Goal: Task Accomplishment & Management: Manage account settings

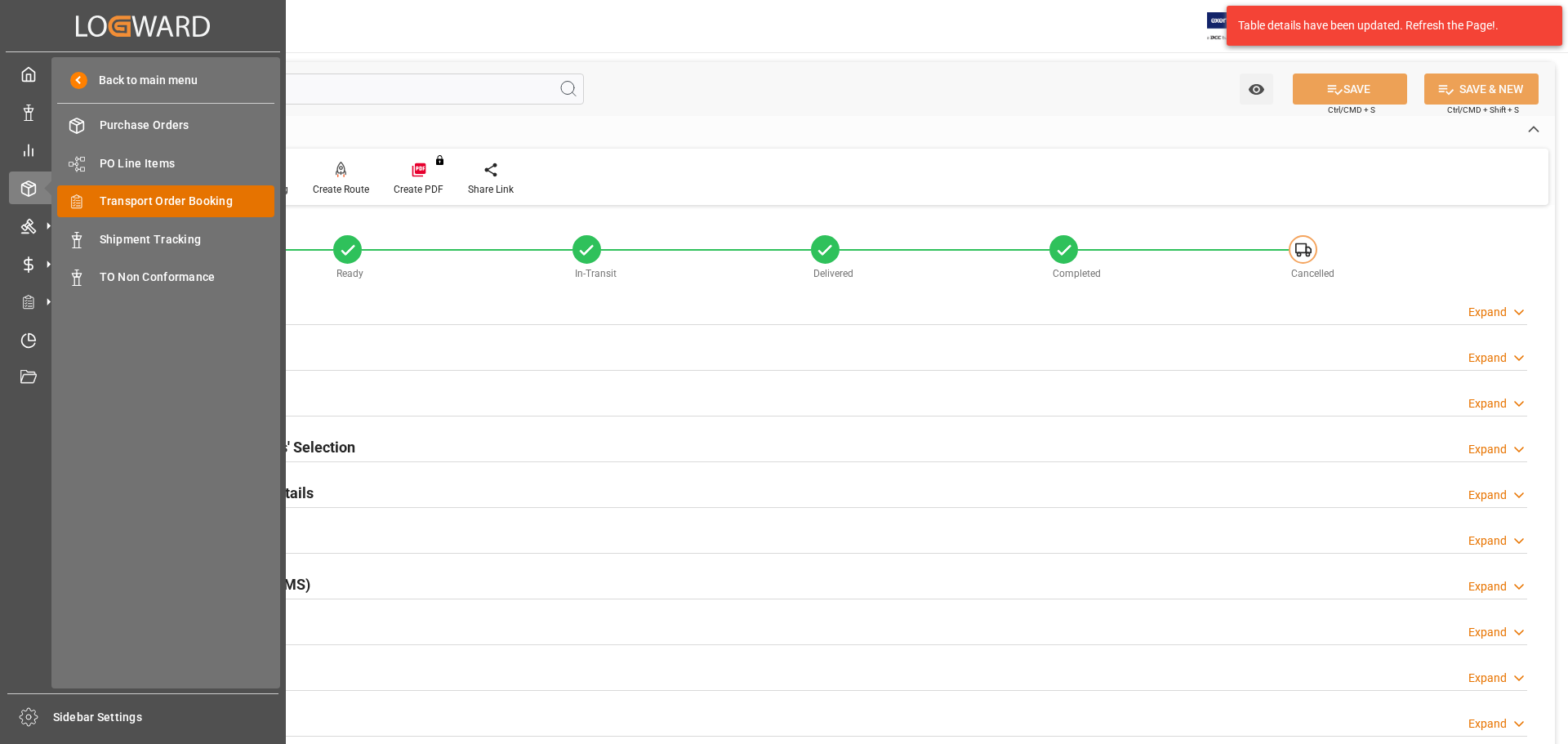
drag, startPoint x: 0, startPoint y: 0, endPoint x: 164, endPoint y: 206, distance: 263.3
click at [164, 206] on span "Transport Order Booking" at bounding box center [188, 200] width 176 height 17
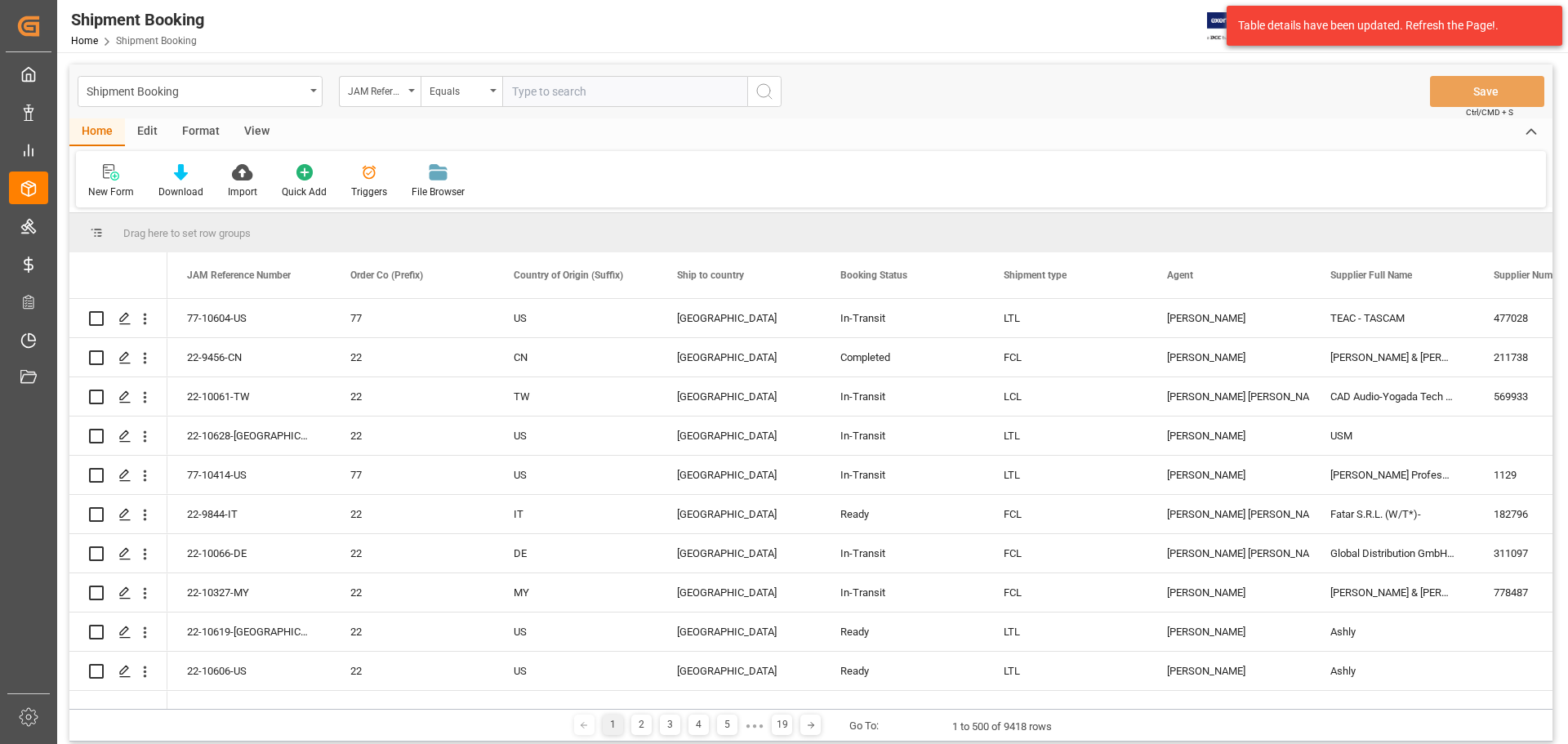
click at [546, 94] on input "text" at bounding box center [624, 91] width 245 height 31
type input "77-10517-US"
click at [756, 92] on icon "search button" at bounding box center [764, 92] width 20 height 20
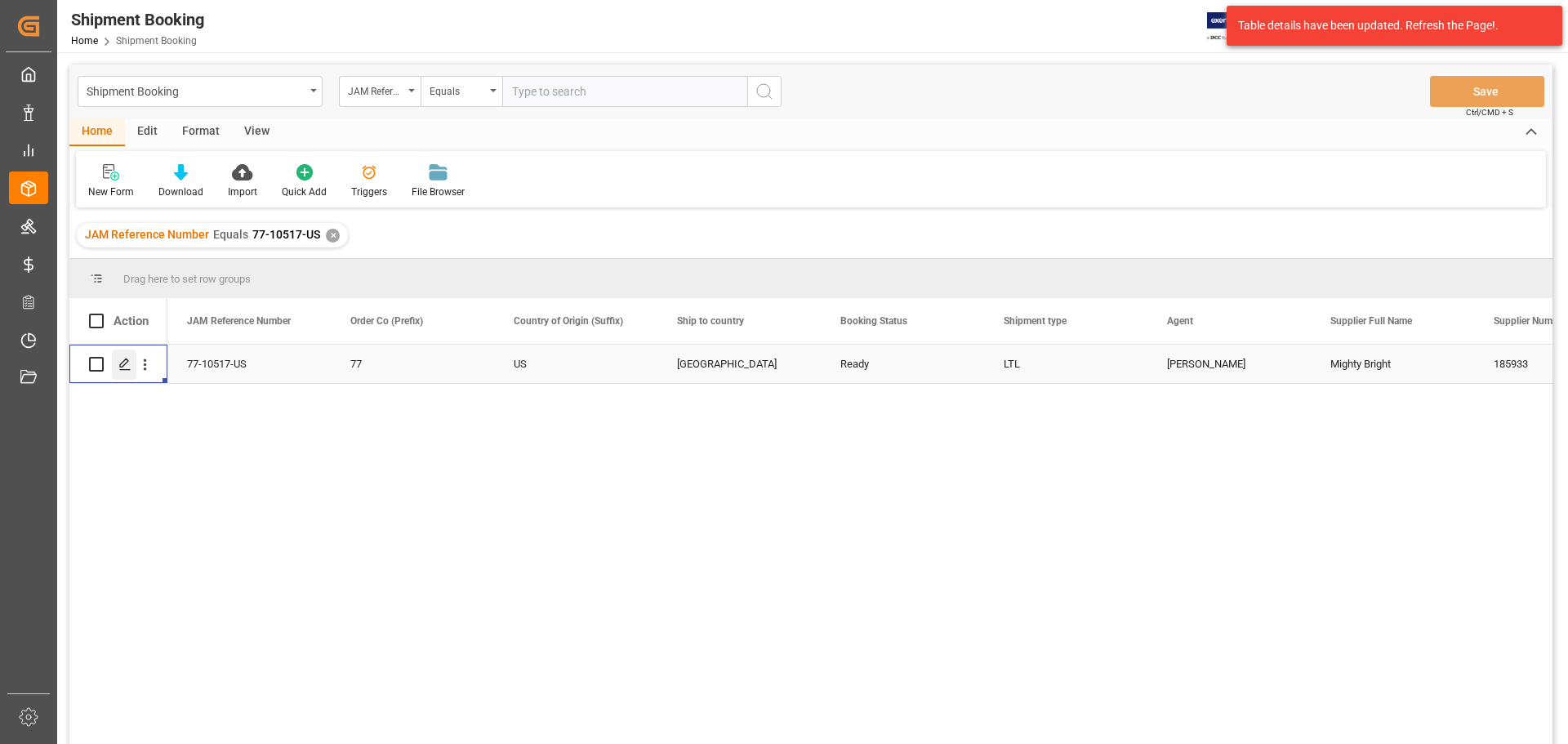
click at [121, 356] on div "Press SPACE to select this row." at bounding box center [124, 364] width 25 height 30
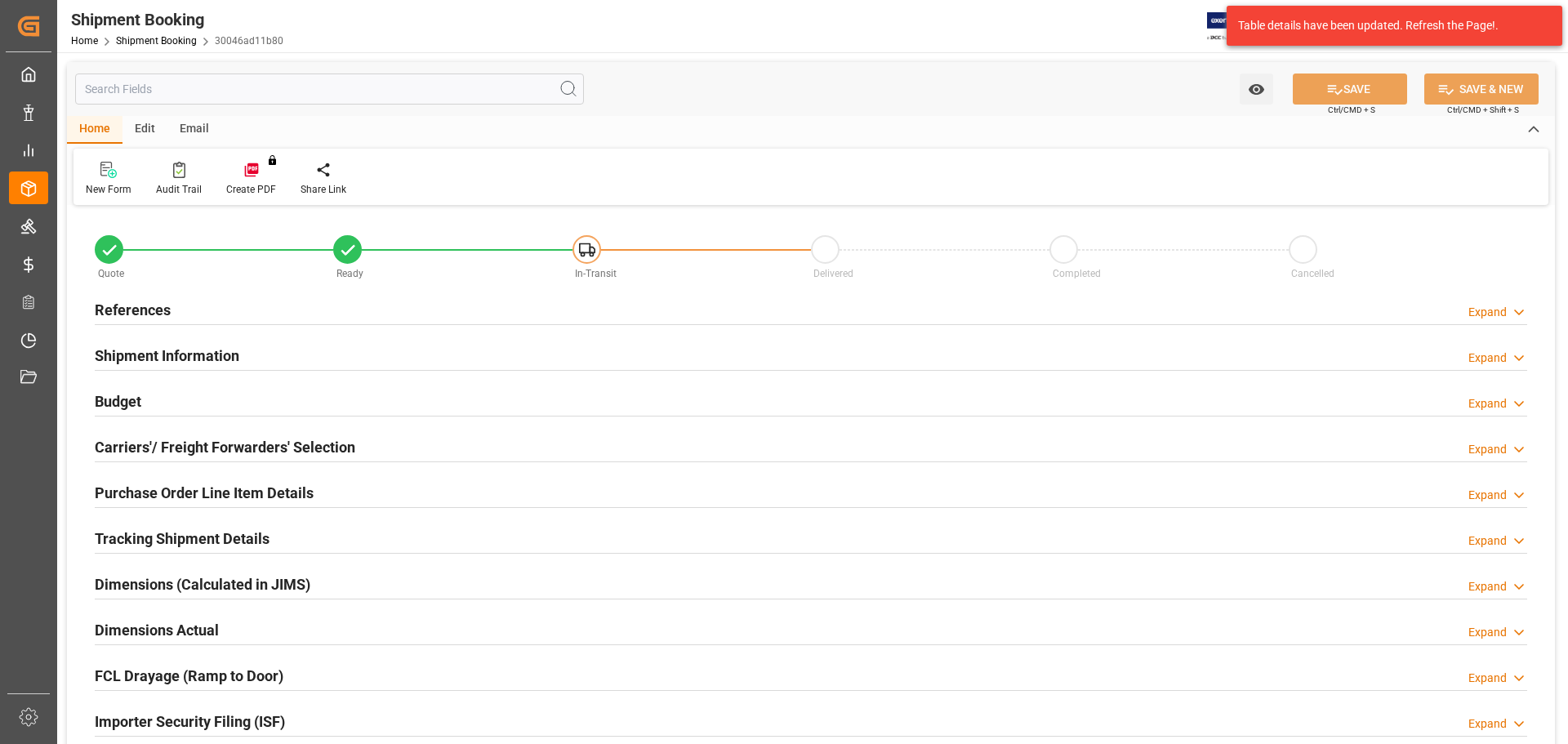
type input "100"
click at [315, 304] on div "References Expand" at bounding box center [811, 308] width 1432 height 31
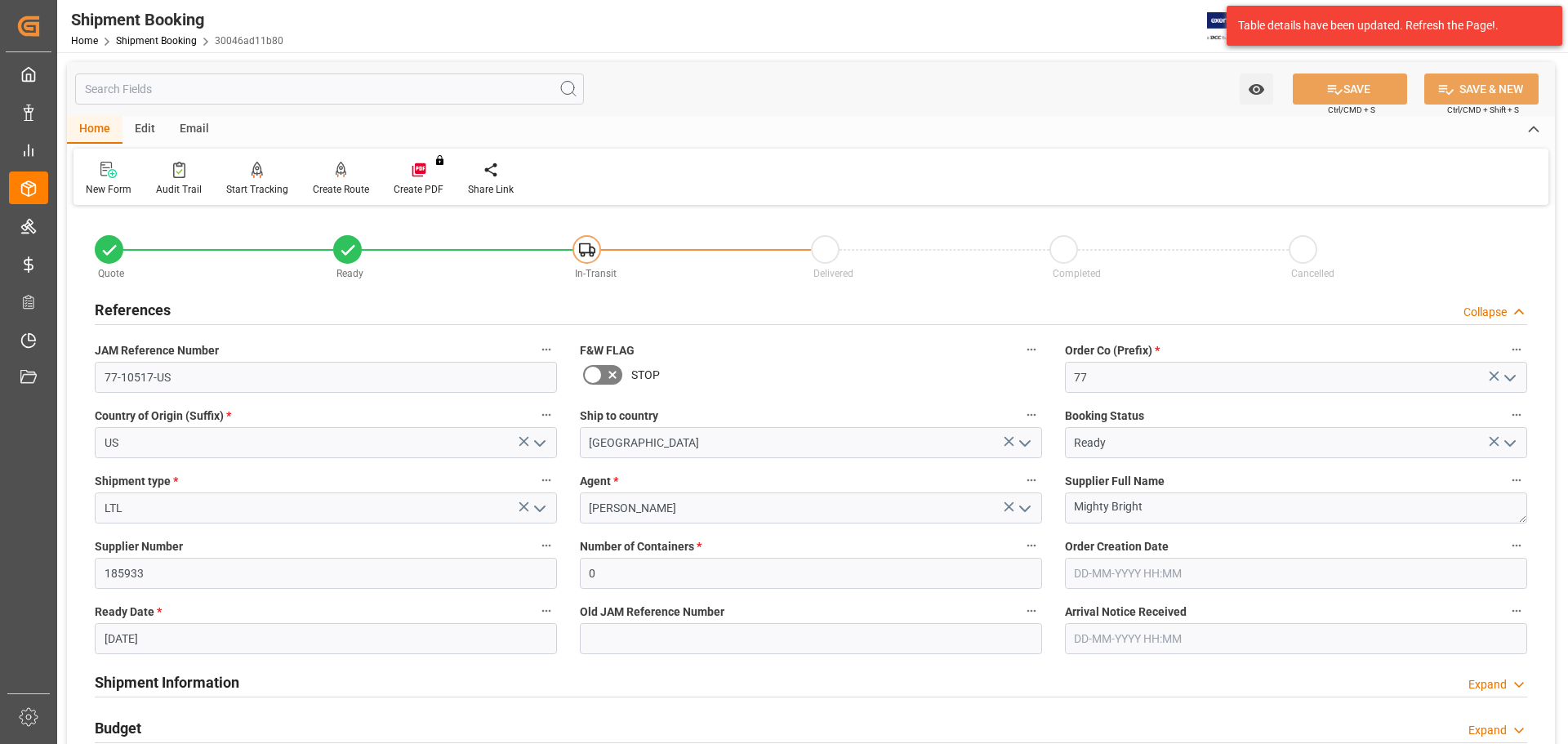
click at [315, 304] on div "References Collapse" at bounding box center [811, 308] width 1432 height 31
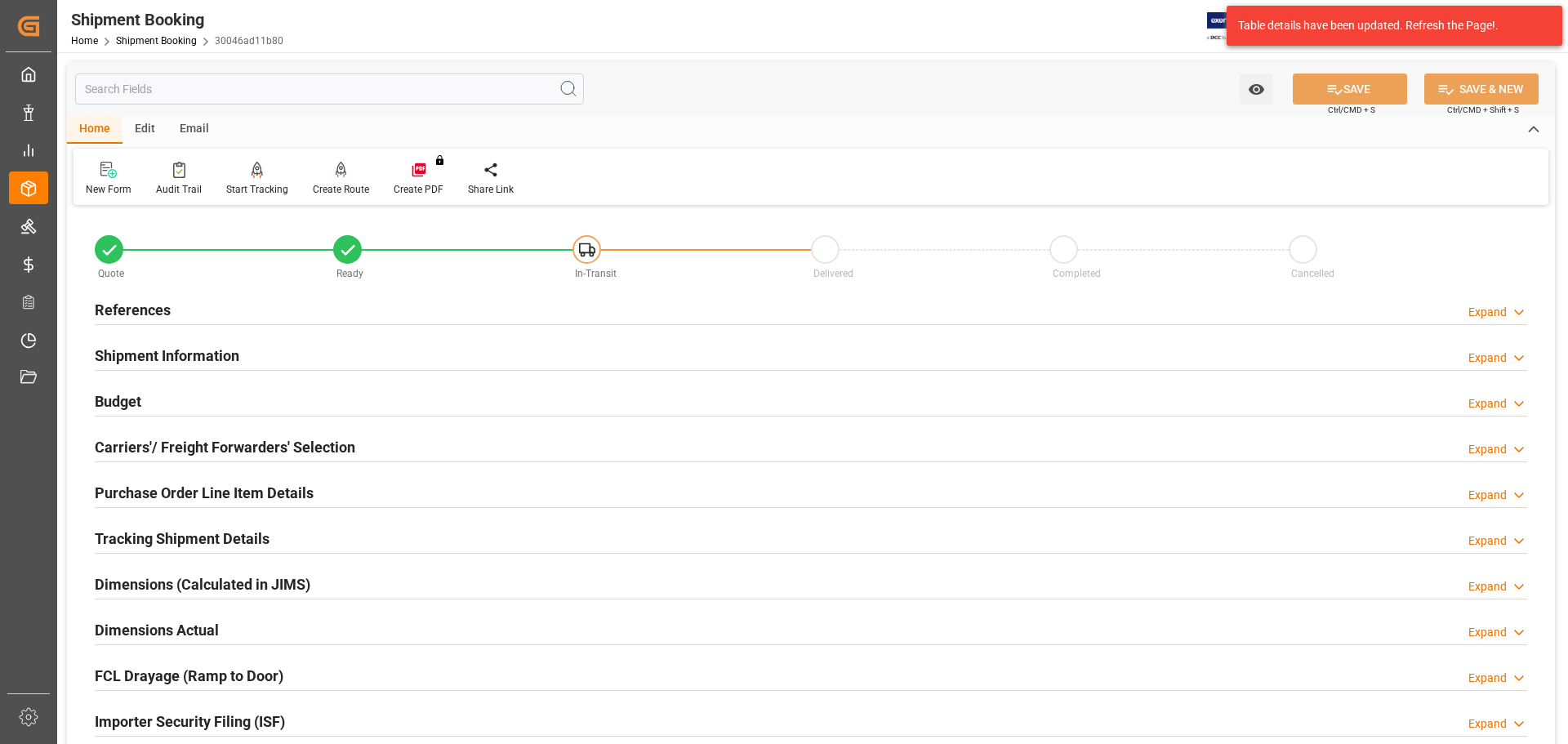
click at [310, 358] on div "Shipment Information Expand" at bounding box center [811, 354] width 1432 height 31
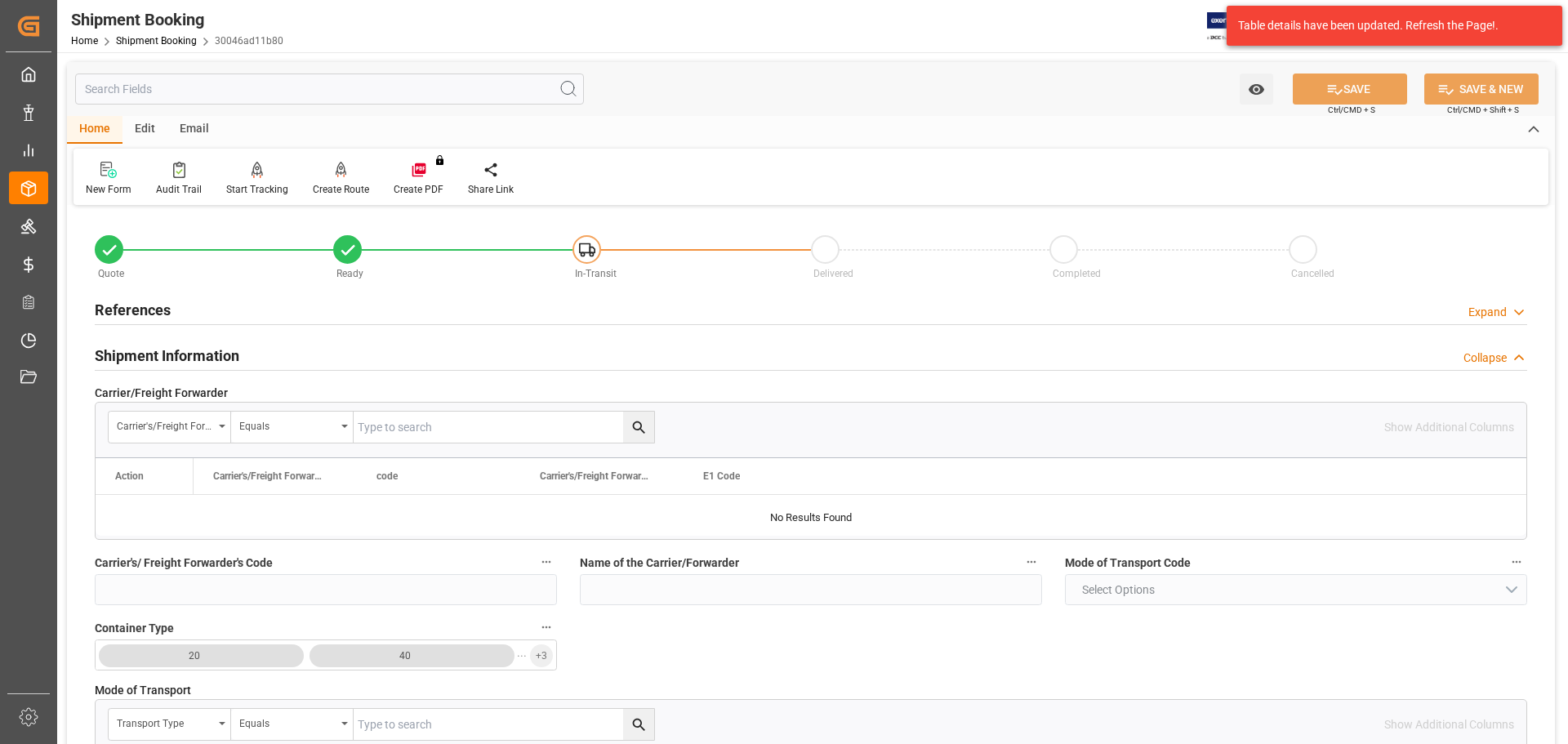
click at [310, 358] on div "Shipment Information Collapse" at bounding box center [811, 354] width 1432 height 31
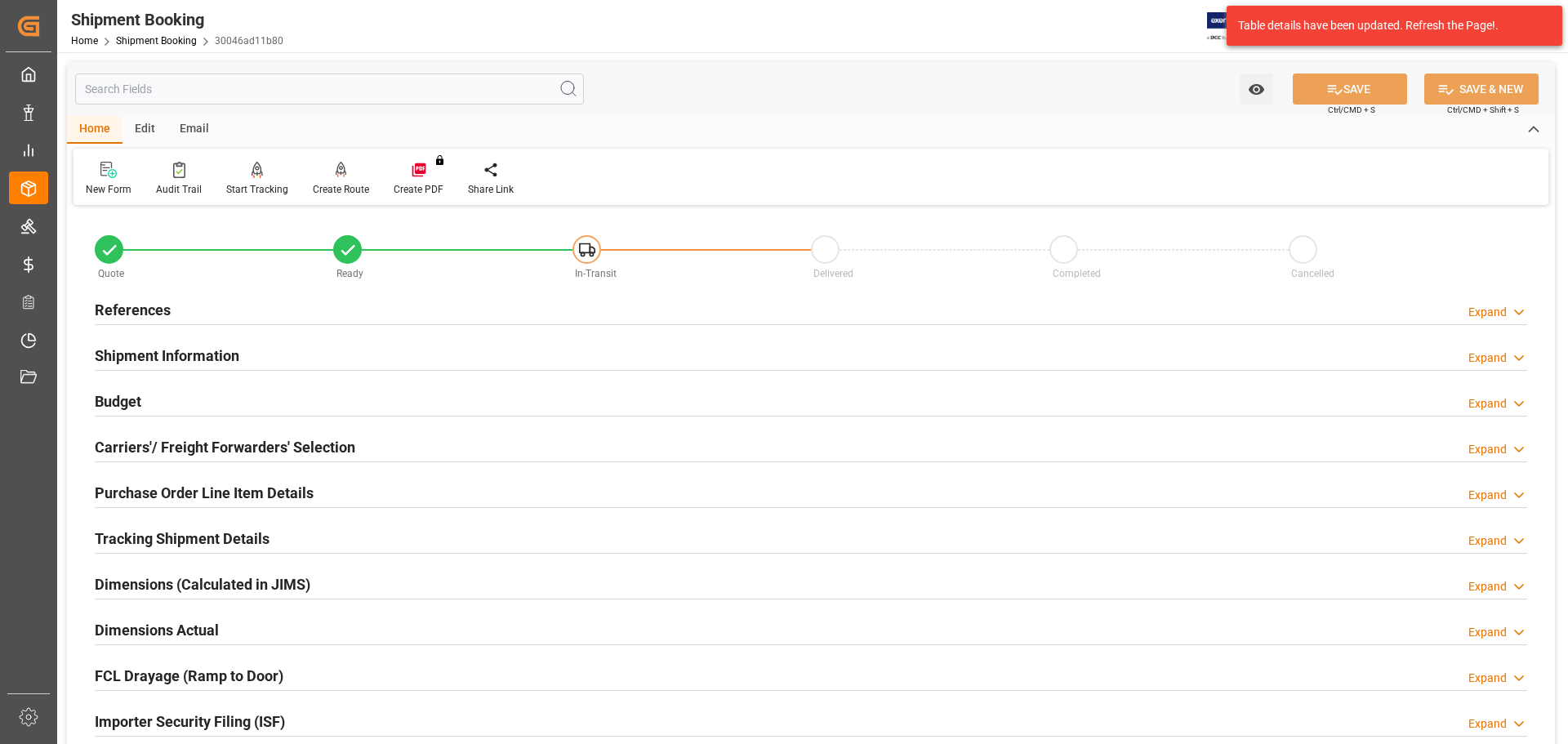
click at [291, 413] on div "Budget Expand" at bounding box center [811, 400] width 1432 height 31
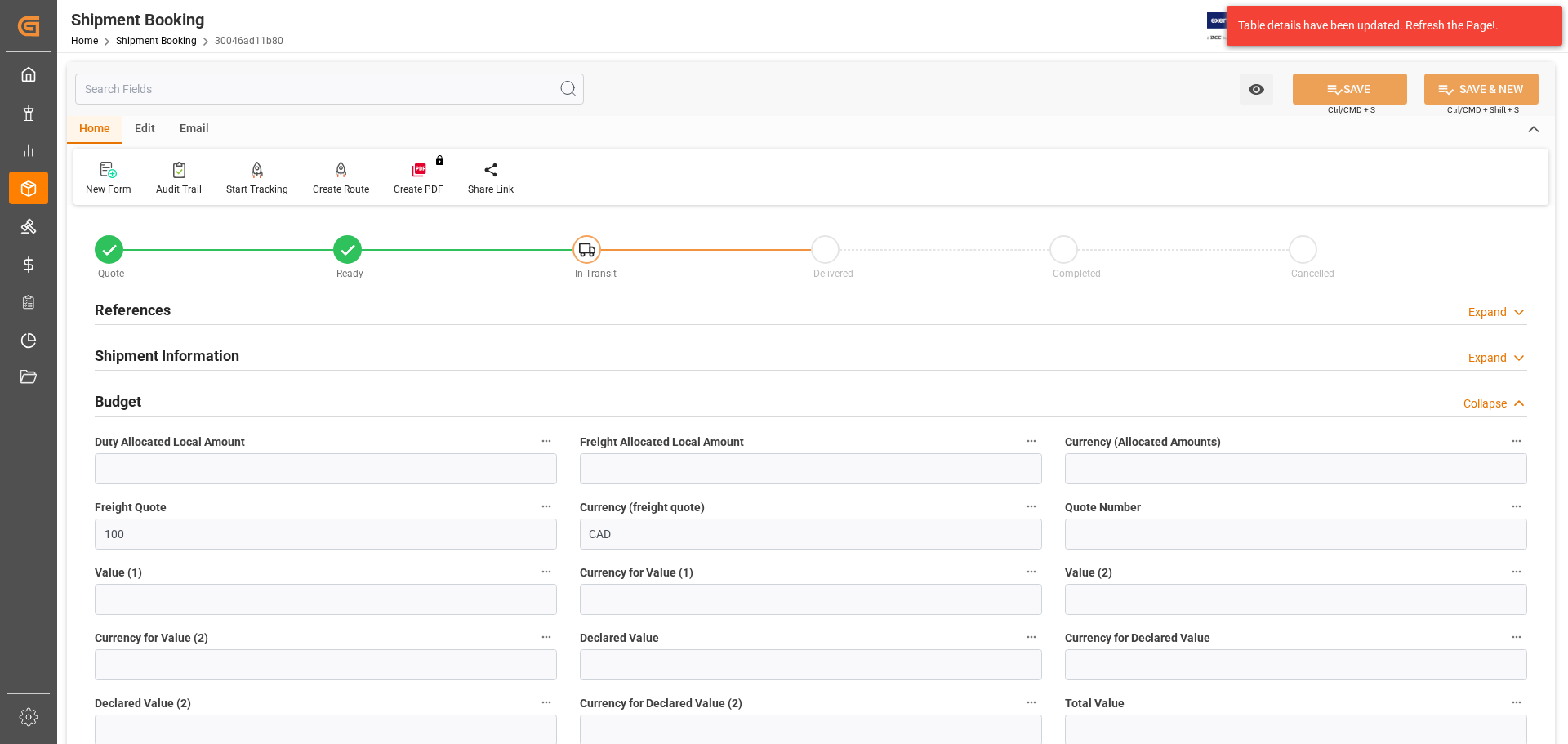
click at [229, 395] on div "Budget Collapse" at bounding box center [811, 400] width 1432 height 31
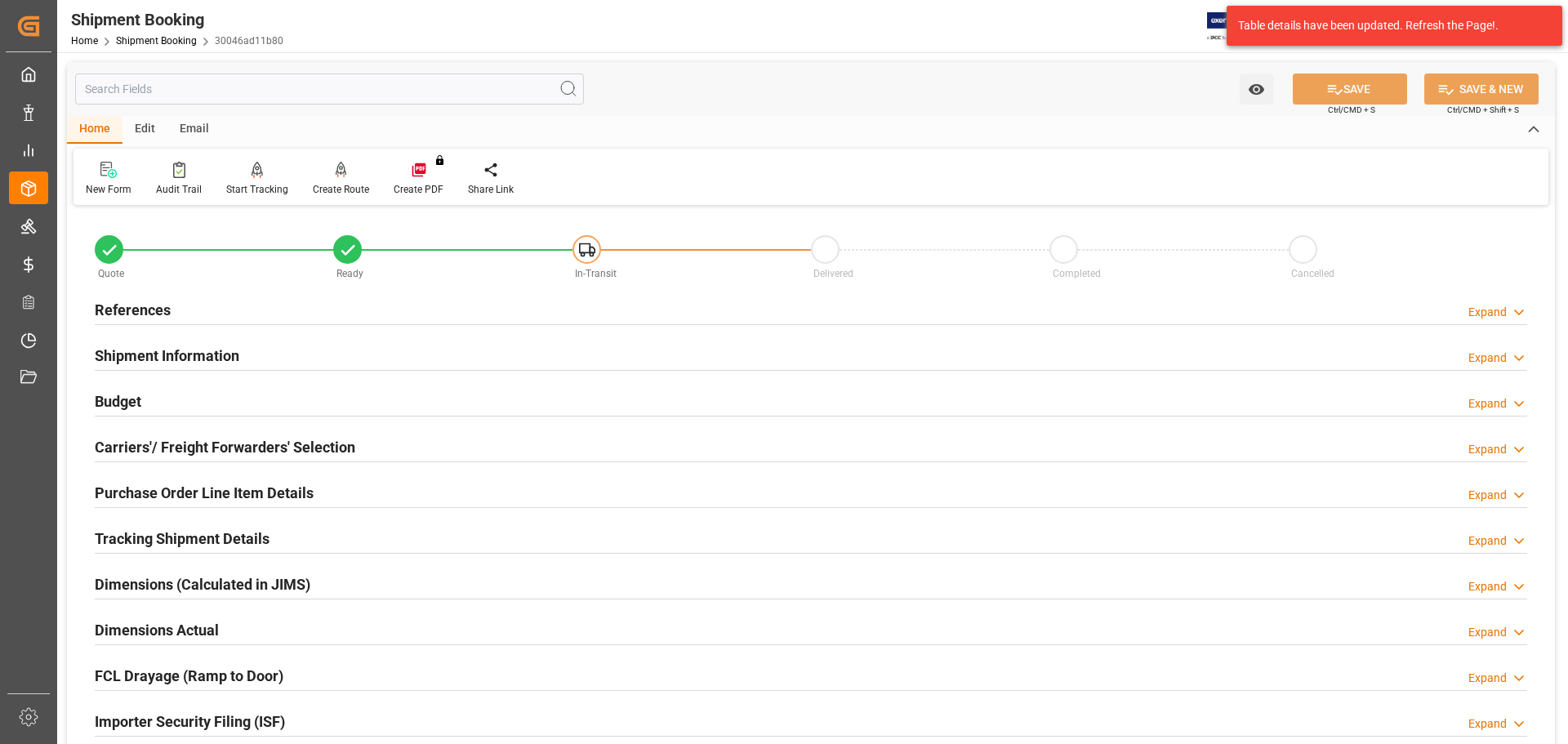
click at [219, 449] on h2 "Carriers'/ Freight Forwarders' Selection" at bounding box center [224, 447] width 260 height 22
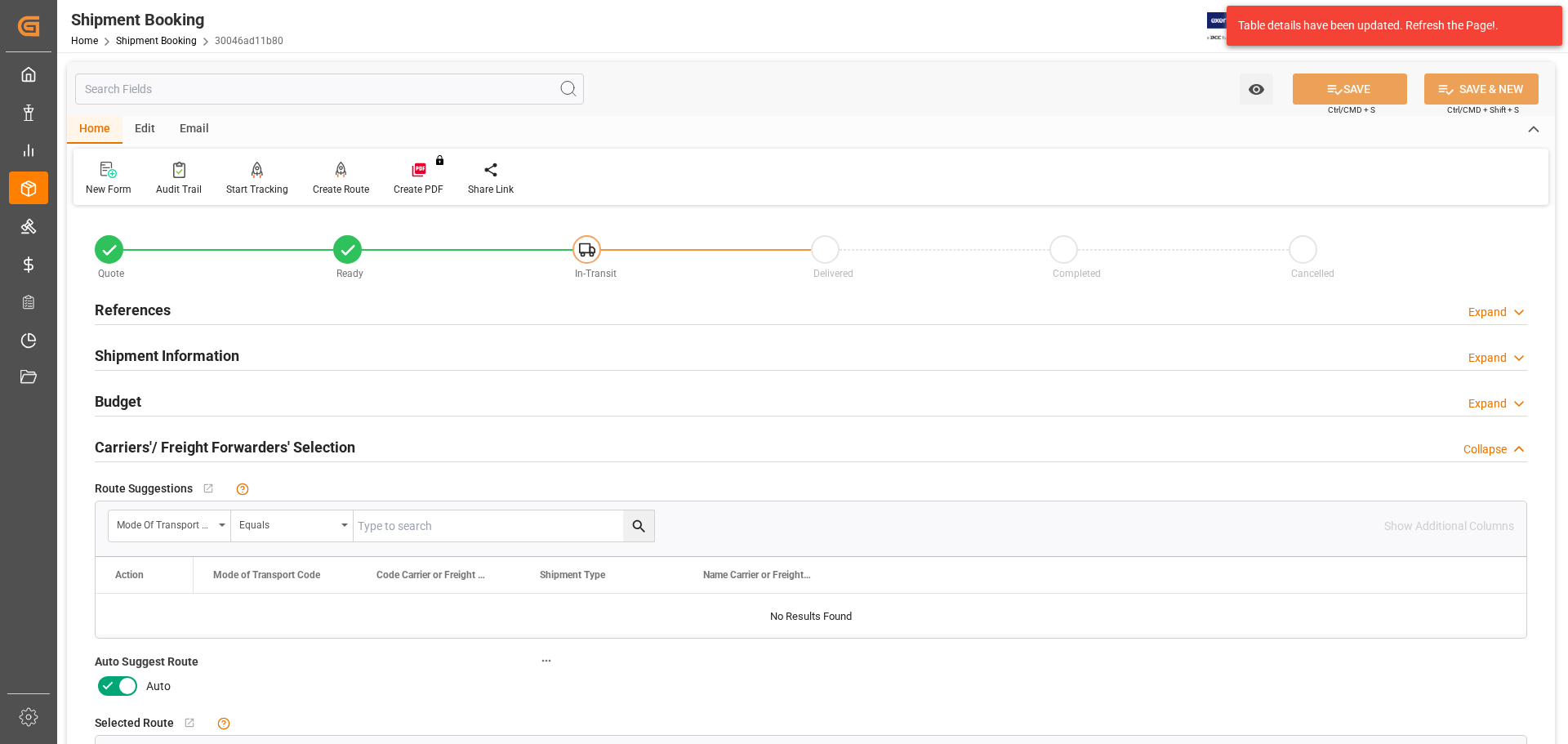
click at [122, 687] on icon at bounding box center [128, 686] width 20 height 20
click at [0, 0] on input "checkbox" at bounding box center [0, 0] width 0 height 0
click at [1370, 97] on button "SAVE" at bounding box center [1350, 89] width 115 height 31
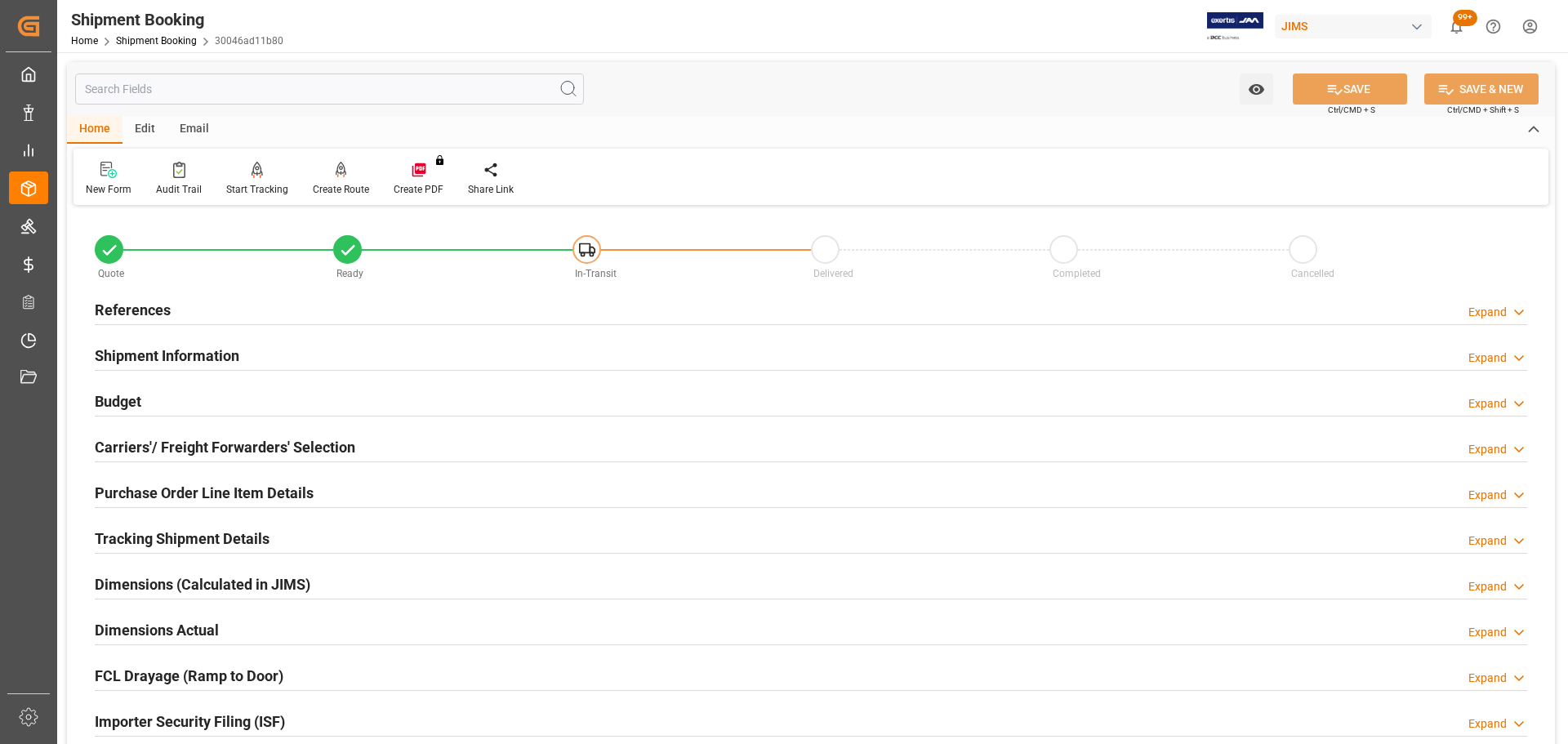
click at [199, 412] on div "Budget Expand" at bounding box center [811, 400] width 1432 height 31
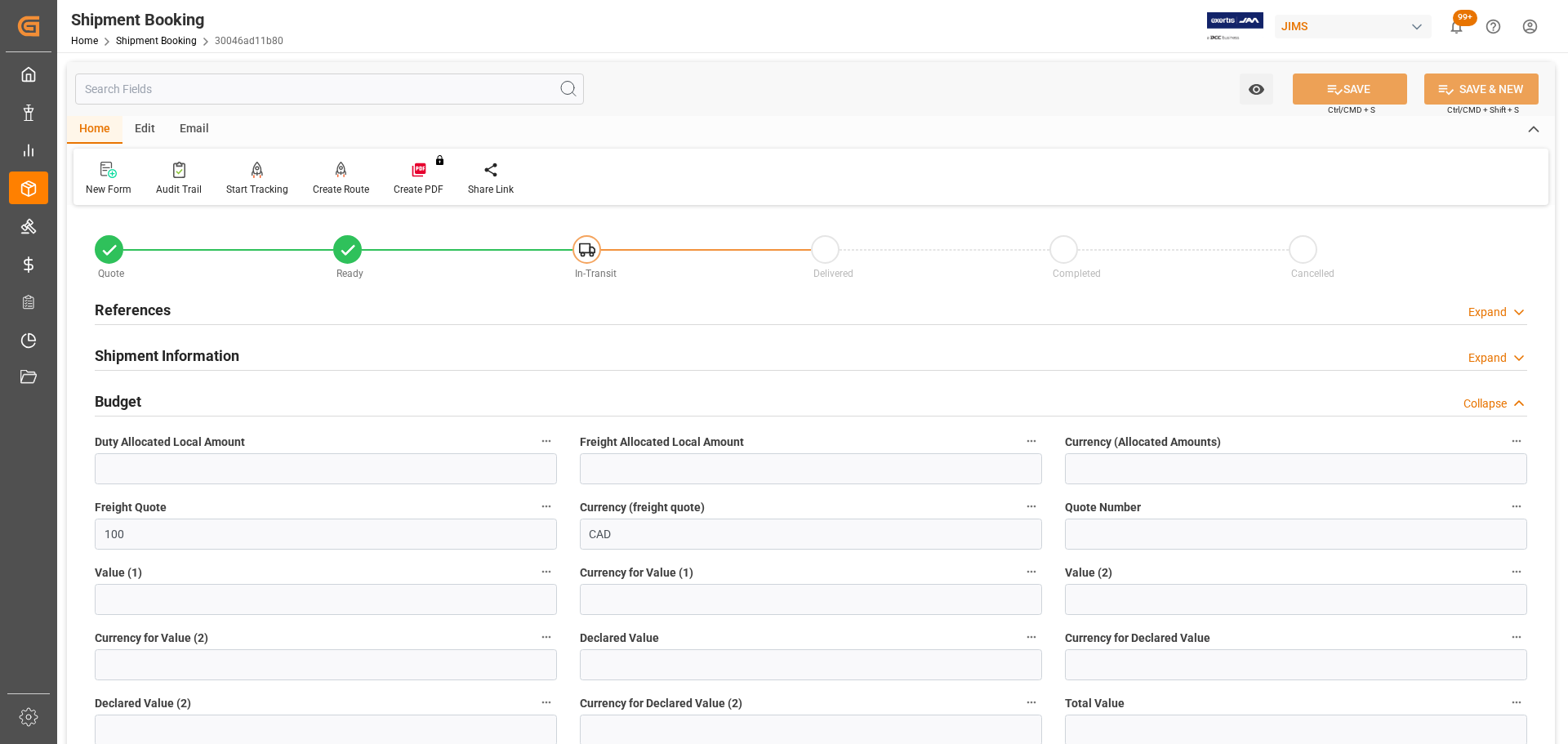
click at [200, 403] on div "Budget Collapse" at bounding box center [811, 400] width 1432 height 31
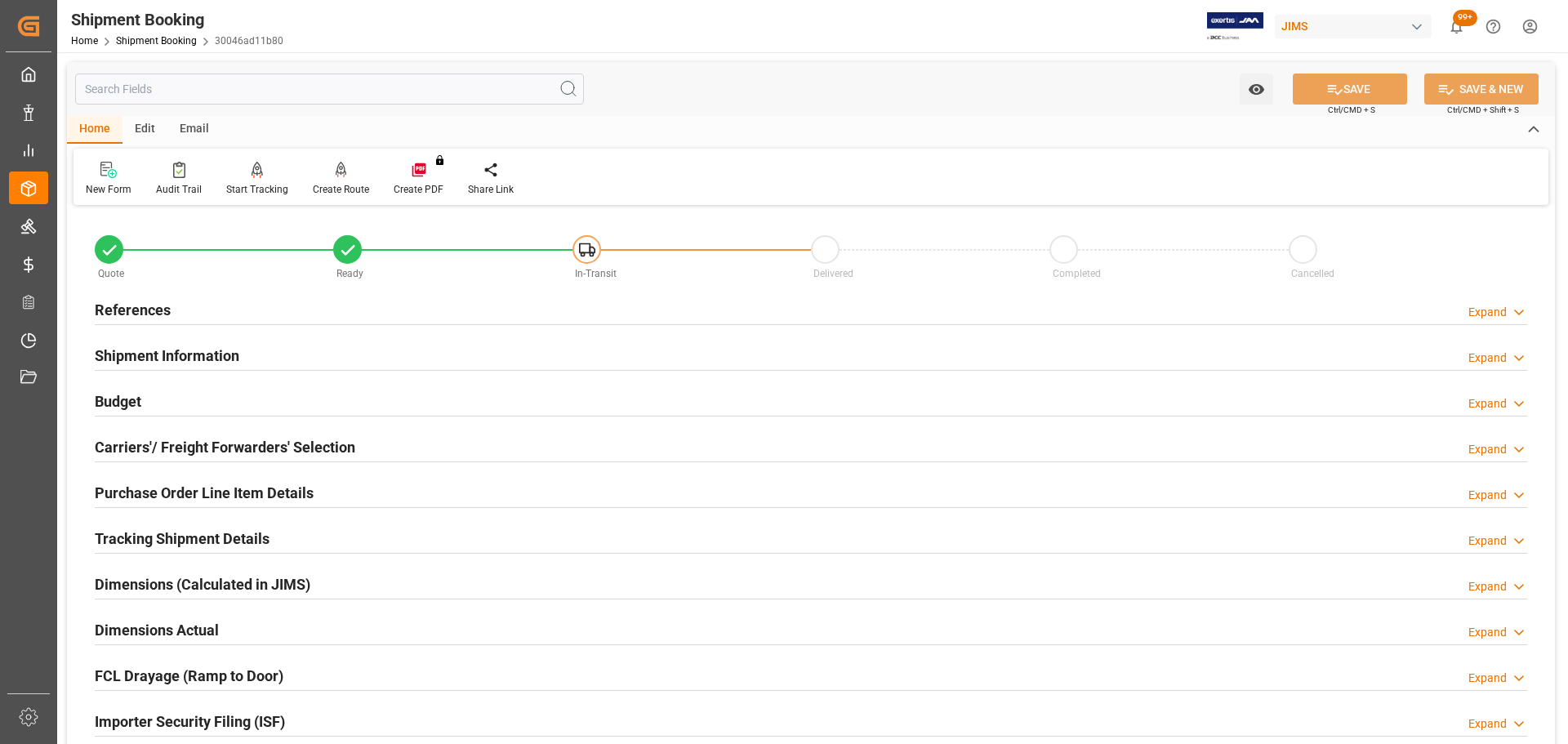
click at [201, 452] on h2 "Carriers'/ Freight Forwarders' Selection" at bounding box center [224, 447] width 260 height 22
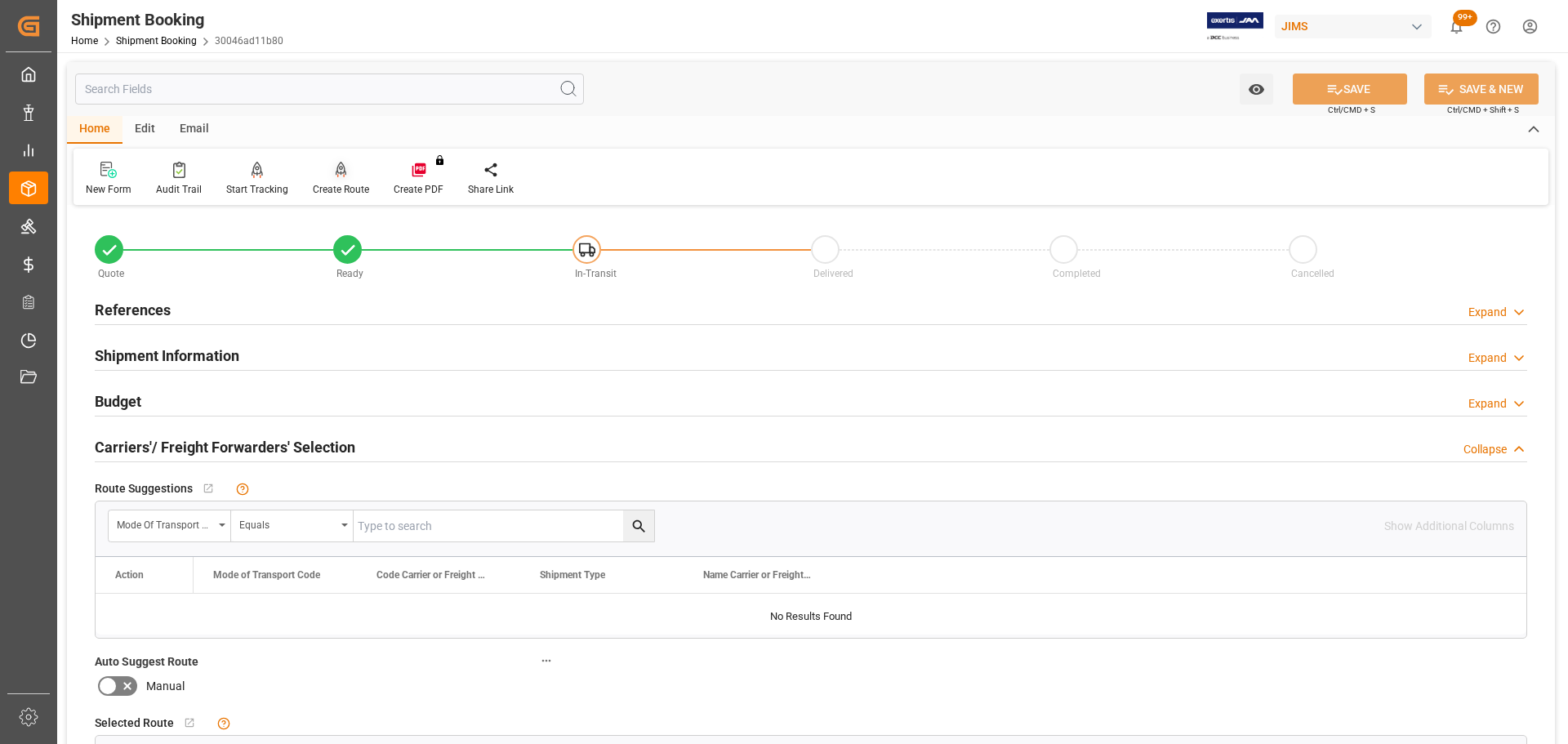
click at [331, 188] on div "Create Route" at bounding box center [341, 189] width 56 height 15
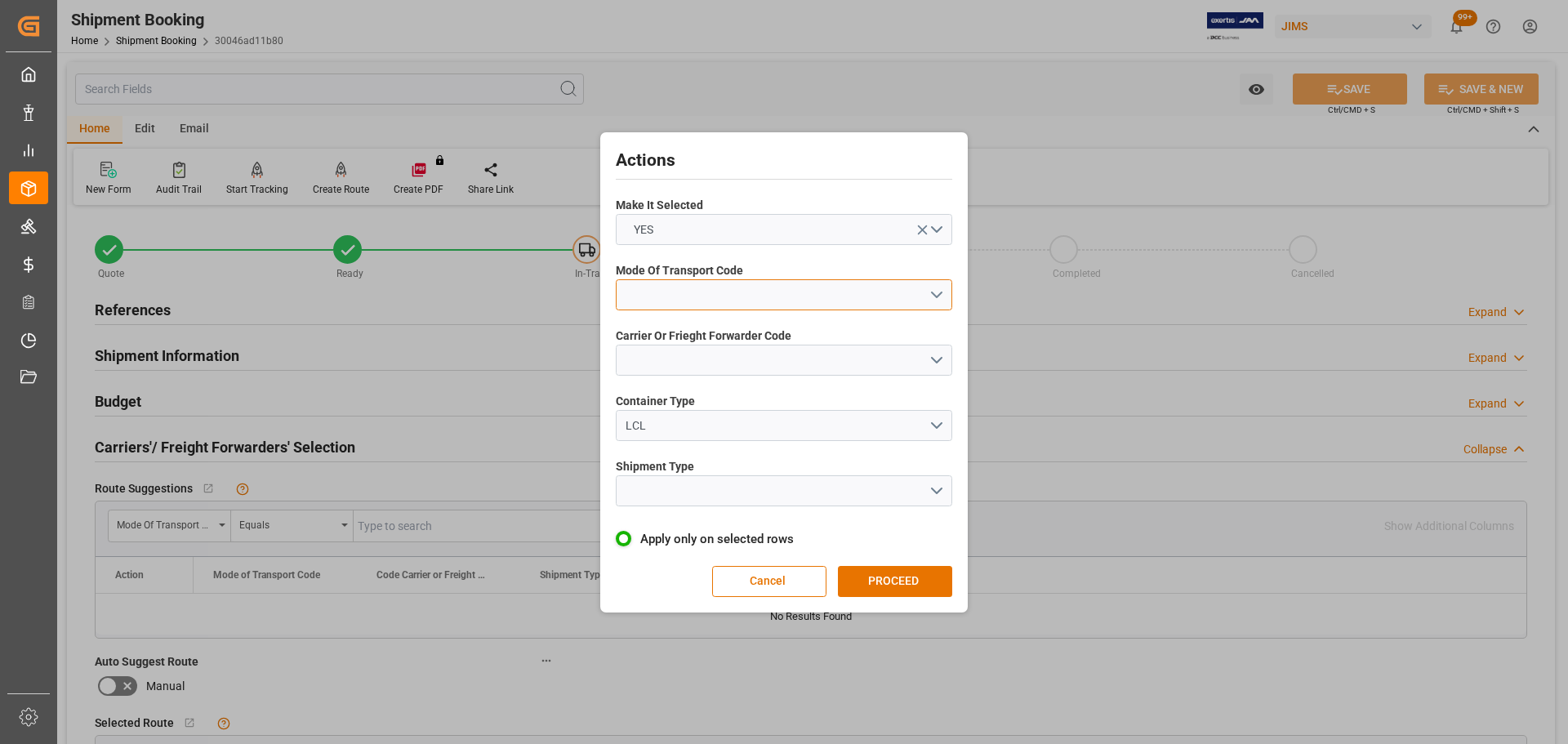
click at [818, 300] on button "open menu" at bounding box center [783, 294] width 336 height 31
click at [748, 434] on div "5- COURIER GROUND" at bounding box center [784, 436] width 335 height 34
click at [713, 353] on button "open menu" at bounding box center [783, 359] width 336 height 31
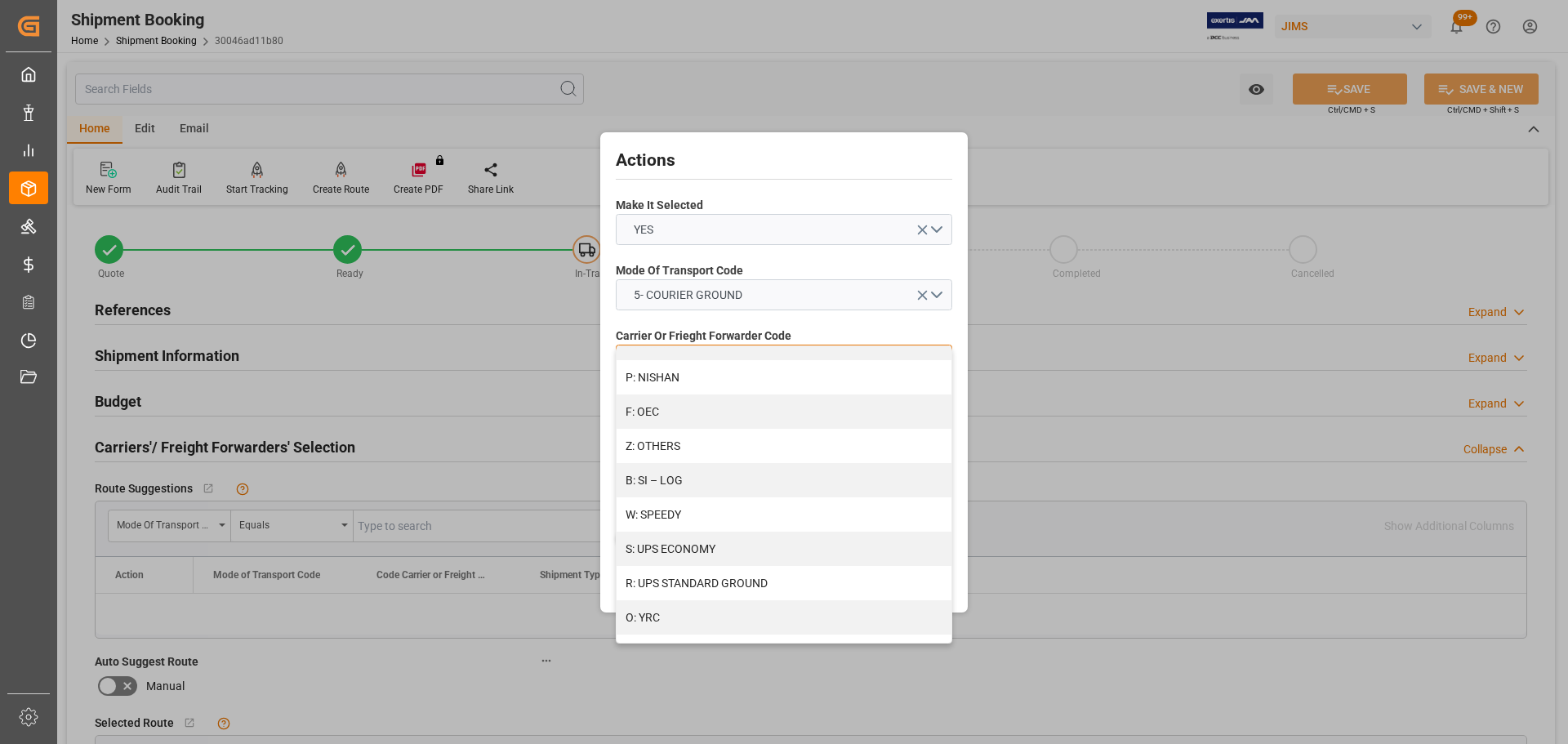
scroll to position [888, 0]
click at [726, 569] on div "R: UPS STANDARD GROUND" at bounding box center [784, 573] width 335 height 34
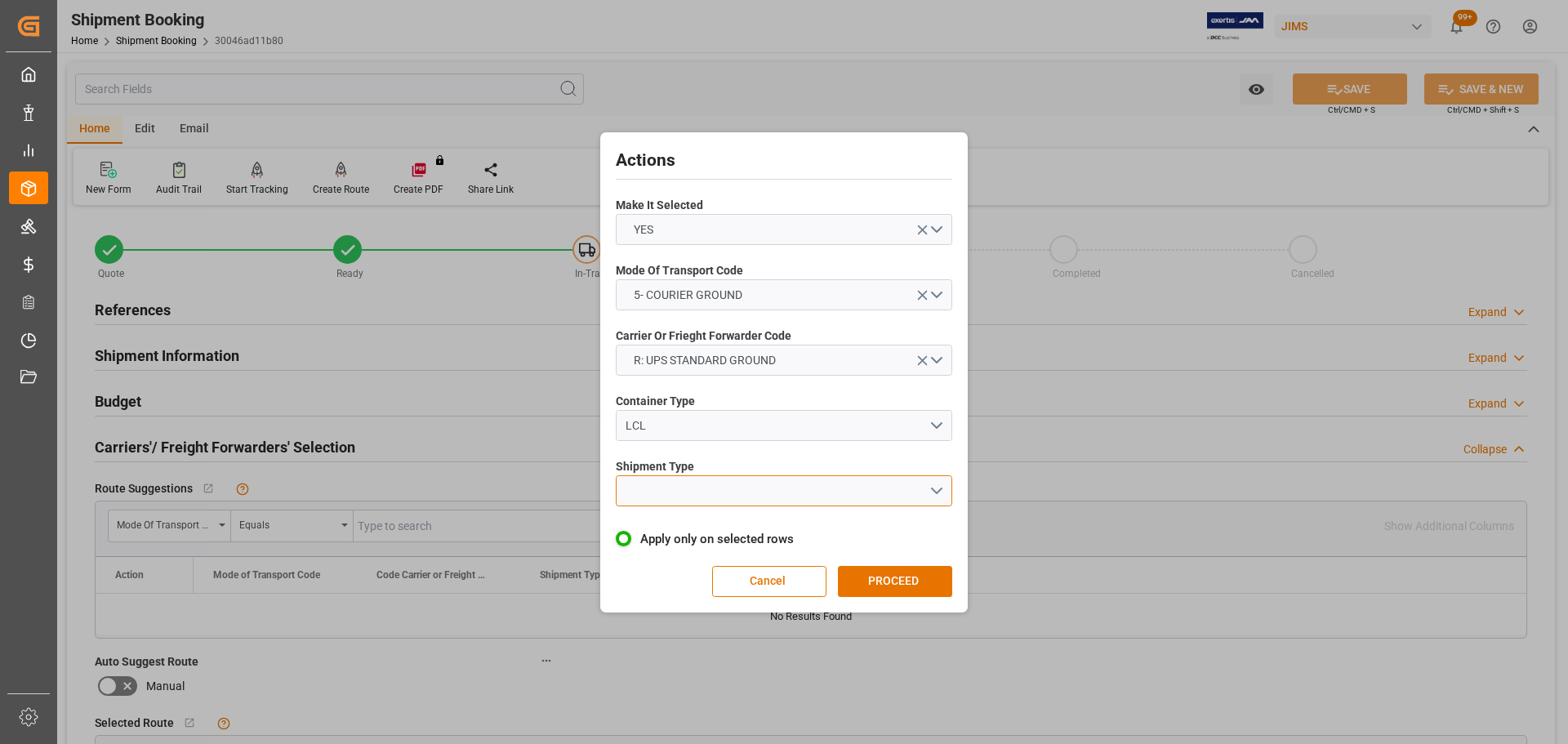
click at [721, 486] on button "open menu" at bounding box center [783, 490] width 336 height 31
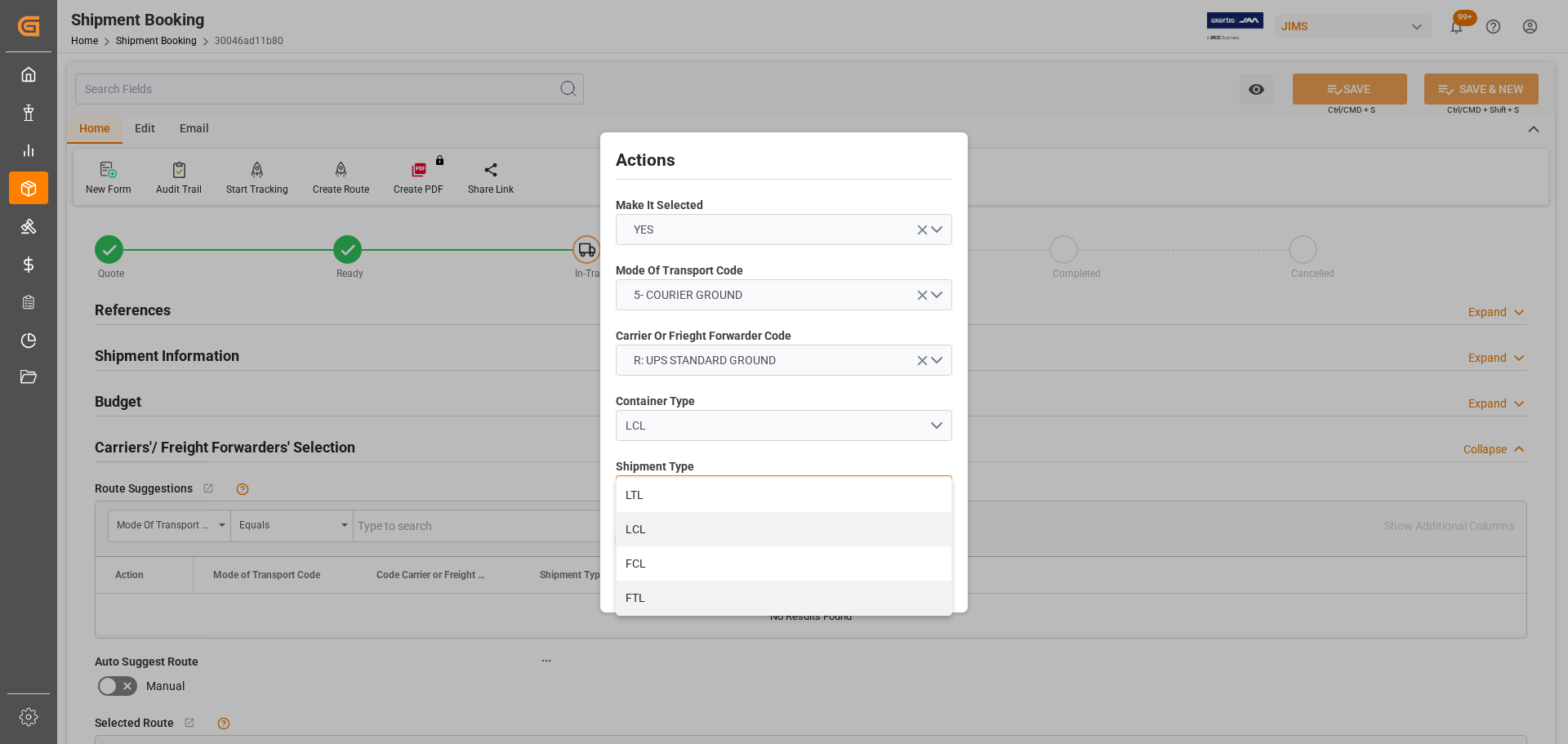
click at [721, 486] on div "LTL" at bounding box center [784, 495] width 335 height 34
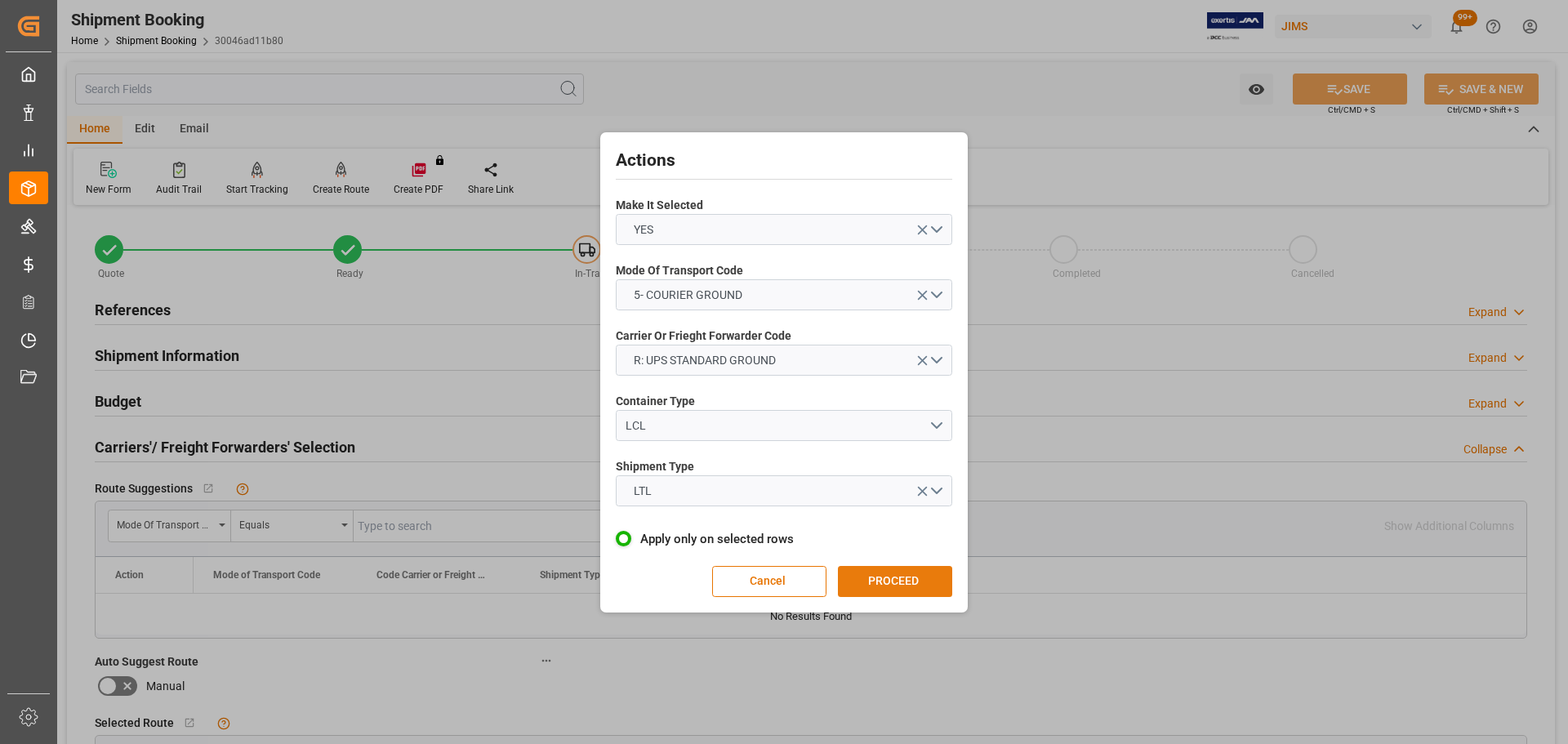
click at [896, 569] on button "PROCEED" at bounding box center [895, 580] width 115 height 31
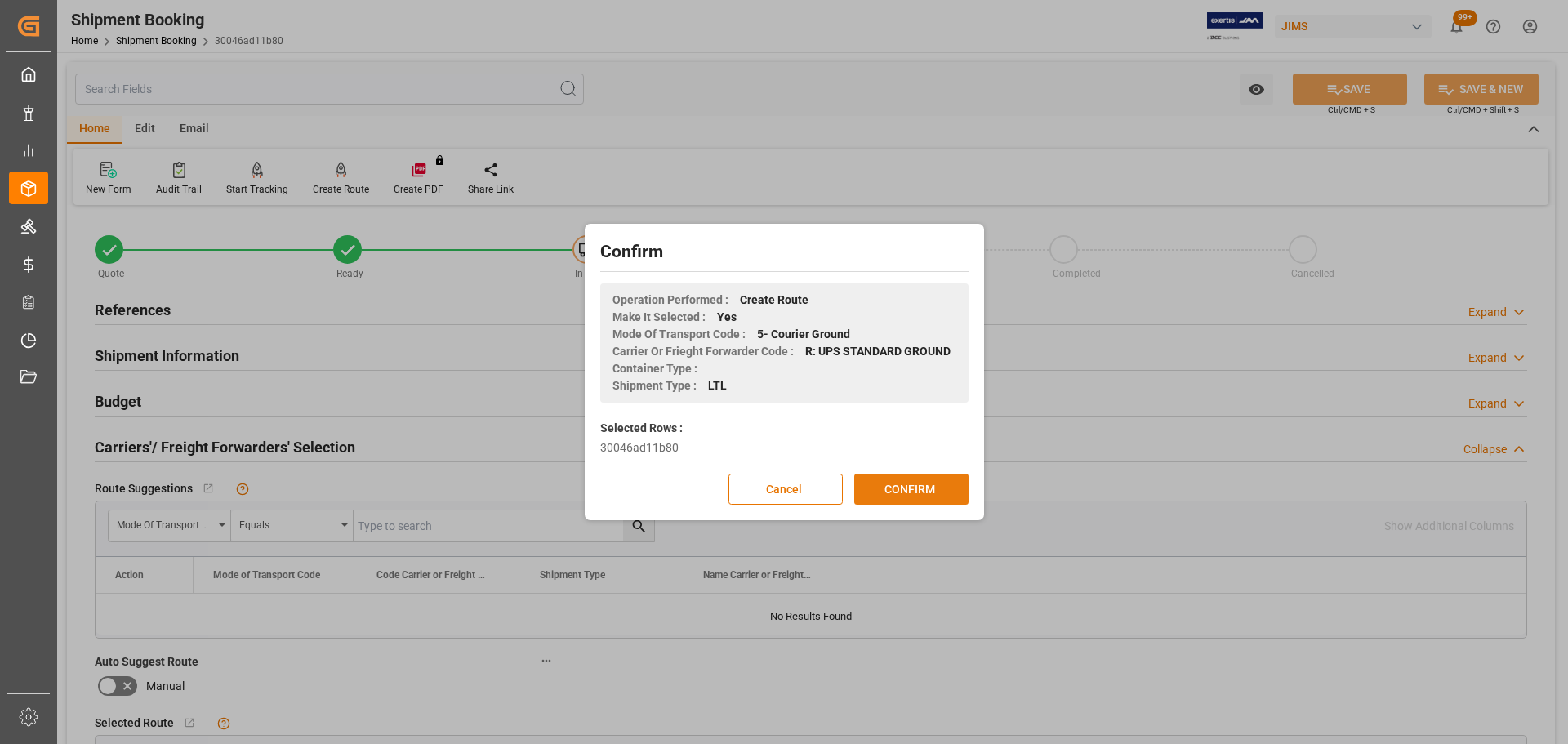
click at [906, 479] on button "CONFIRM" at bounding box center [911, 489] width 115 height 31
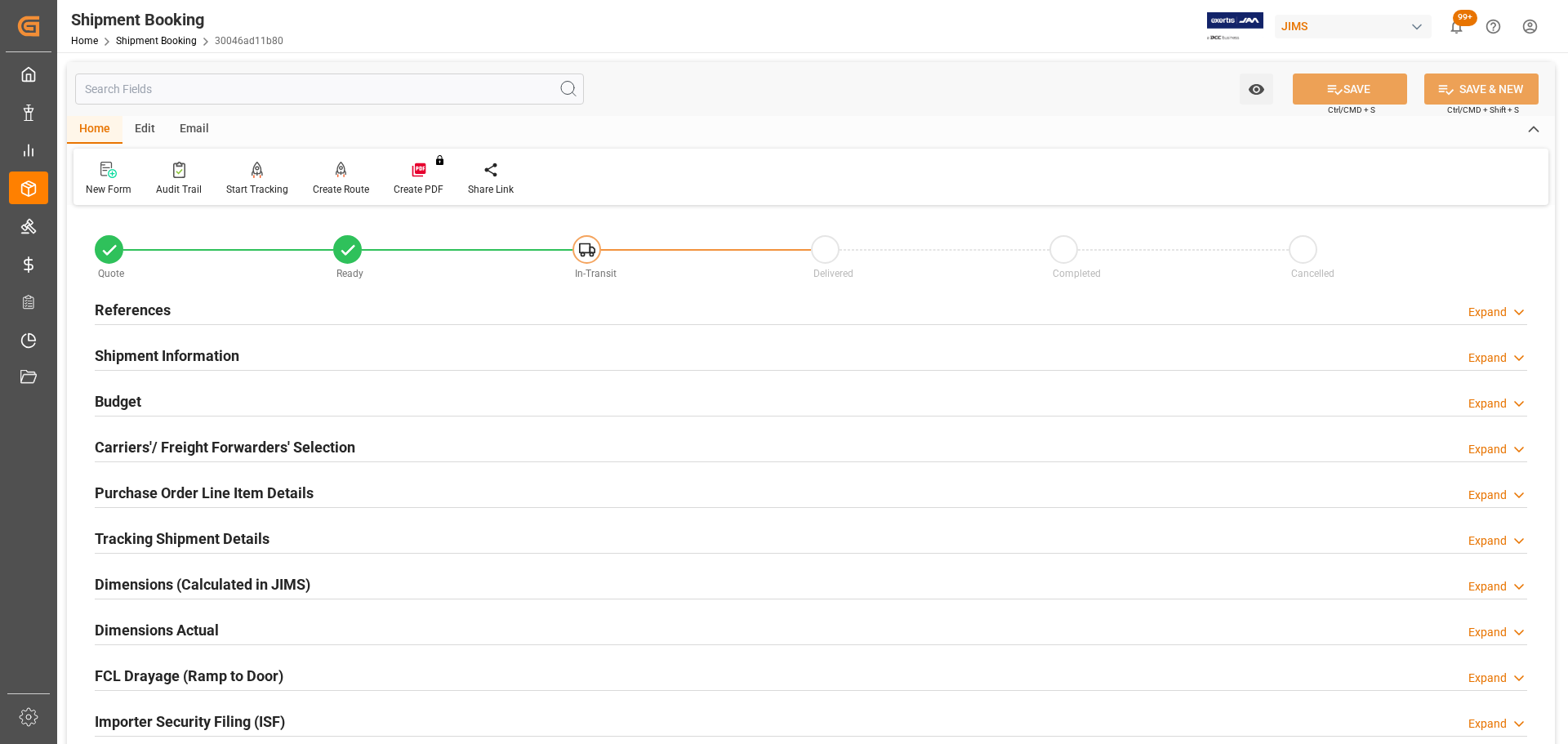
click at [246, 308] on div "References Expand" at bounding box center [811, 308] width 1432 height 31
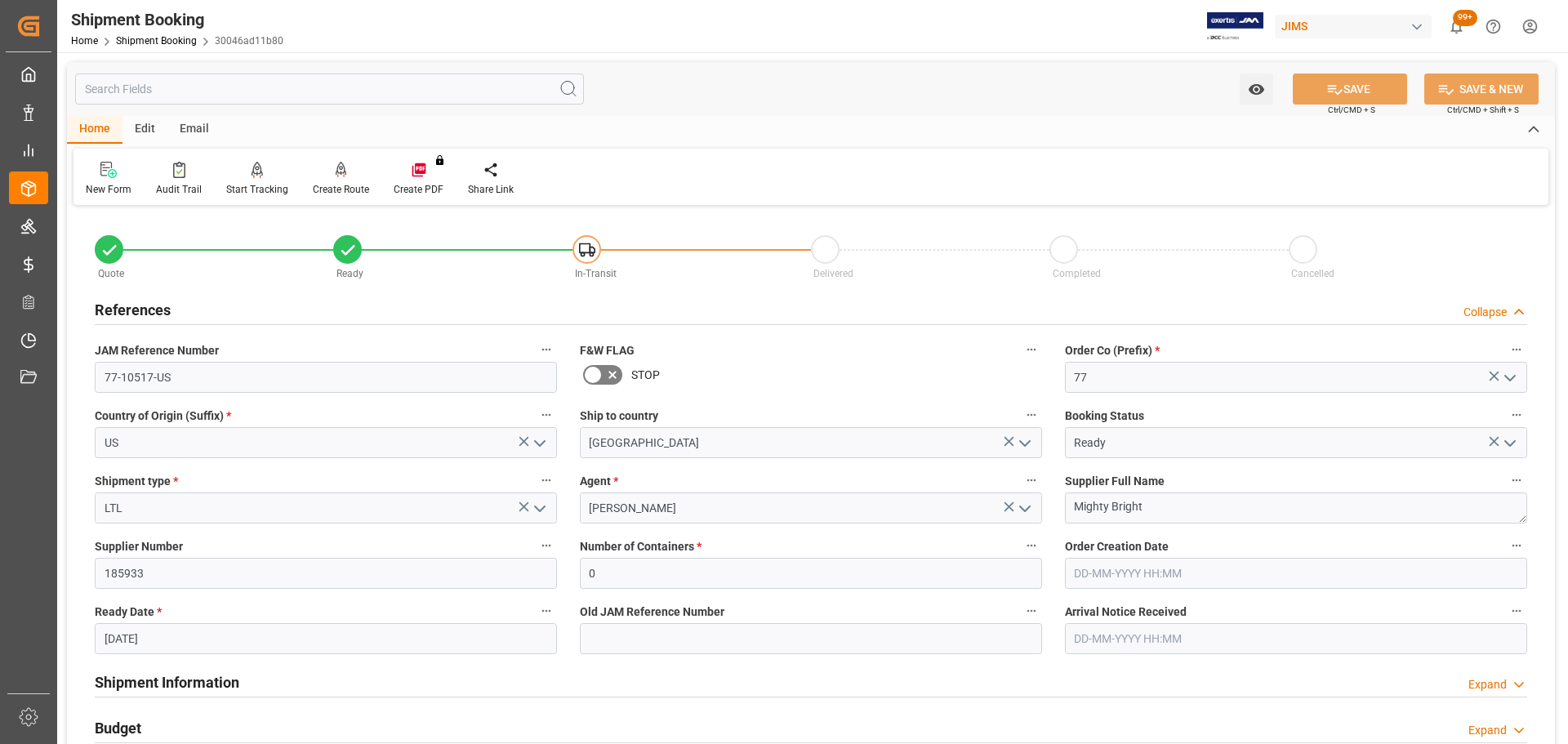
click at [246, 308] on div "References Collapse" at bounding box center [811, 308] width 1432 height 31
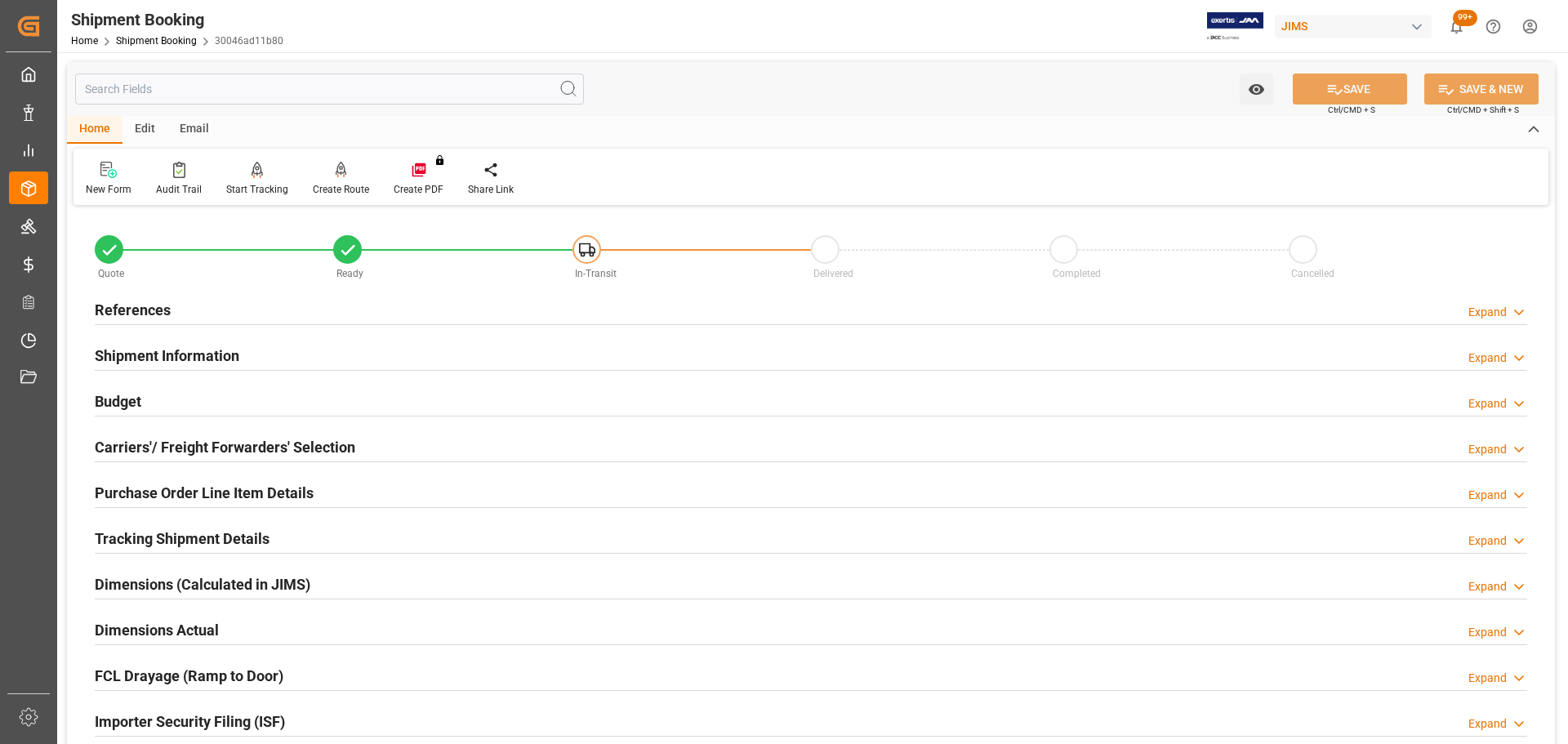
click at [249, 348] on div "Shipment Information Expand" at bounding box center [811, 354] width 1432 height 31
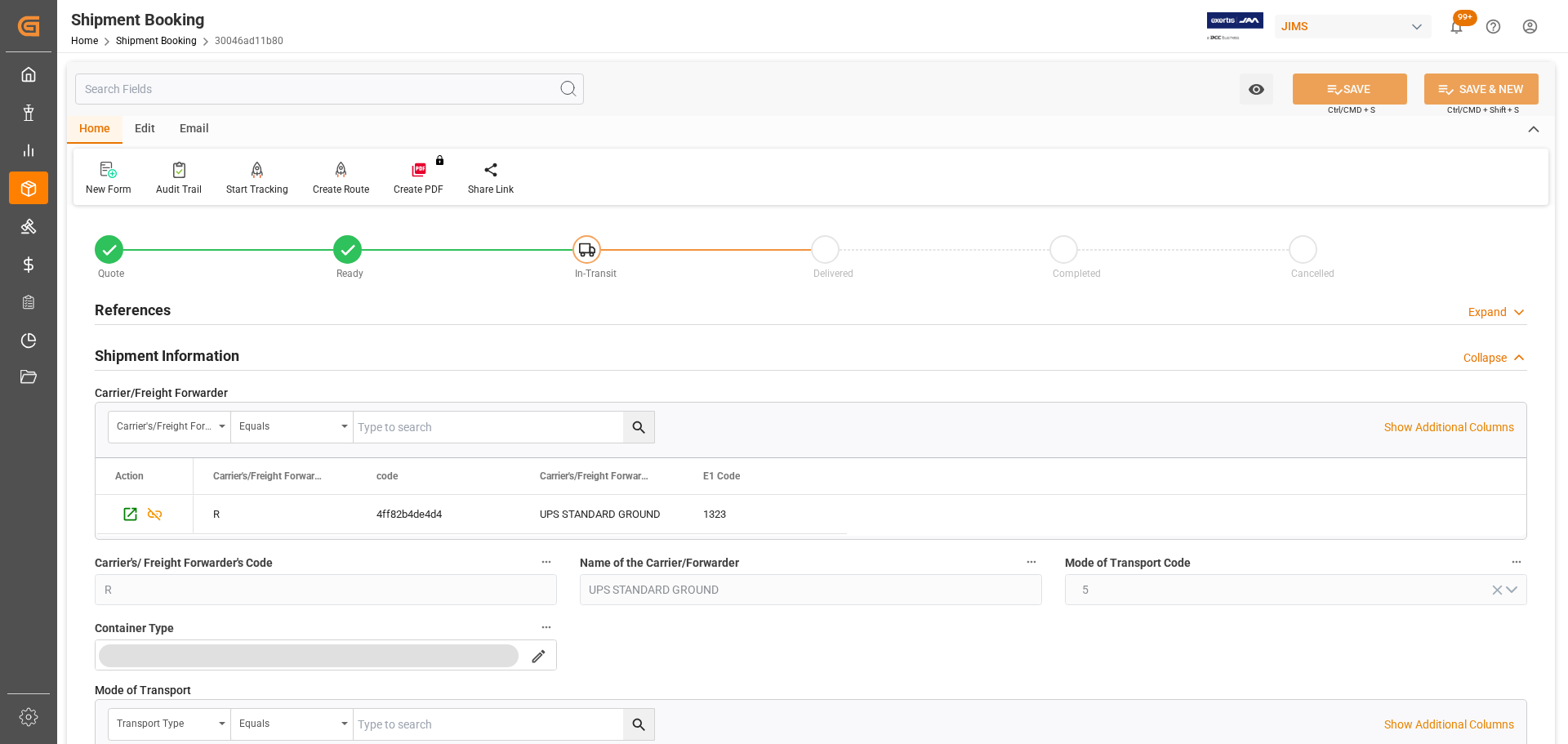
click at [228, 354] on h2 "Shipment Information" at bounding box center [167, 355] width 145 height 22
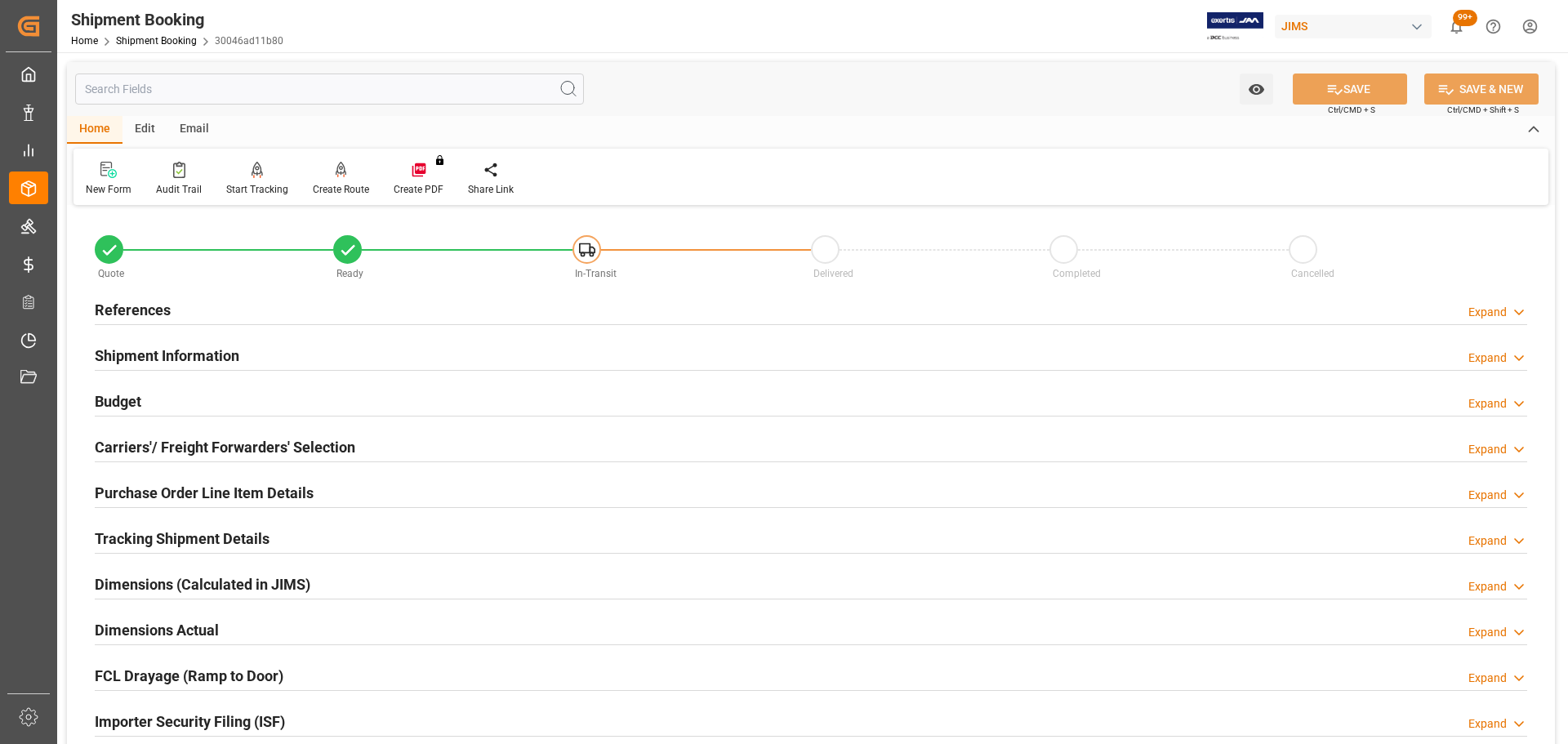
click at [220, 409] on div "Budget Expand" at bounding box center [811, 400] width 1432 height 31
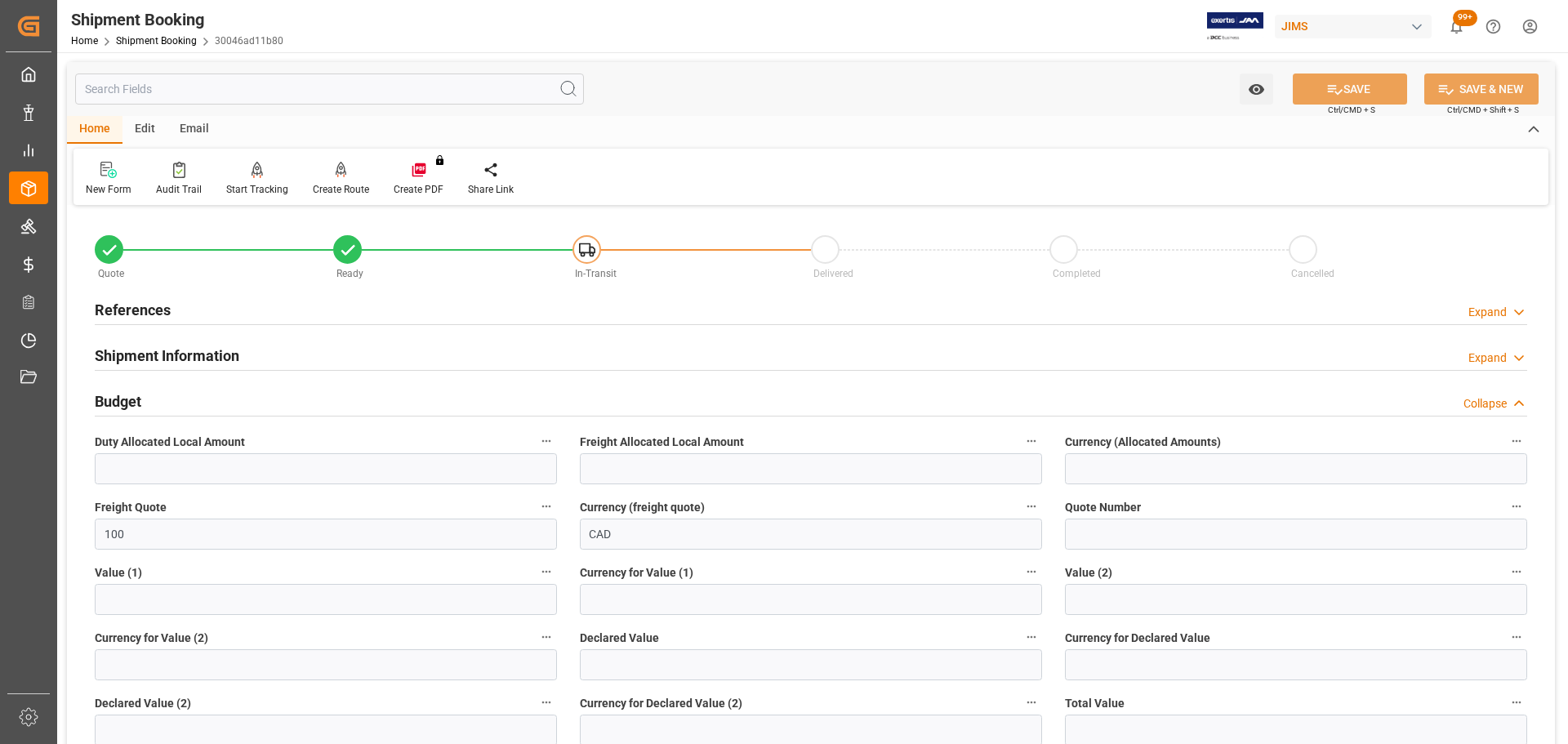
click at [224, 402] on div "Budget Collapse" at bounding box center [811, 400] width 1432 height 31
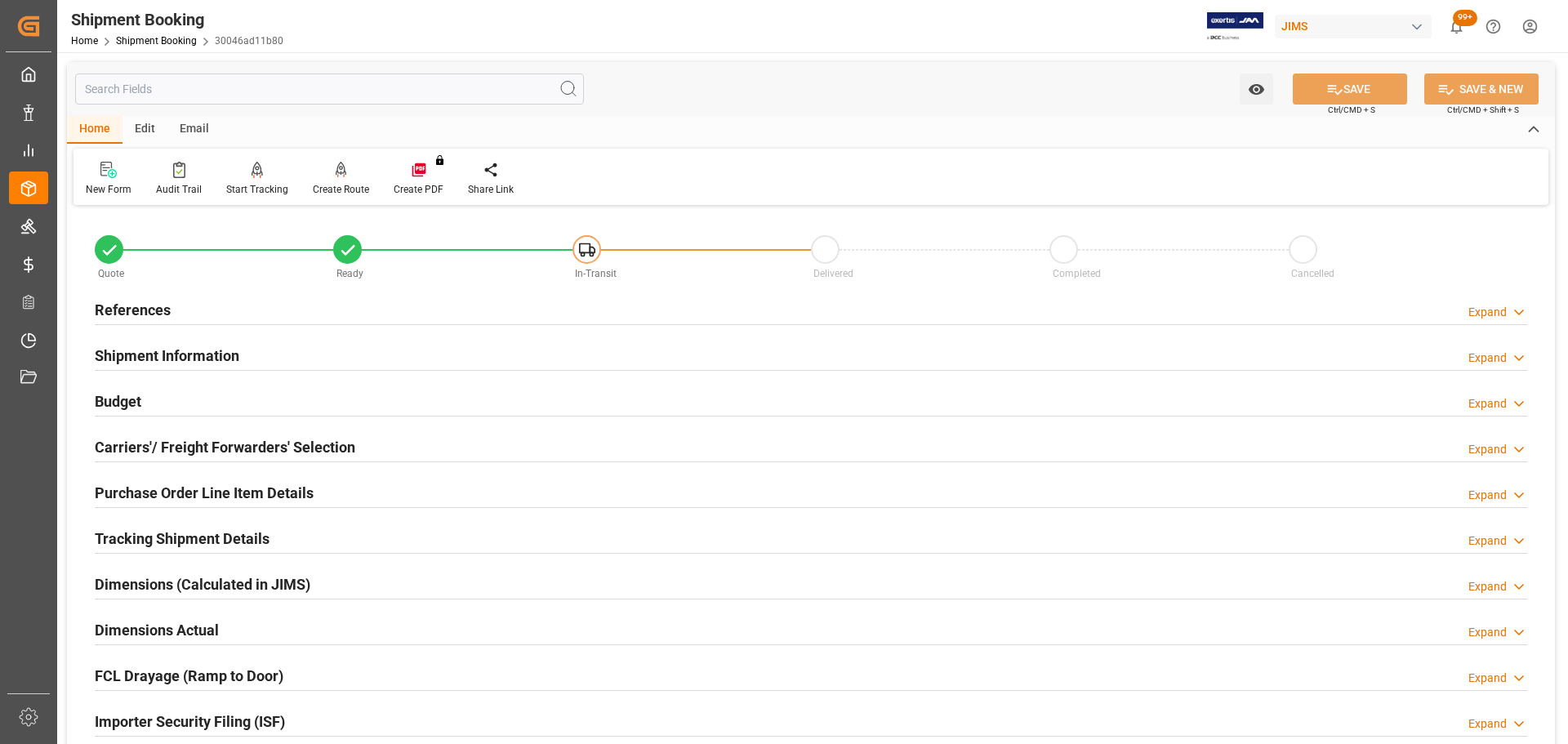
click at [224, 436] on h2 "Carriers'/ Freight Forwarders' Selection" at bounding box center [224, 447] width 260 height 22
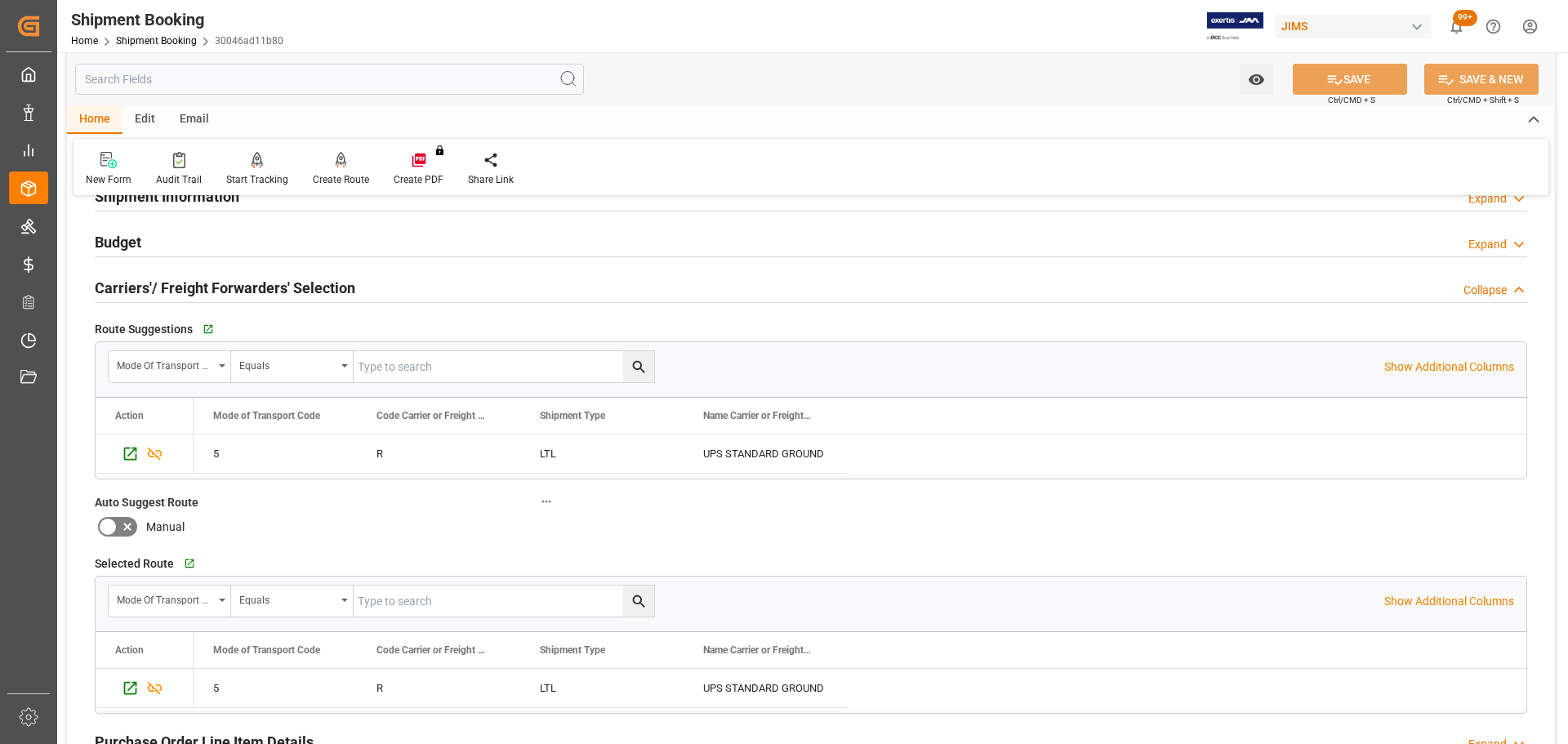
scroll to position [164, 0]
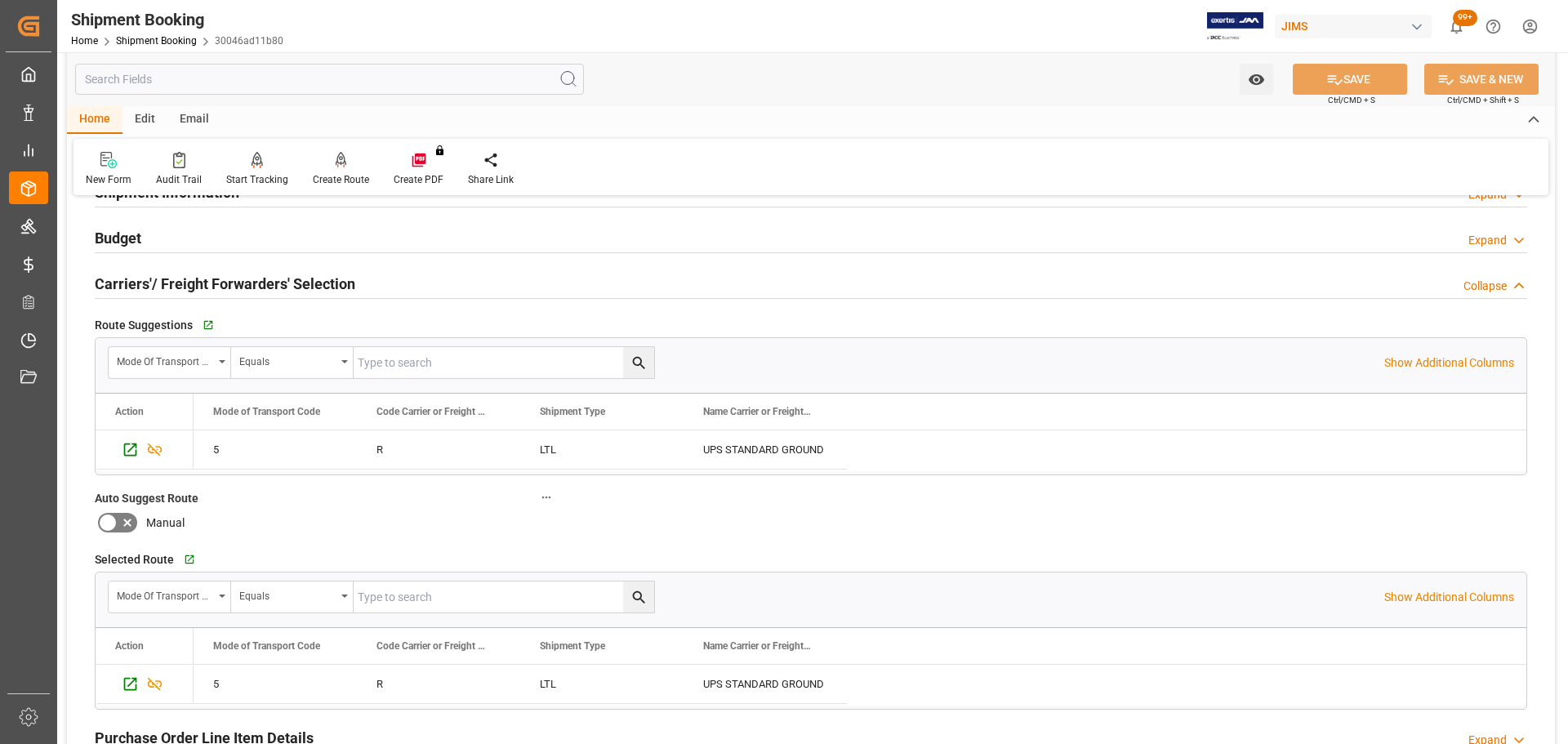
click at [263, 277] on h2 "Carriers'/ Freight Forwarders' Selection" at bounding box center [224, 283] width 260 height 22
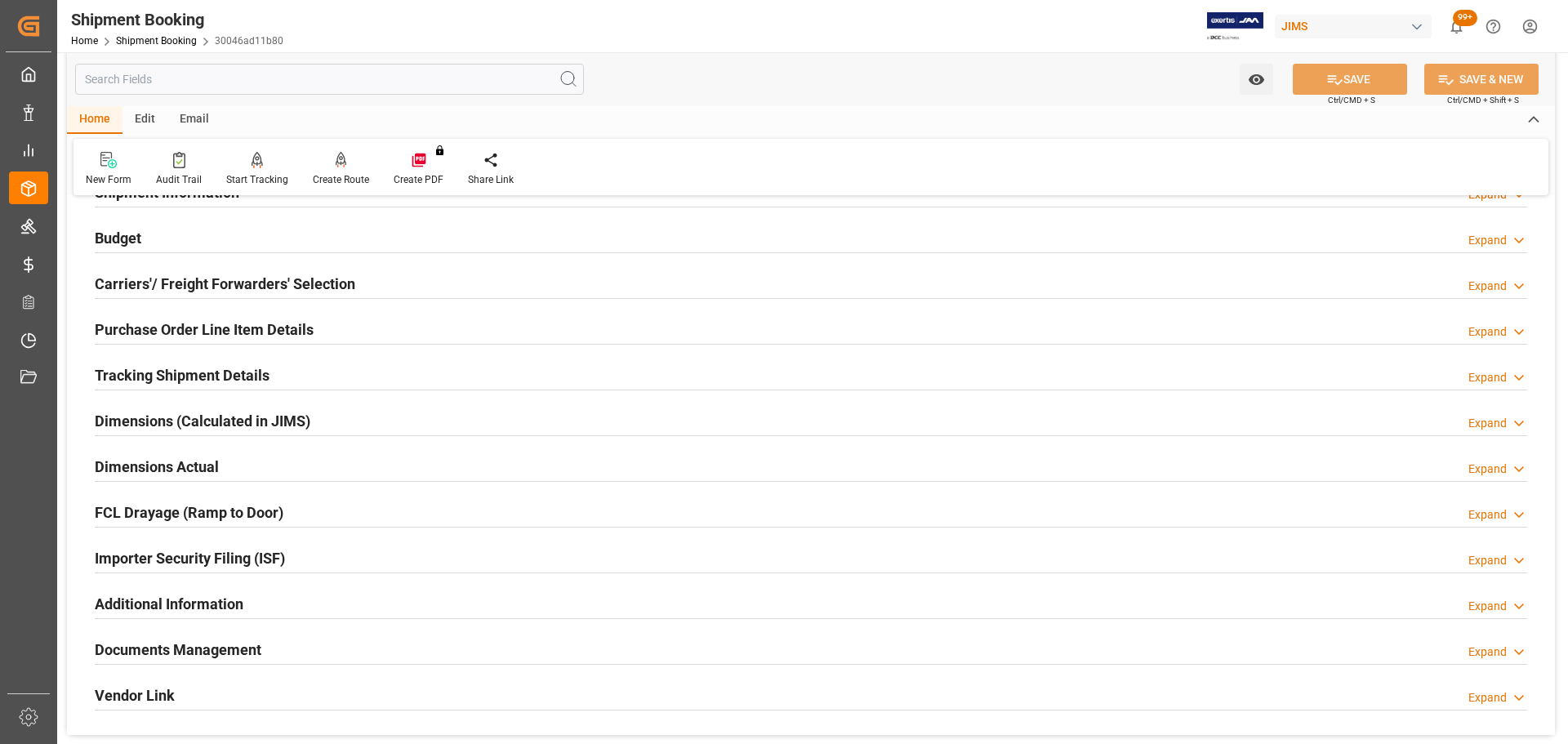
click at [257, 324] on h2 "Purchase Order Line Item Details" at bounding box center [203, 329] width 218 height 22
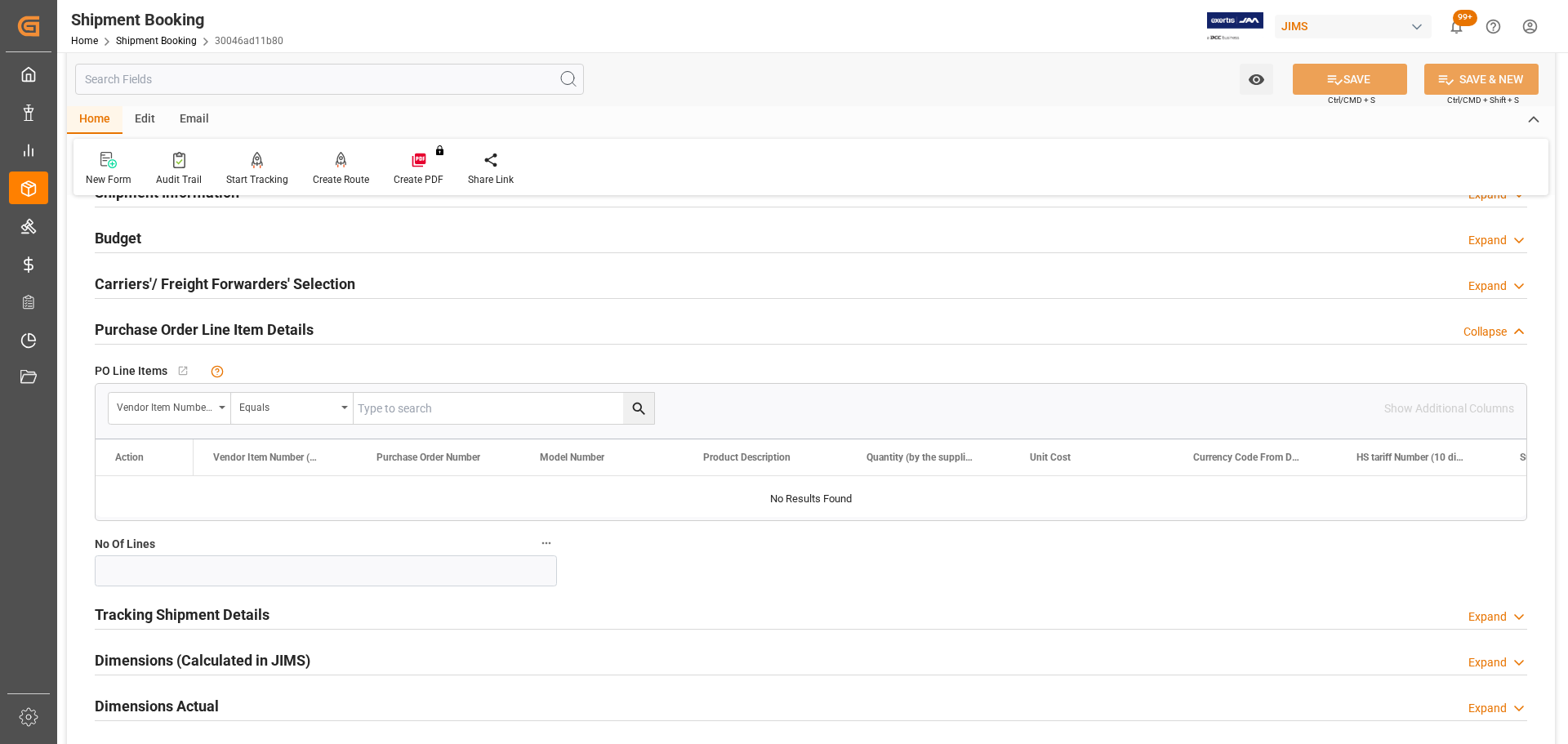
click at [257, 324] on h2 "Purchase Order Line Item Details" at bounding box center [203, 329] width 218 height 22
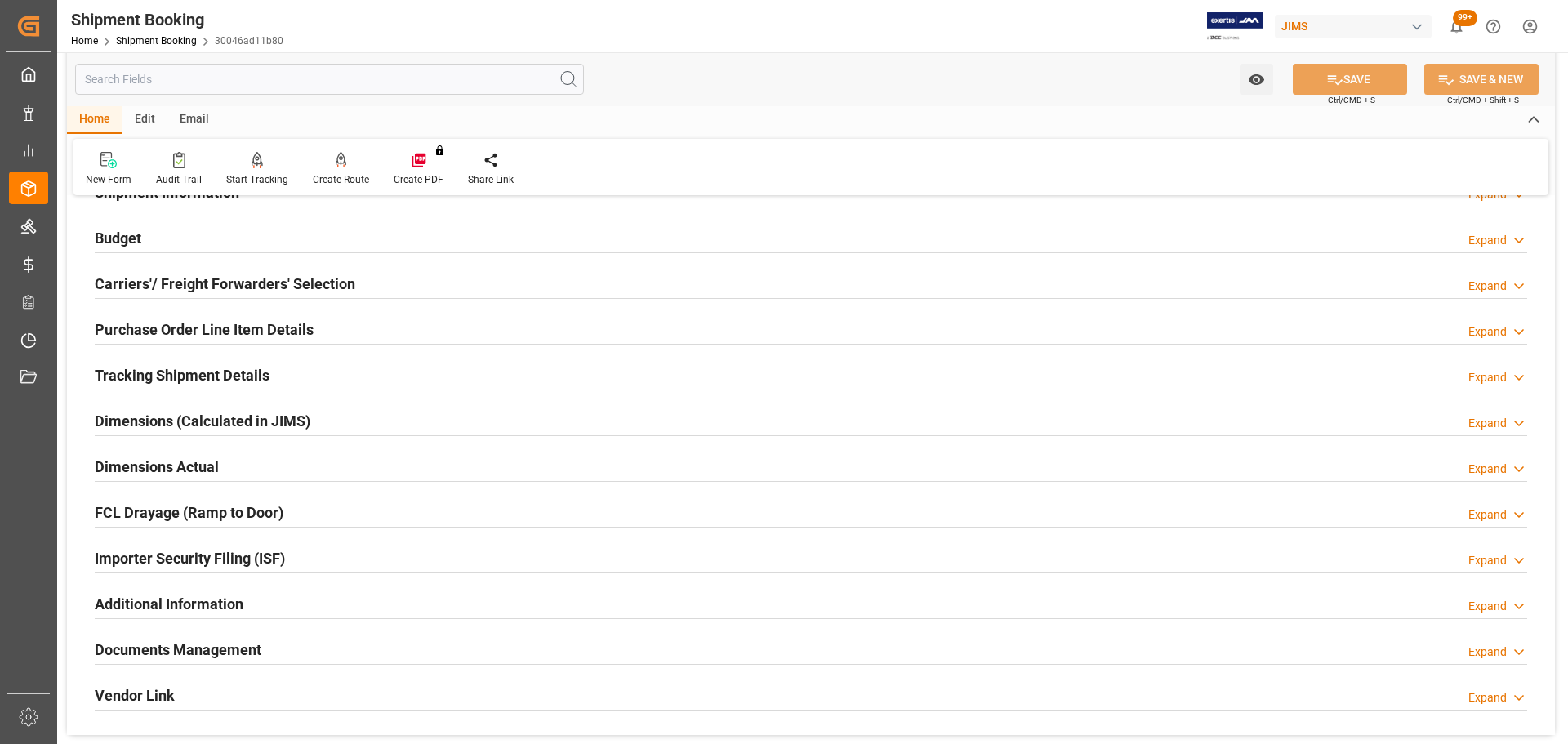
click at [240, 362] on div "Tracking Shipment Details" at bounding box center [182, 373] width 175 height 31
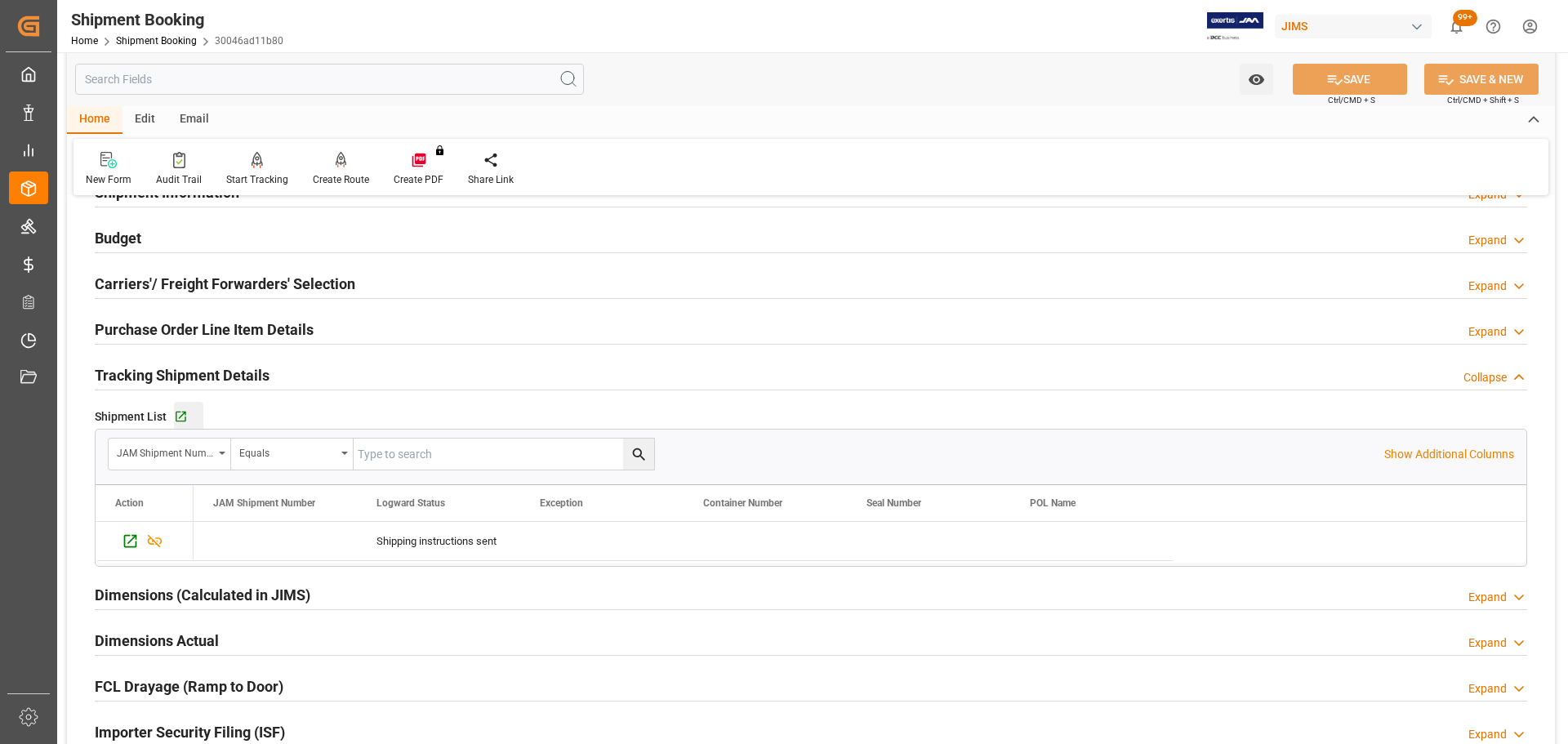
click at [190, 412] on div "Go to Shipment Tracking Grid" at bounding box center [188, 417] width 29 height 14
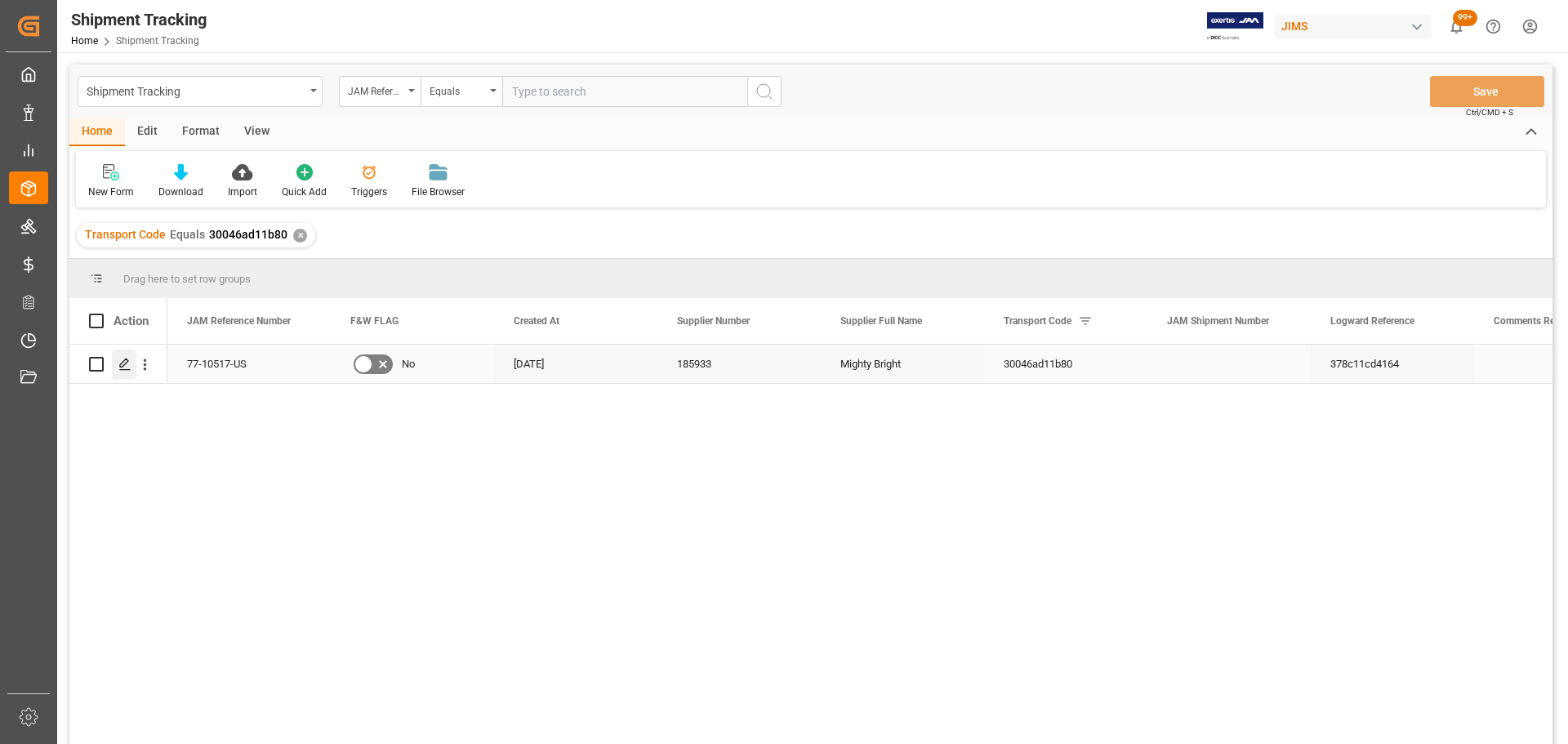
click at [123, 371] on icon "Press SPACE to select this row." at bounding box center [125, 364] width 13 height 13
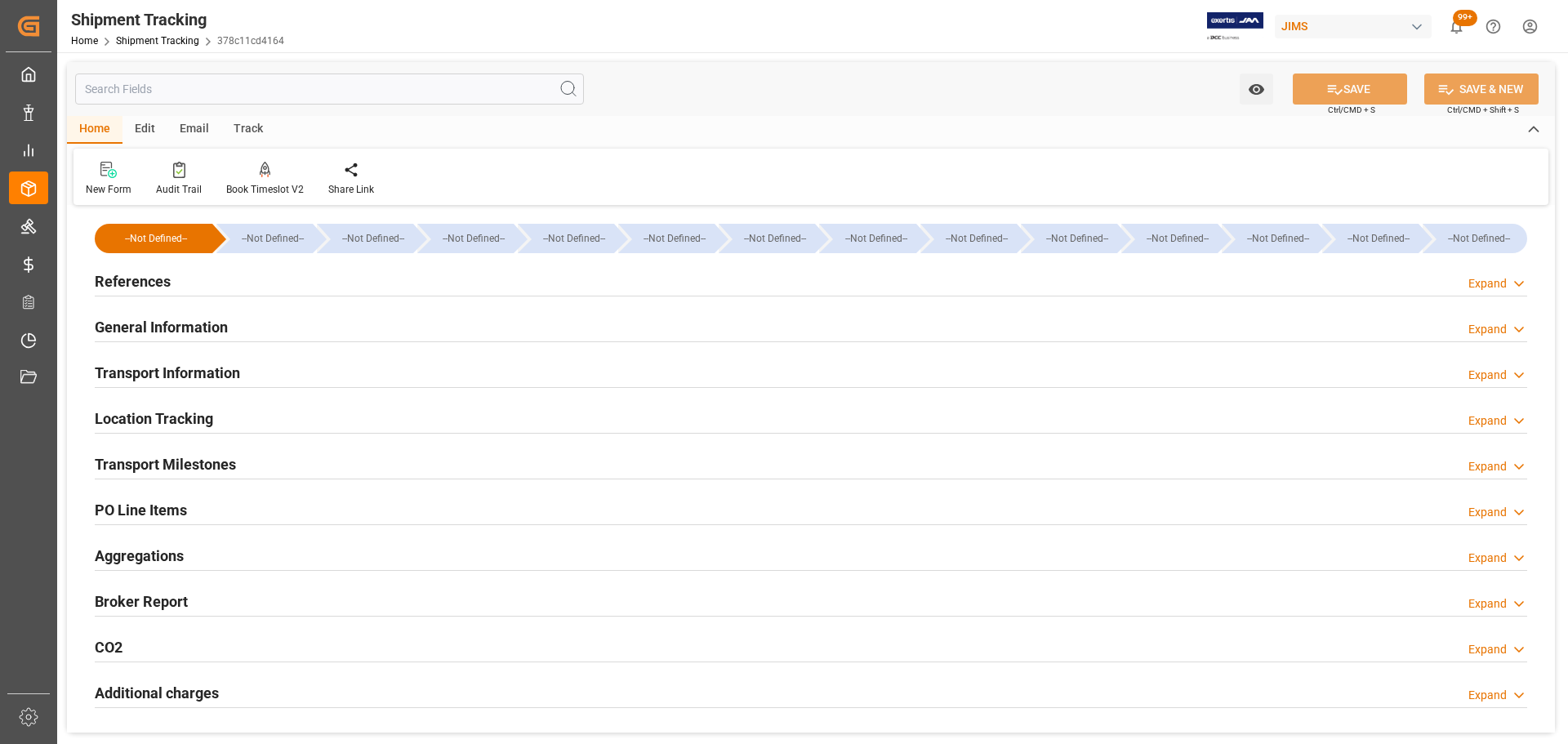
type input "[DATE]"
click at [283, 285] on div "References Expand" at bounding box center [811, 279] width 1432 height 31
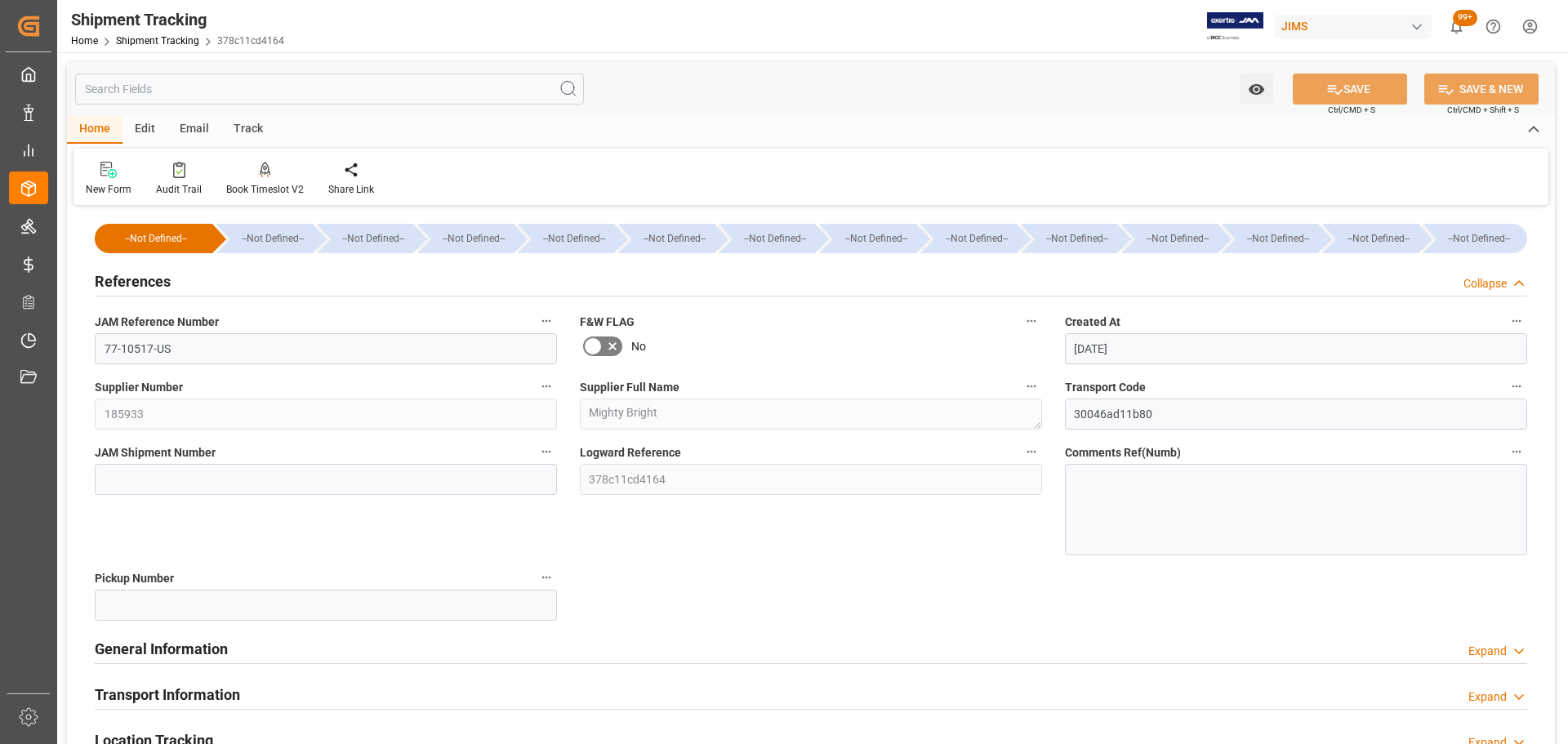
click at [172, 496] on div "JAM Shipment Number" at bounding box center [325, 498] width 485 height 126
click at [174, 482] on input at bounding box center [325, 479] width 462 height 31
paste input "72619"
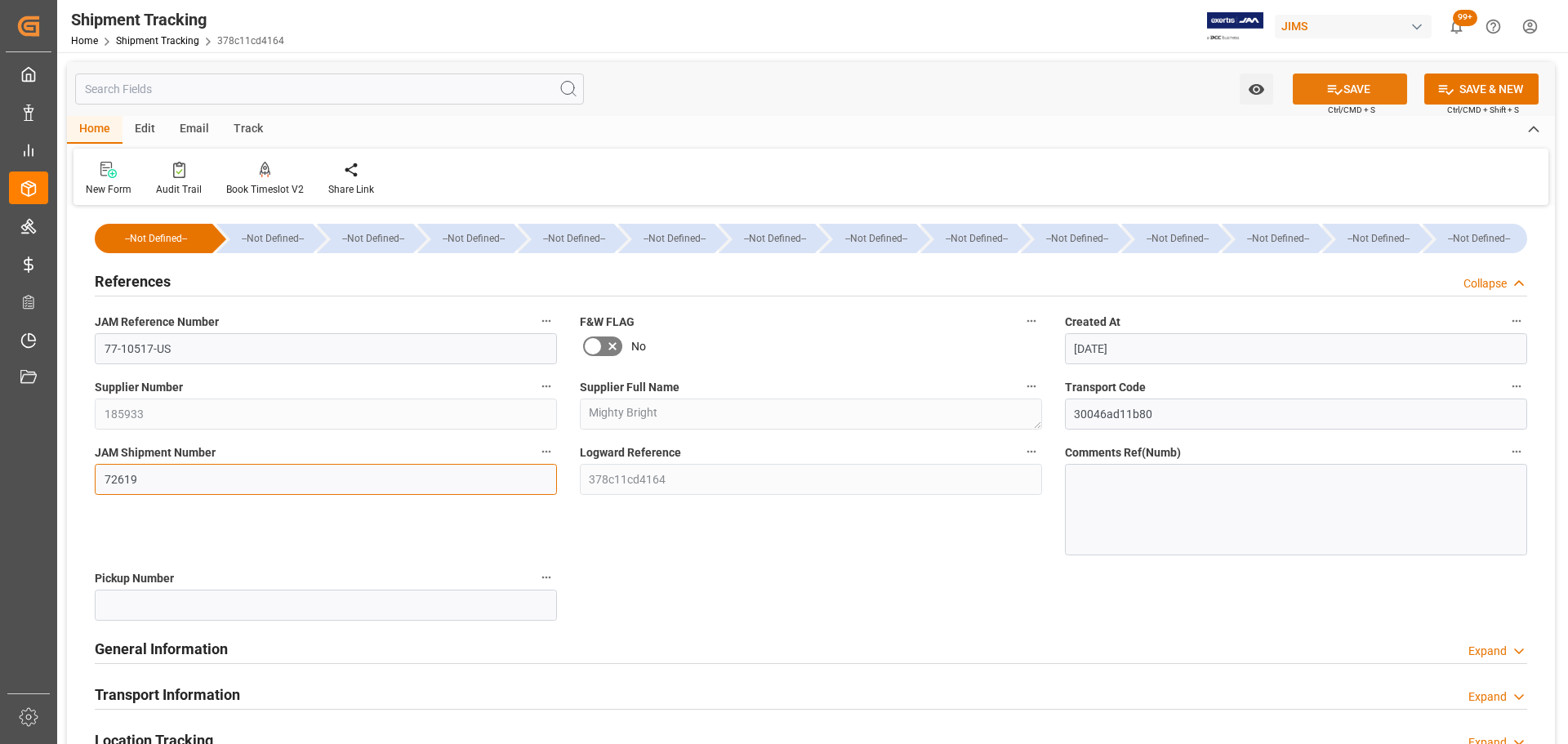
type input "72619"
click at [1358, 87] on button "SAVE" at bounding box center [1350, 89] width 115 height 31
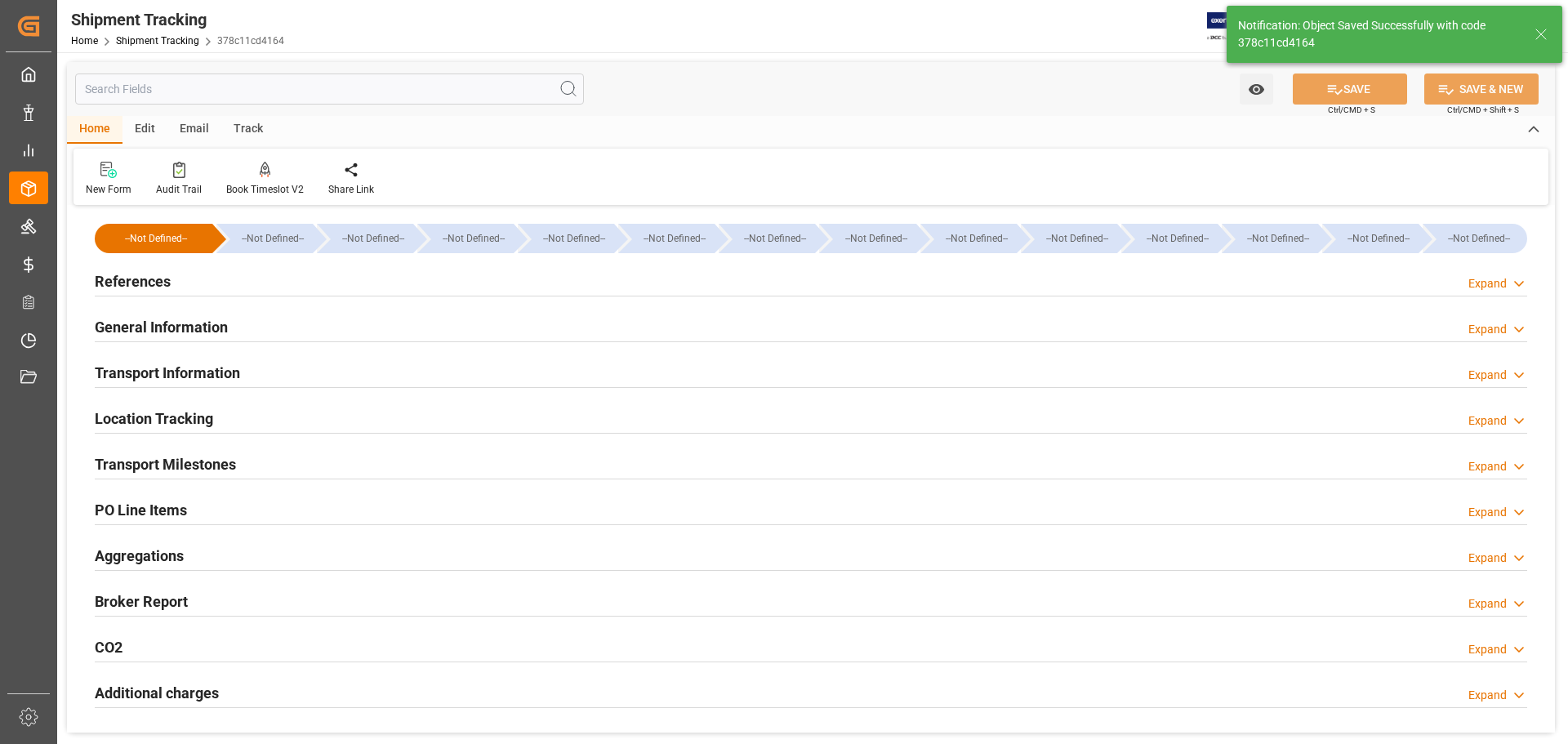
click at [169, 282] on h2 "References" at bounding box center [133, 281] width 76 height 22
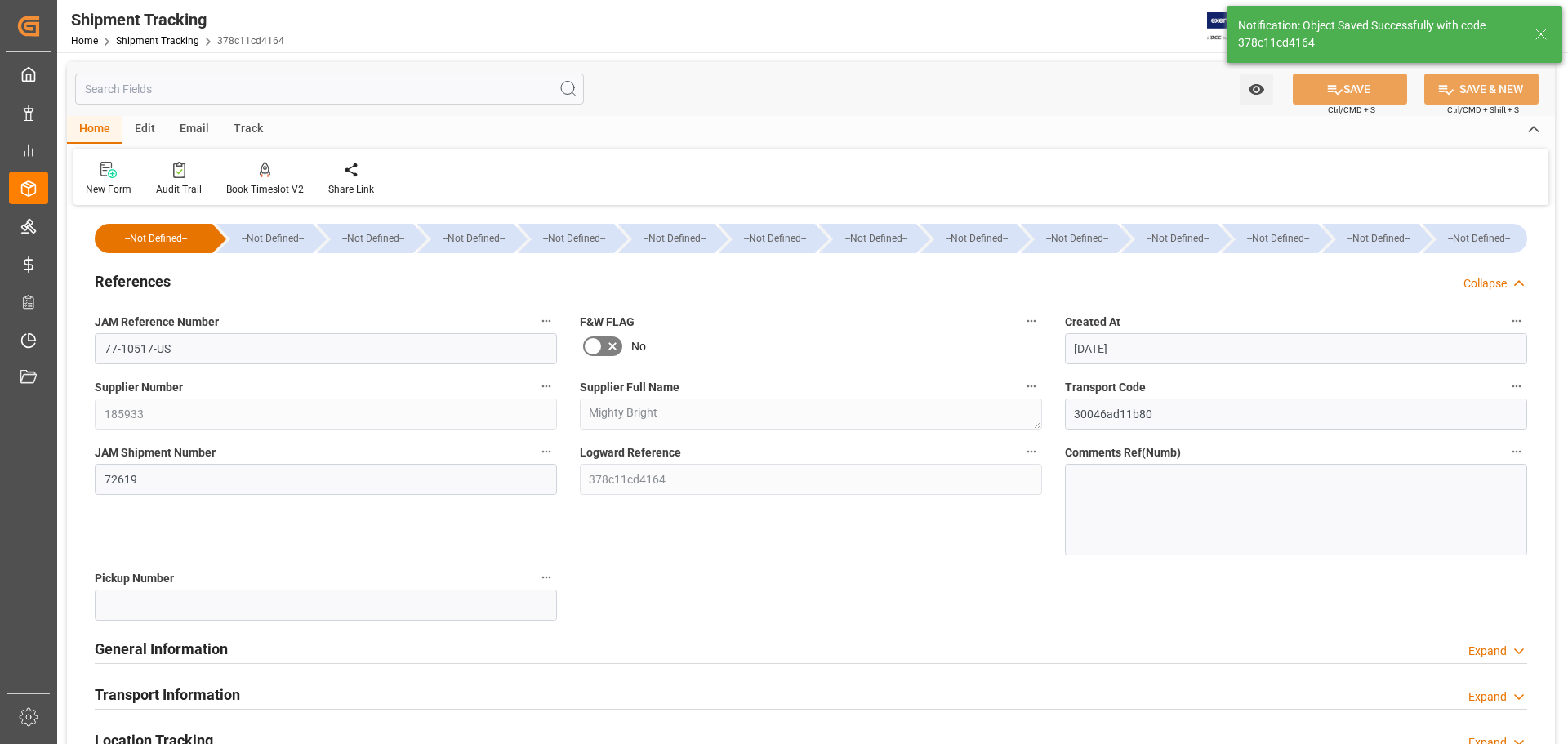
click at [174, 281] on div "References Collapse" at bounding box center [811, 279] width 1432 height 31
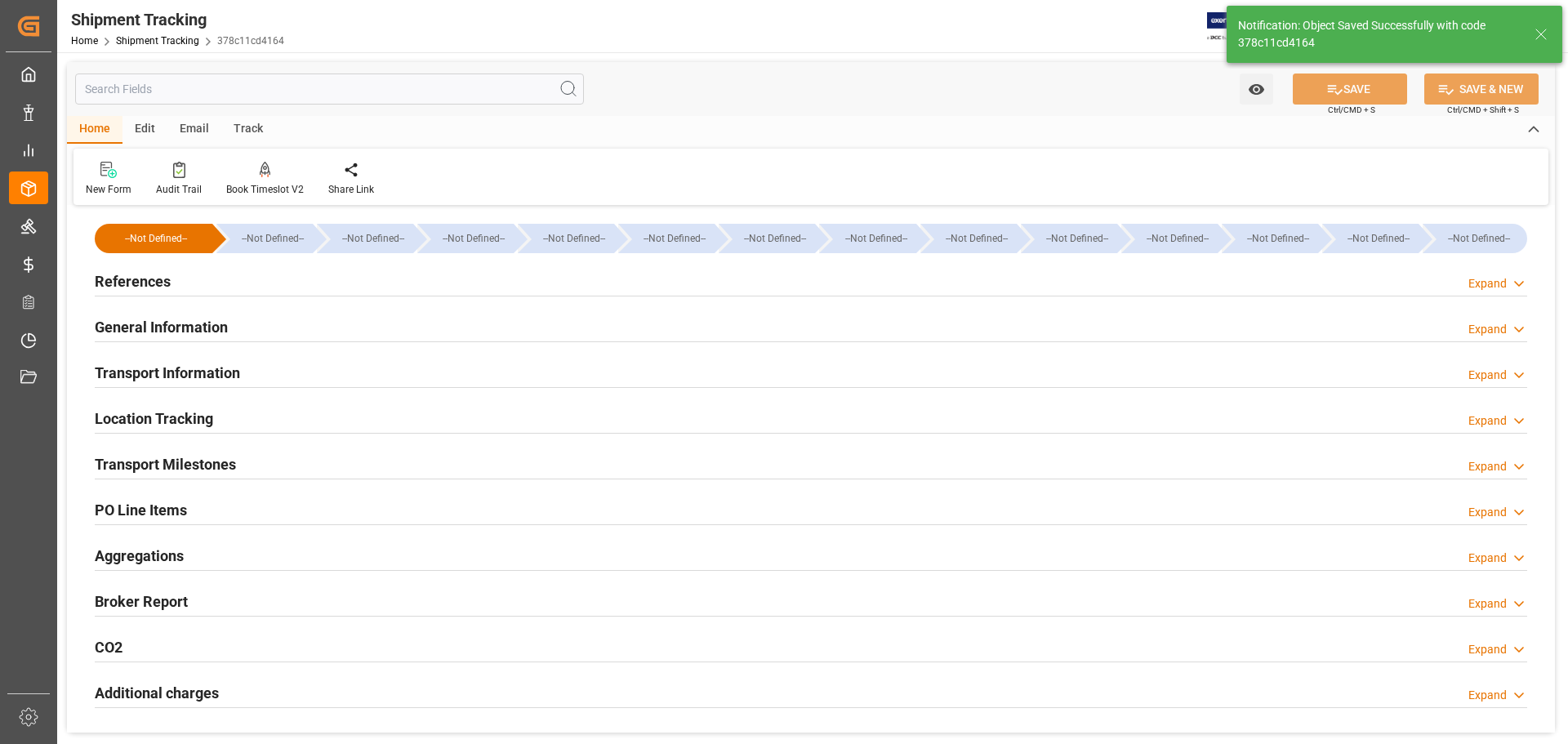
click at [174, 321] on h2 "General Information" at bounding box center [161, 327] width 133 height 22
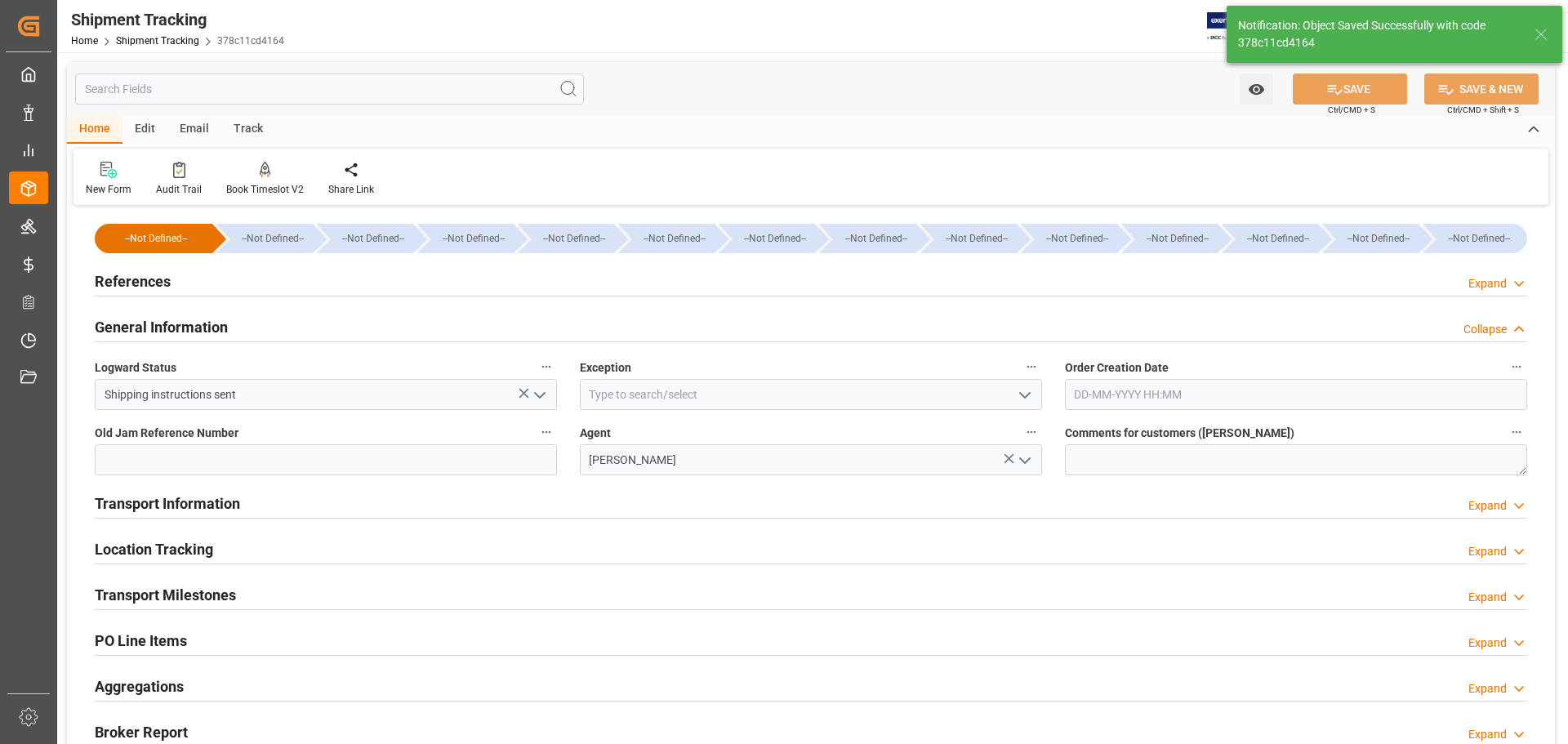
click at [174, 321] on h2 "General Information" at bounding box center [161, 327] width 133 height 22
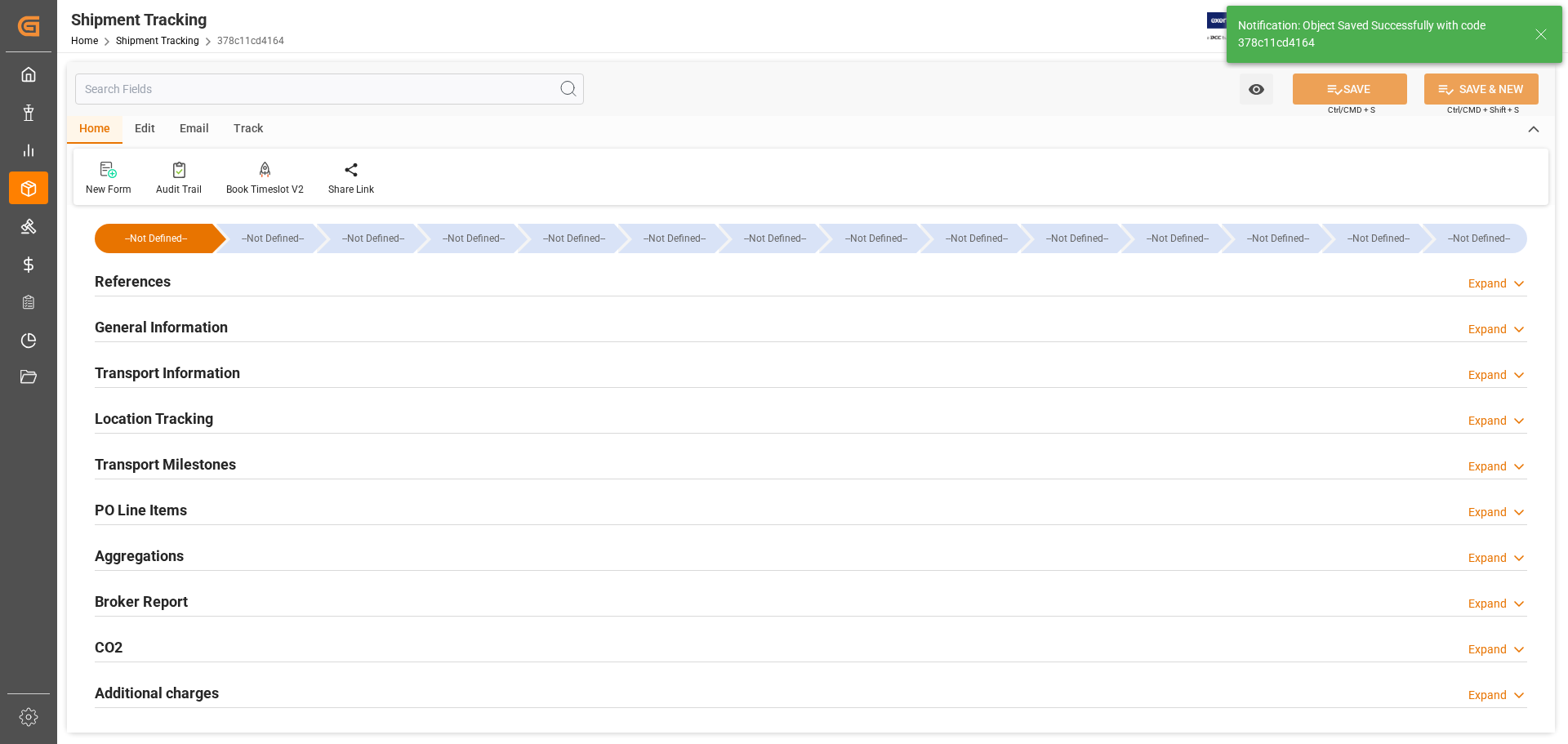
click at [180, 361] on div "Transport Information" at bounding box center [168, 371] width 146 height 31
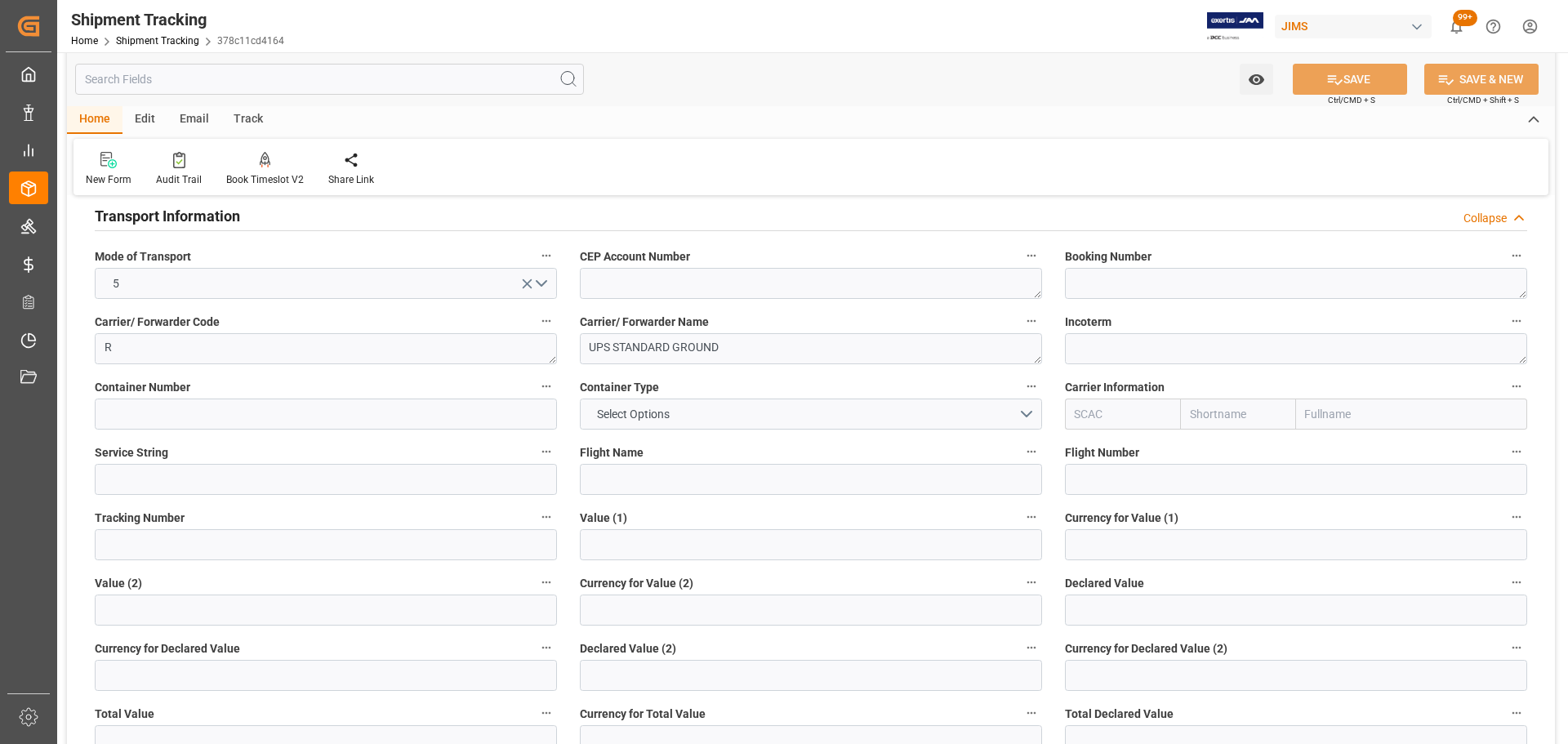
scroll to position [164, 0]
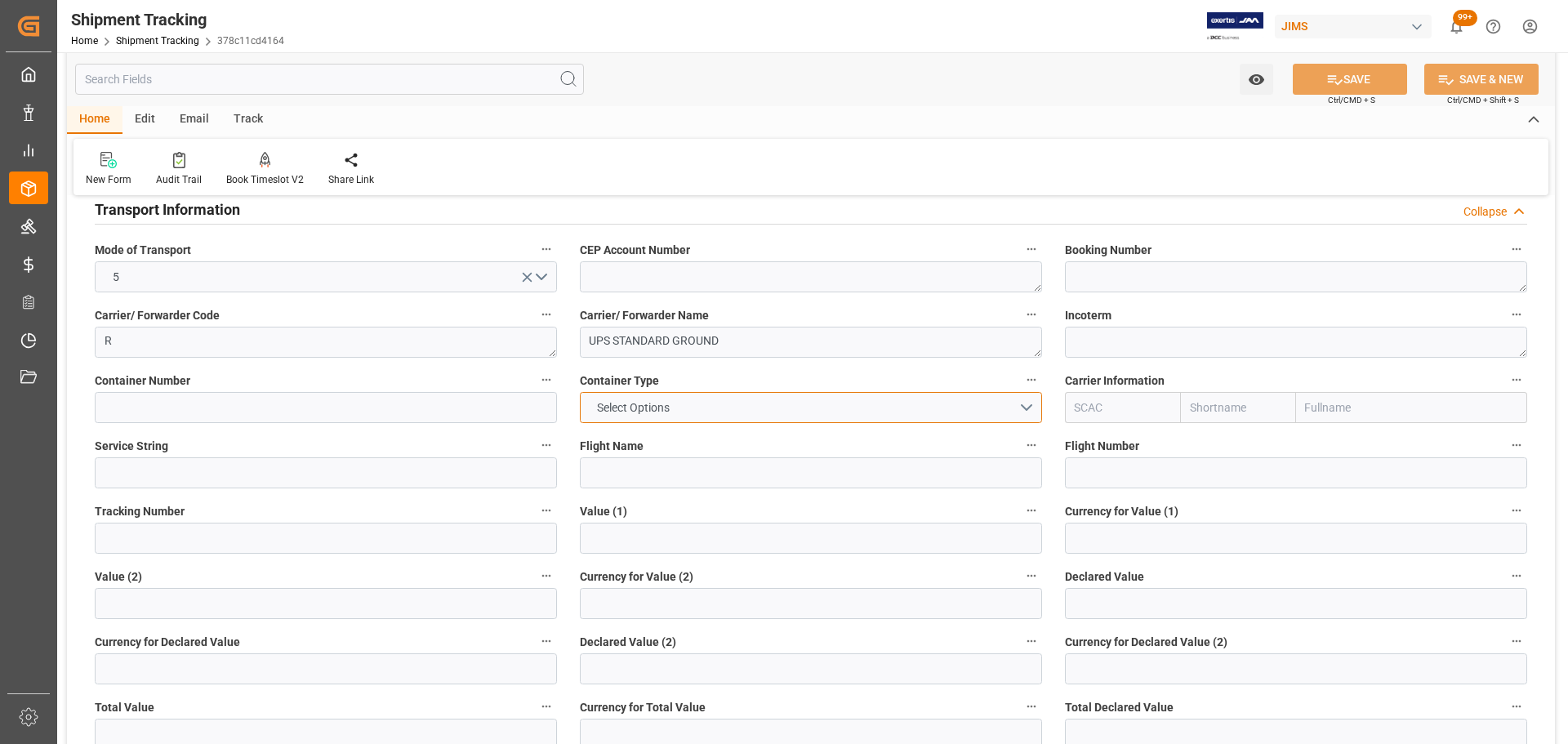
click at [698, 414] on button "Select Options" at bounding box center [810, 407] width 462 height 31
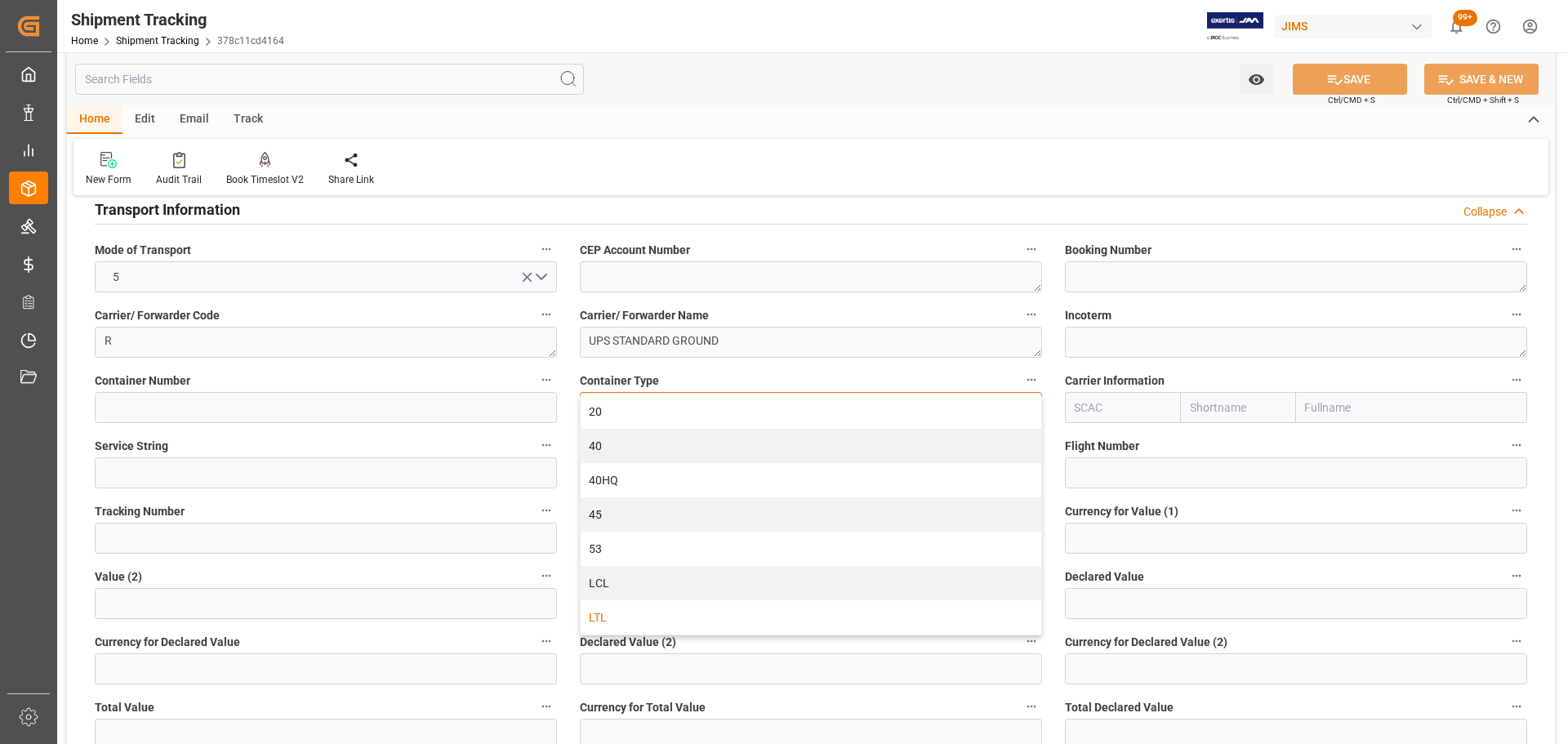
click at [623, 619] on div "LTL" at bounding box center [811, 617] width 461 height 34
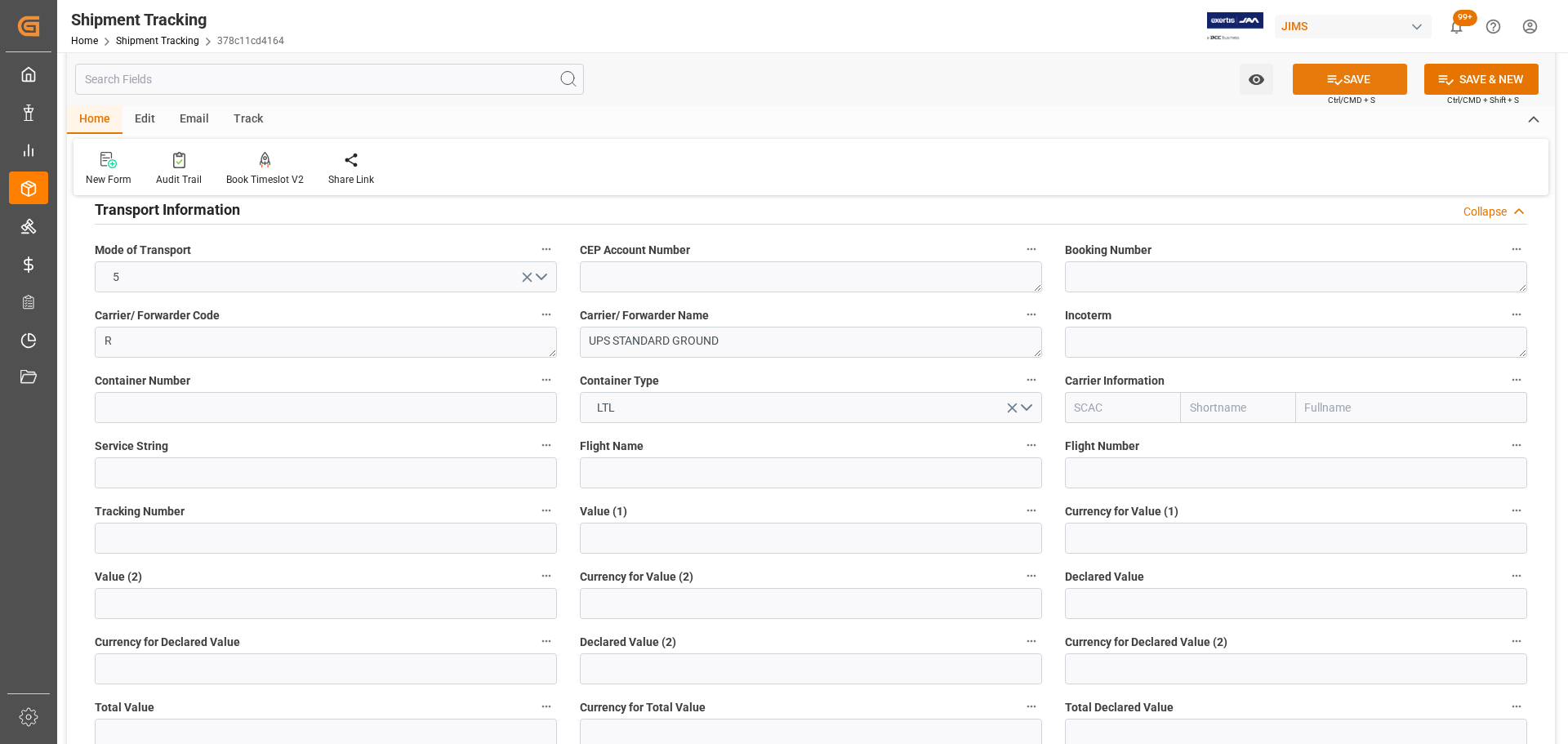
click at [1368, 84] on button "SAVE" at bounding box center [1350, 79] width 115 height 31
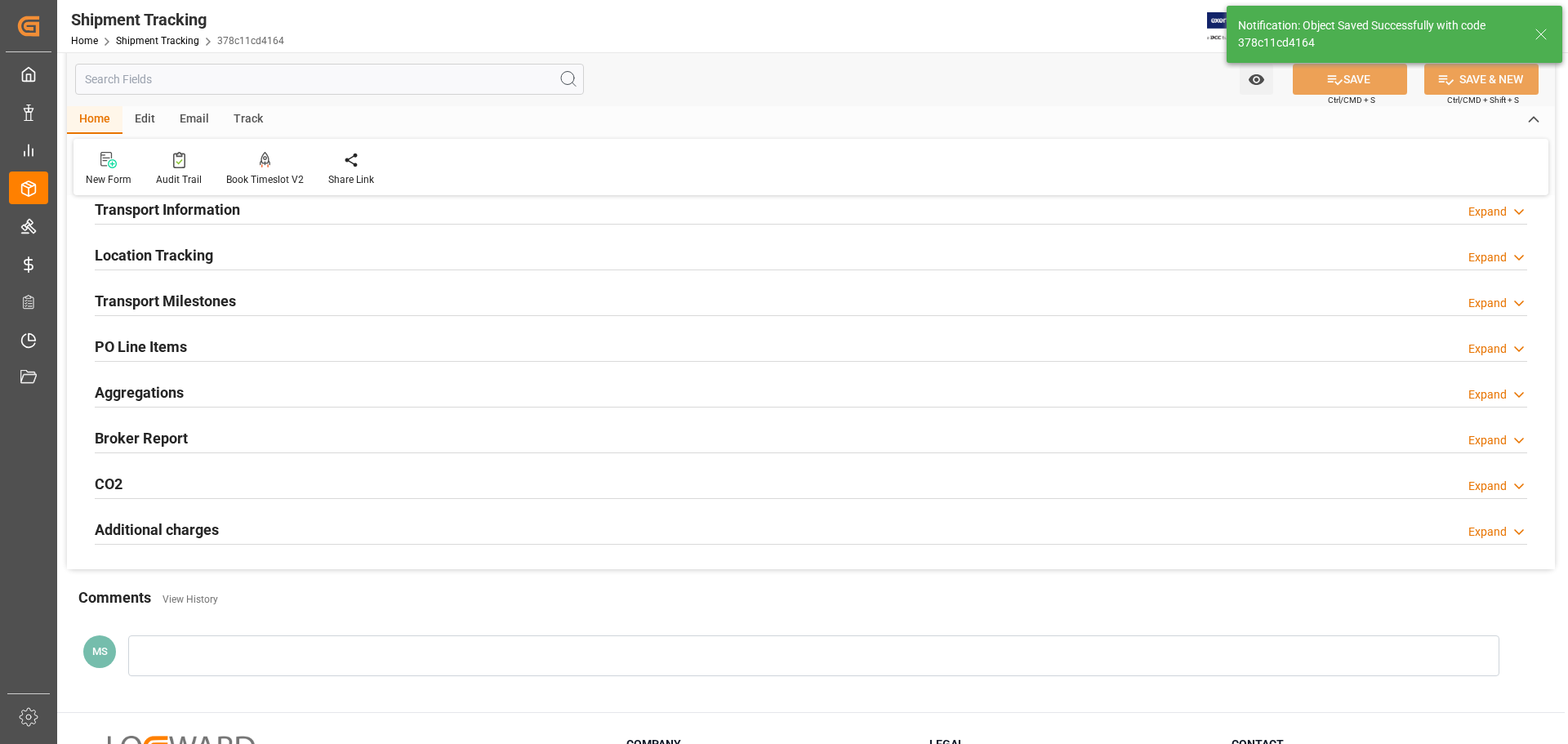
click at [256, 296] on div "Transport Milestones Expand" at bounding box center [811, 299] width 1432 height 31
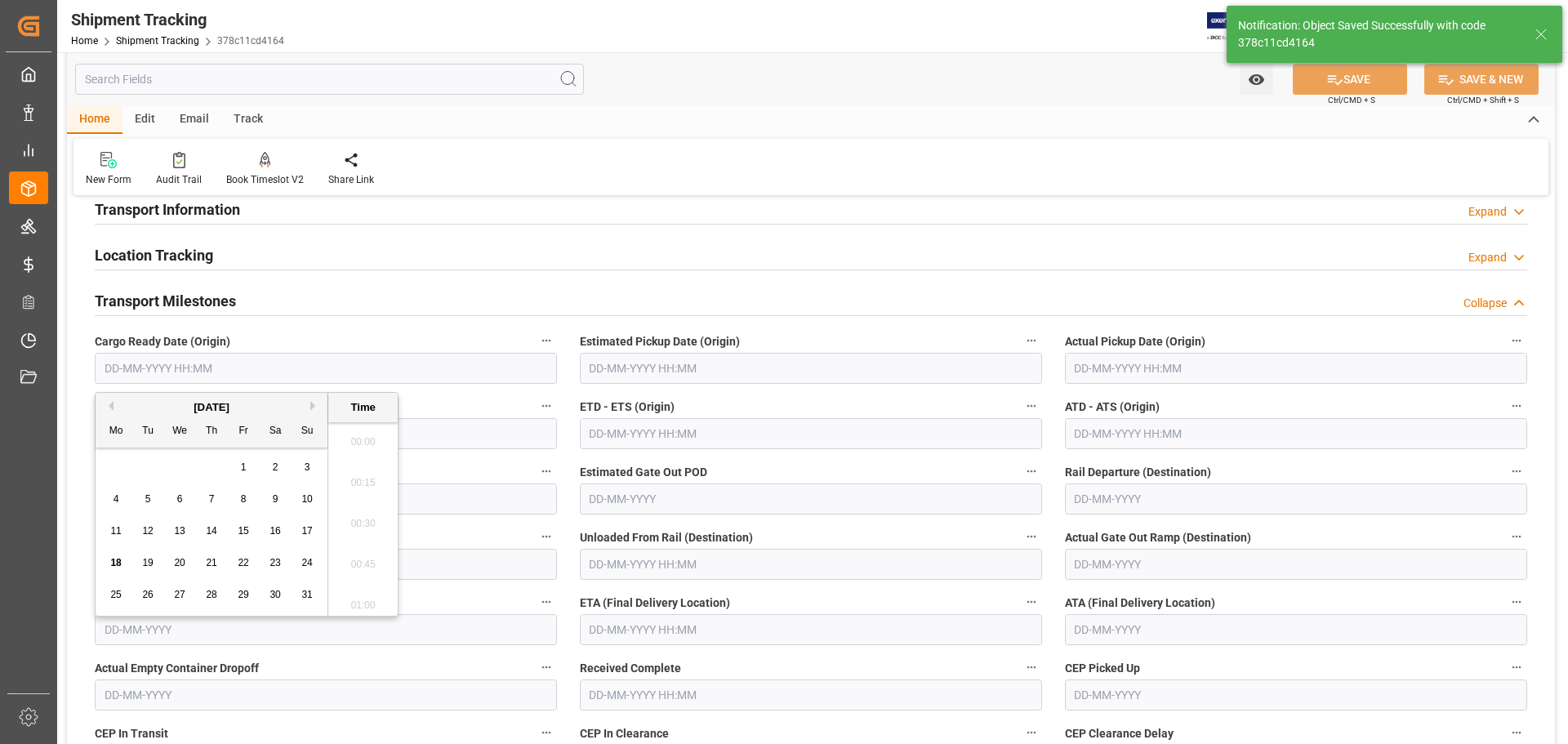
click at [200, 371] on input "text" at bounding box center [325, 368] width 462 height 31
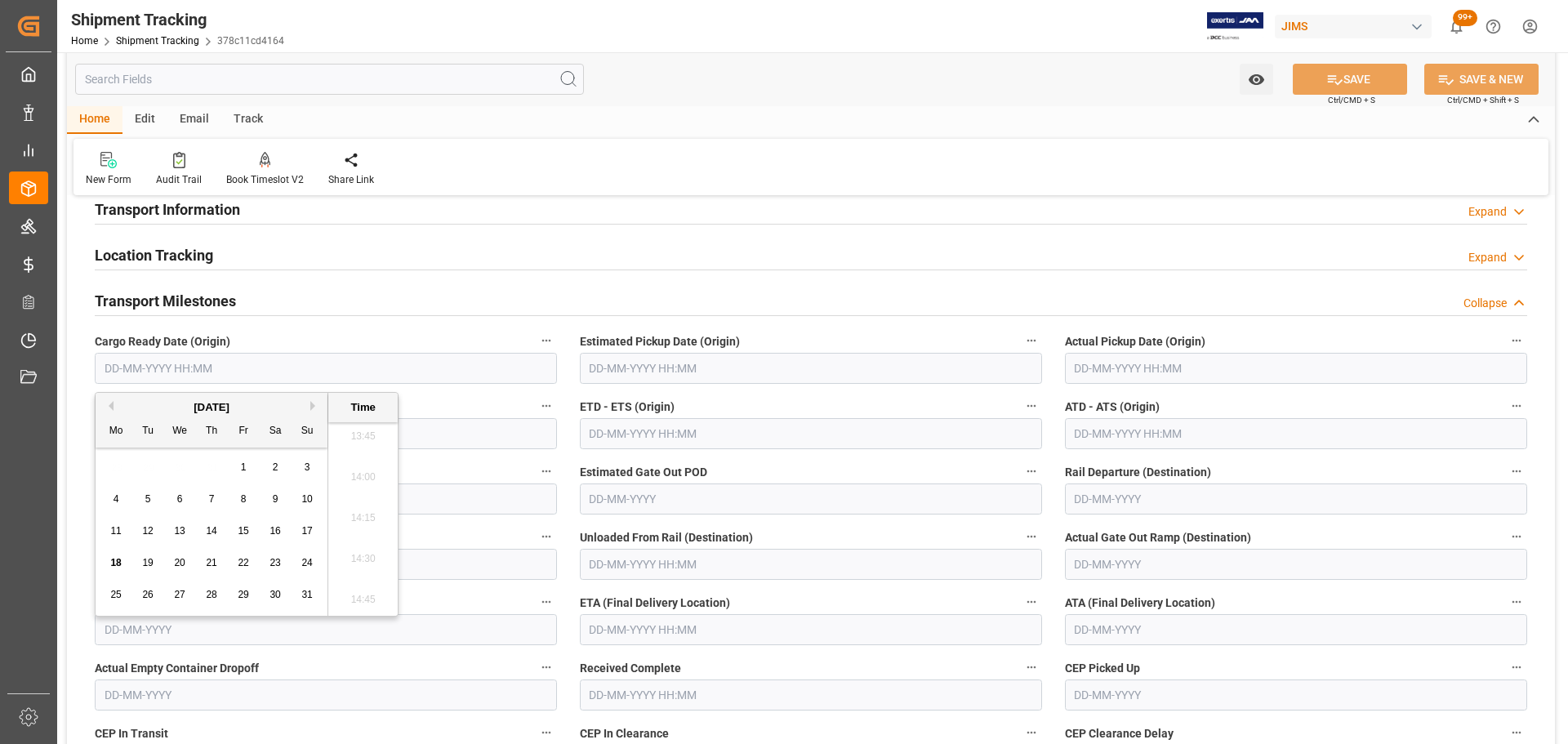
click at [209, 529] on span "14" at bounding box center [210, 530] width 11 height 11
type input "14-08-2025 00:00"
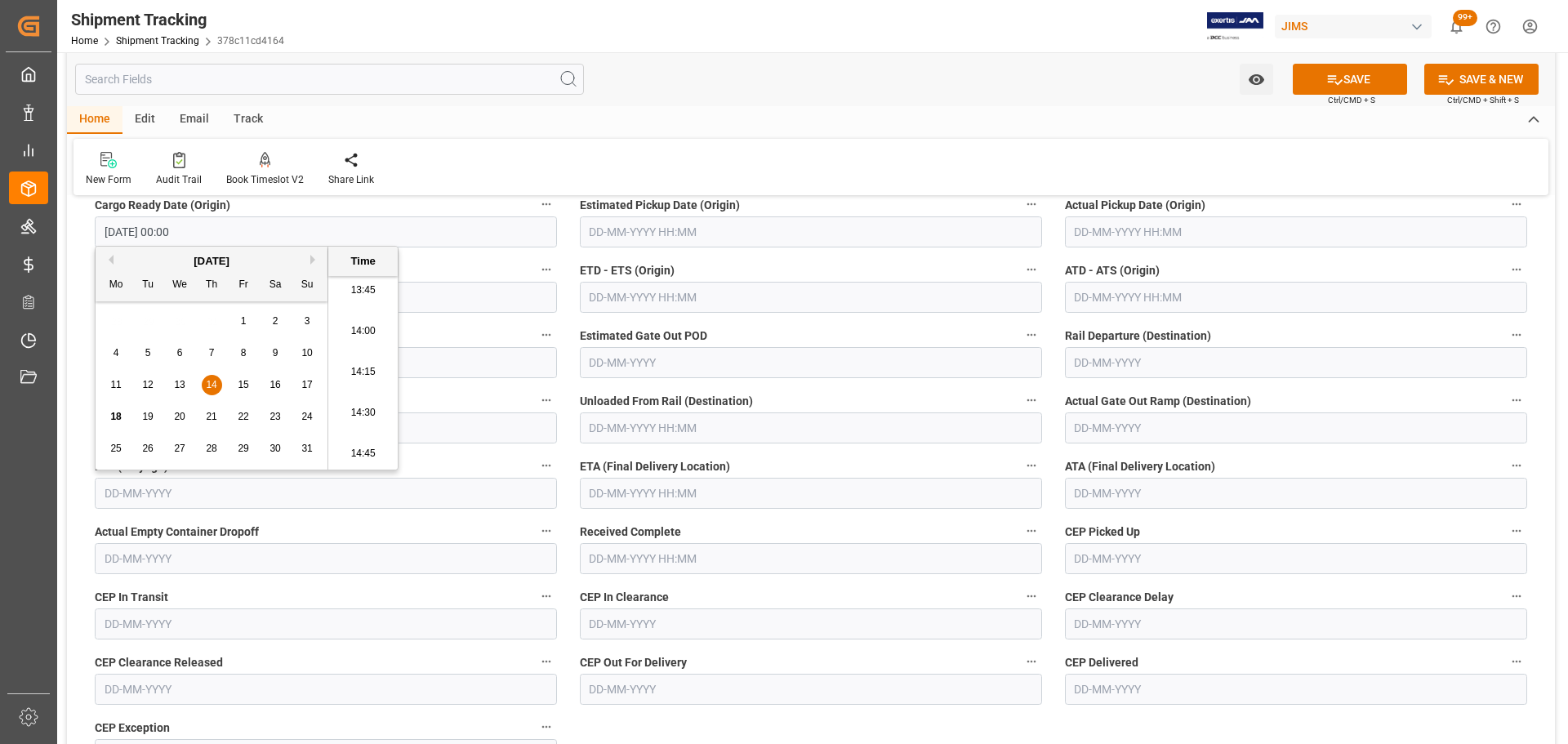
scroll to position [326, 0]
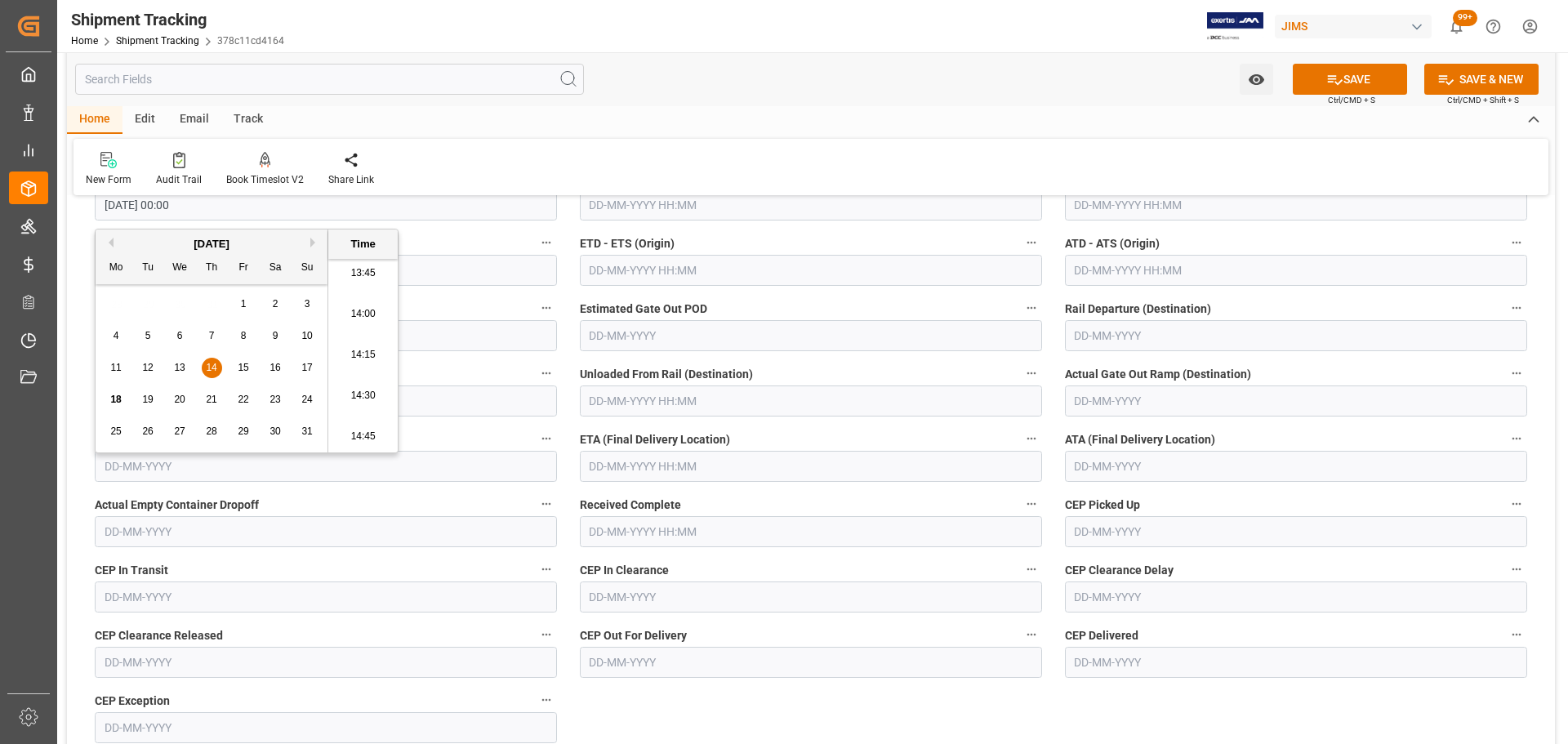
click at [643, 688] on div "--Not Defined-- --Not Defined-- --Not Defined-- --Not Defined-- --Not Defined--…" at bounding box center [810, 438] width 1487 height 1110
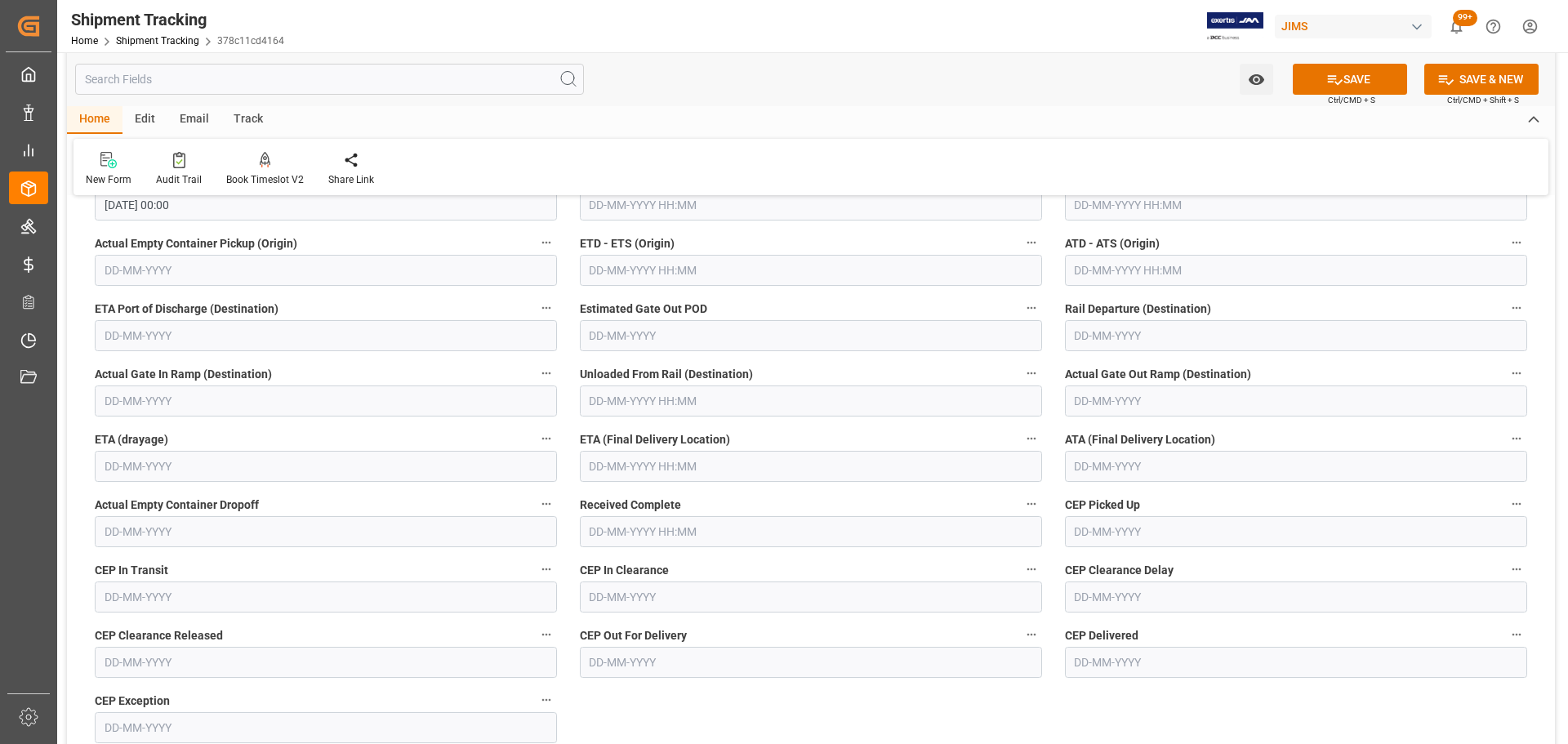
click at [663, 459] on input "text" at bounding box center [810, 466] width 462 height 31
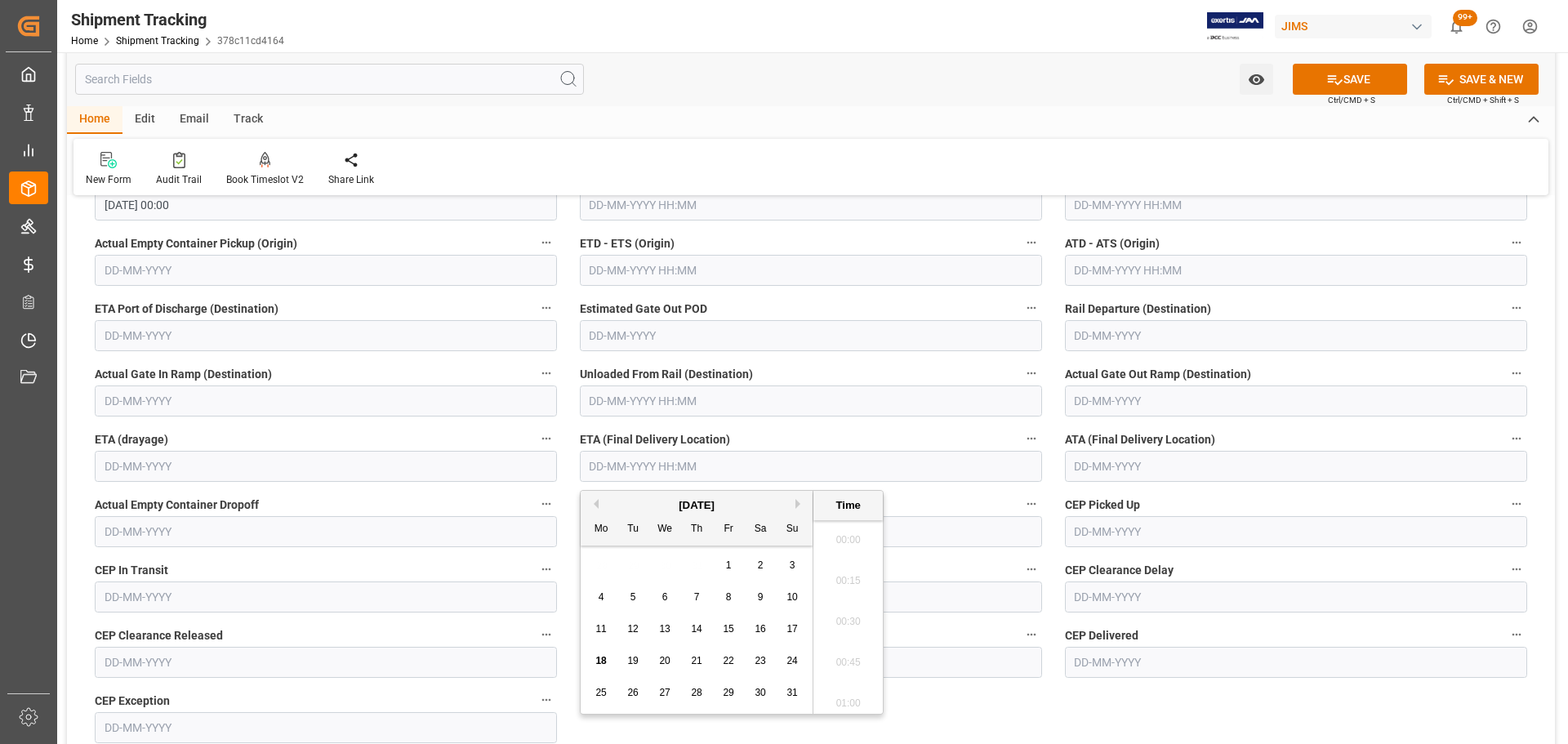
scroll to position [2251, 0]
click at [628, 660] on span "19" at bounding box center [632, 660] width 11 height 11
type input "19-08-2025 00:00"
click at [1361, 76] on button "SAVE" at bounding box center [1350, 79] width 115 height 31
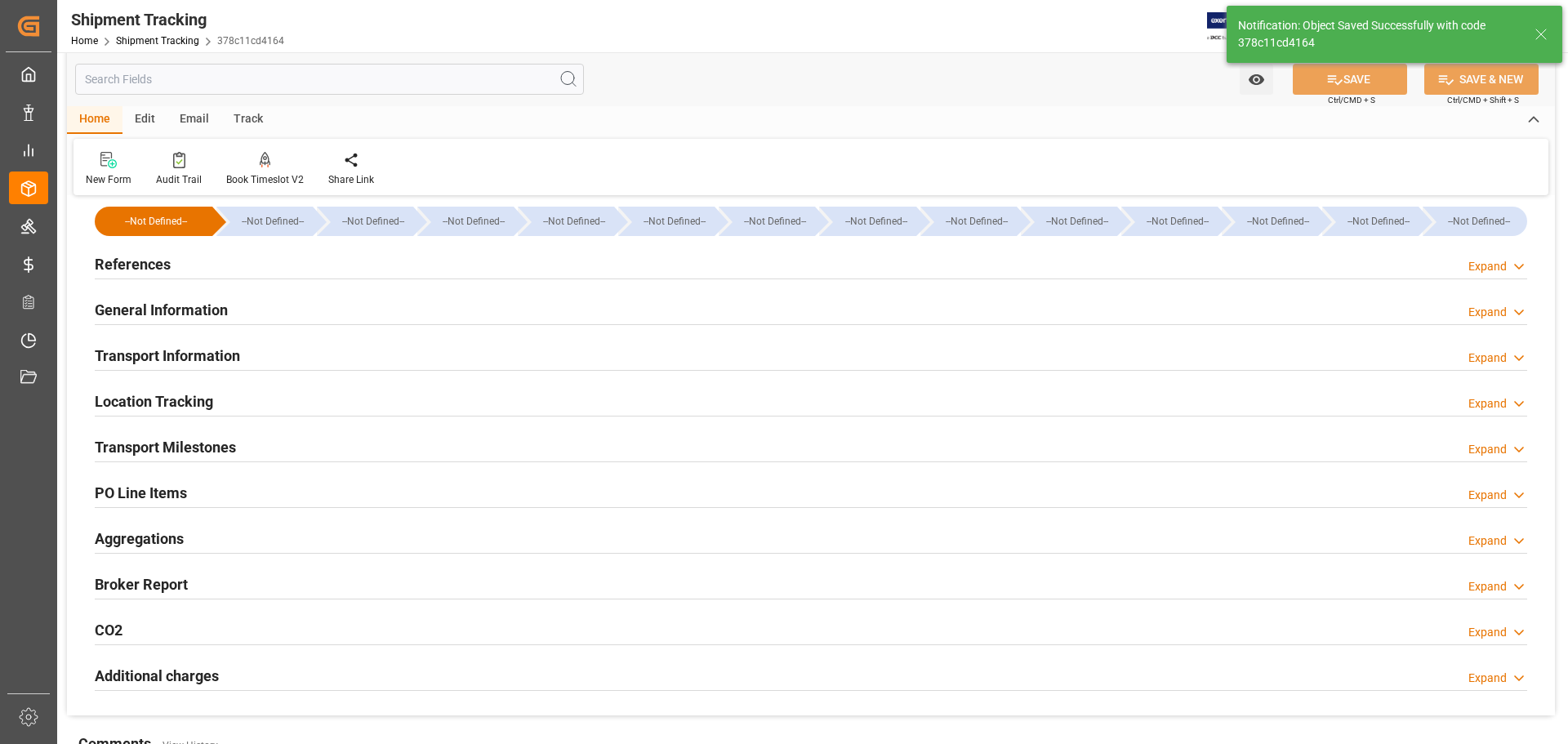
scroll to position [0, 0]
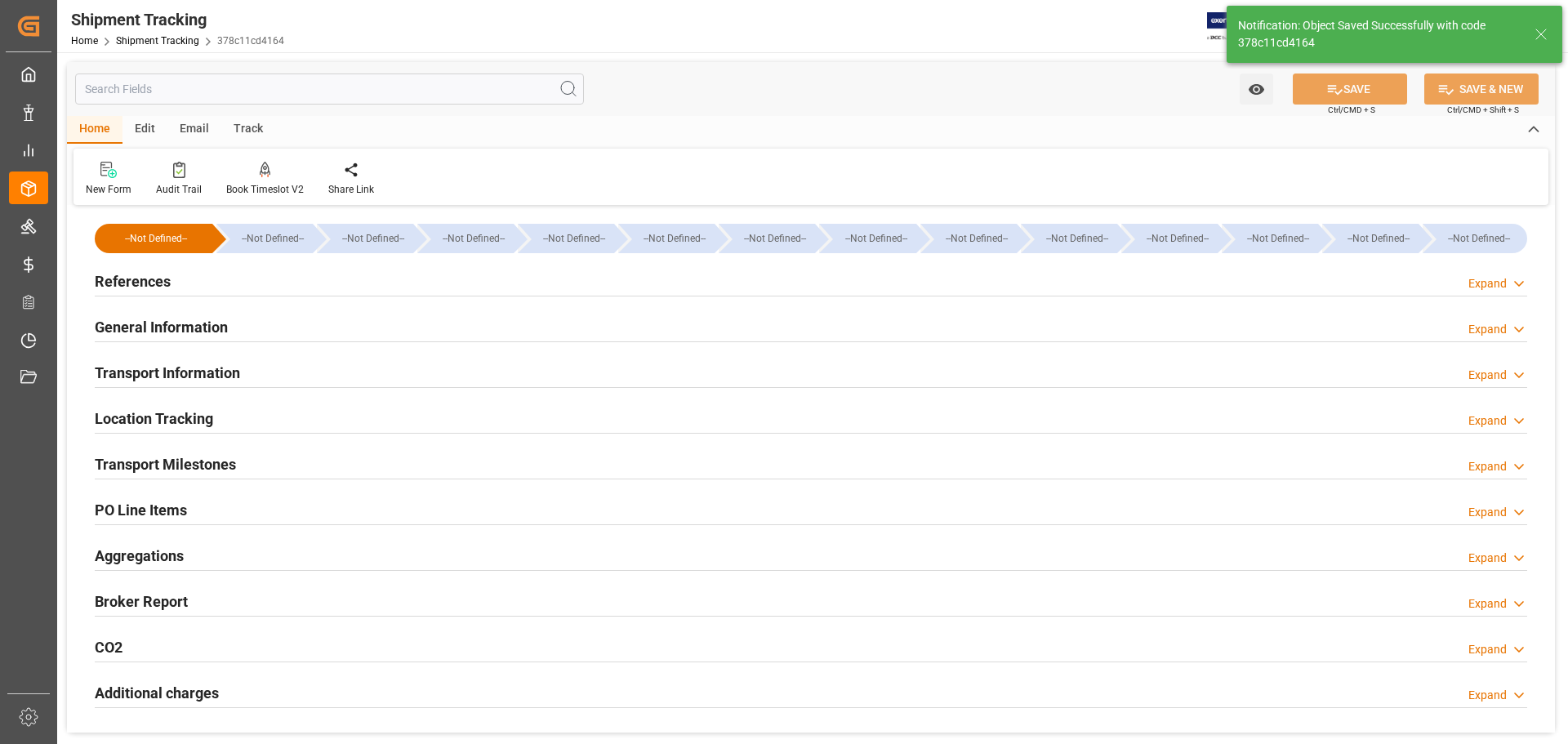
click at [272, 470] on div "Transport Milestones Expand" at bounding box center [811, 463] width 1432 height 31
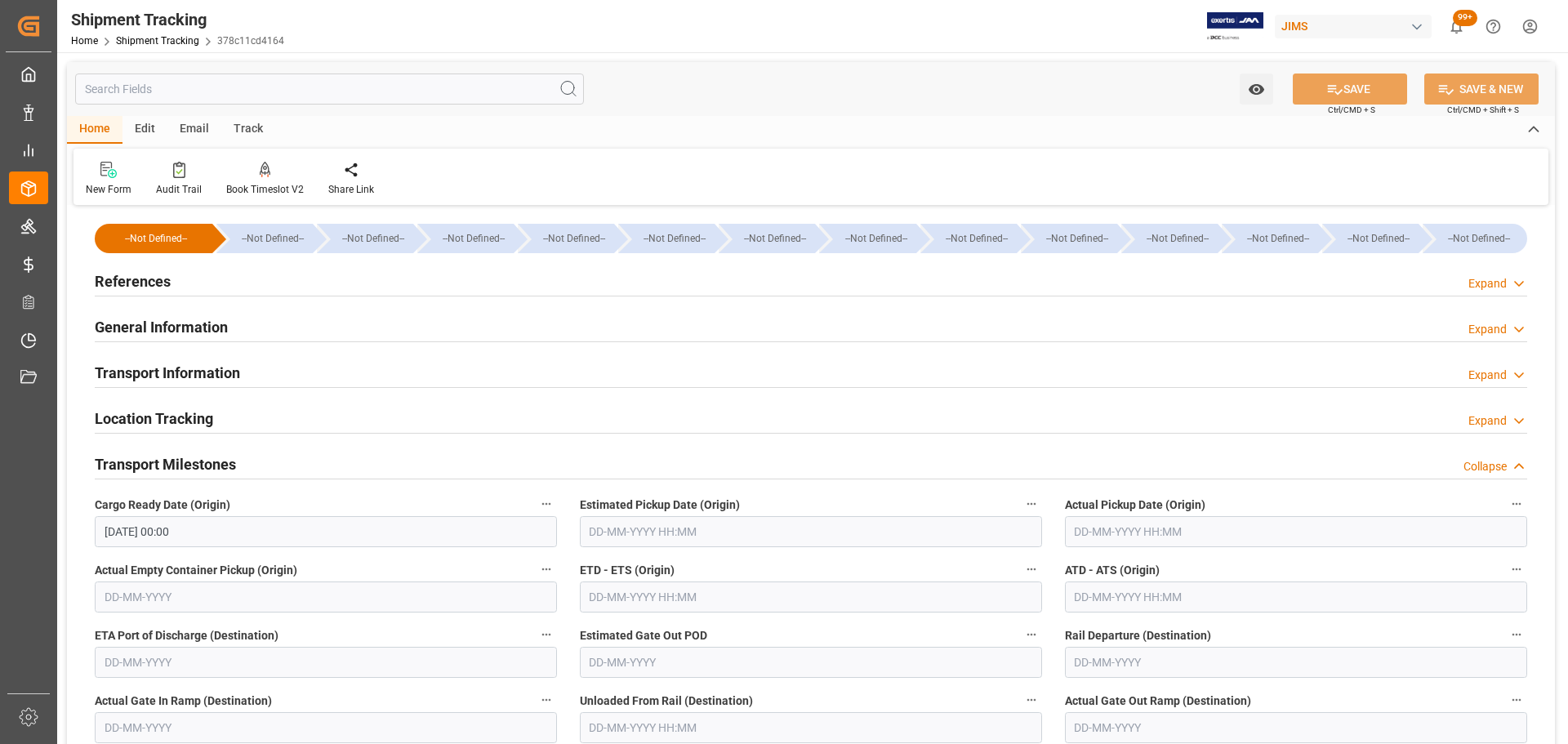
click at [272, 463] on div "Transport Milestones Collapse" at bounding box center [811, 463] width 1432 height 31
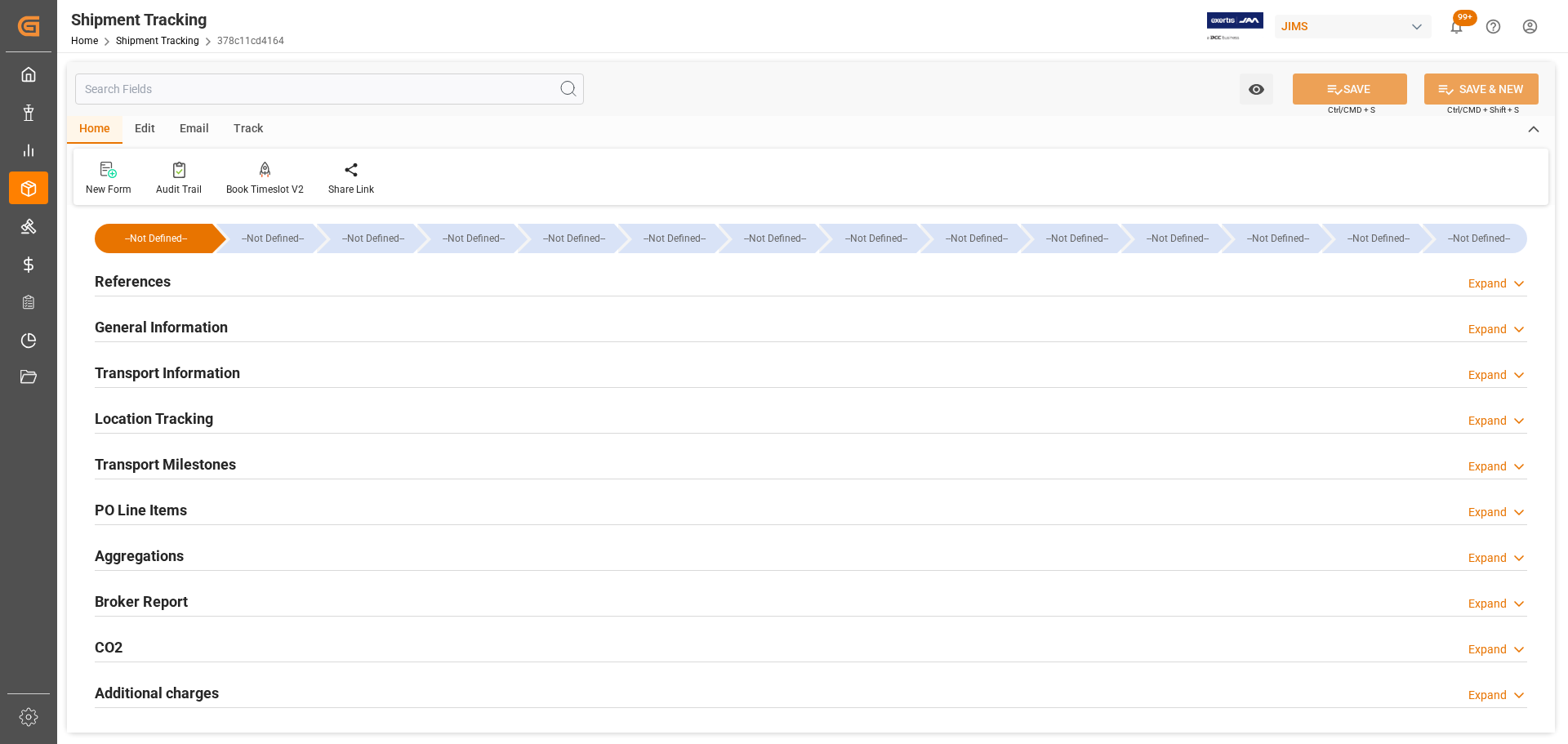
click at [261, 371] on div "Transport Information Expand" at bounding box center [811, 371] width 1432 height 31
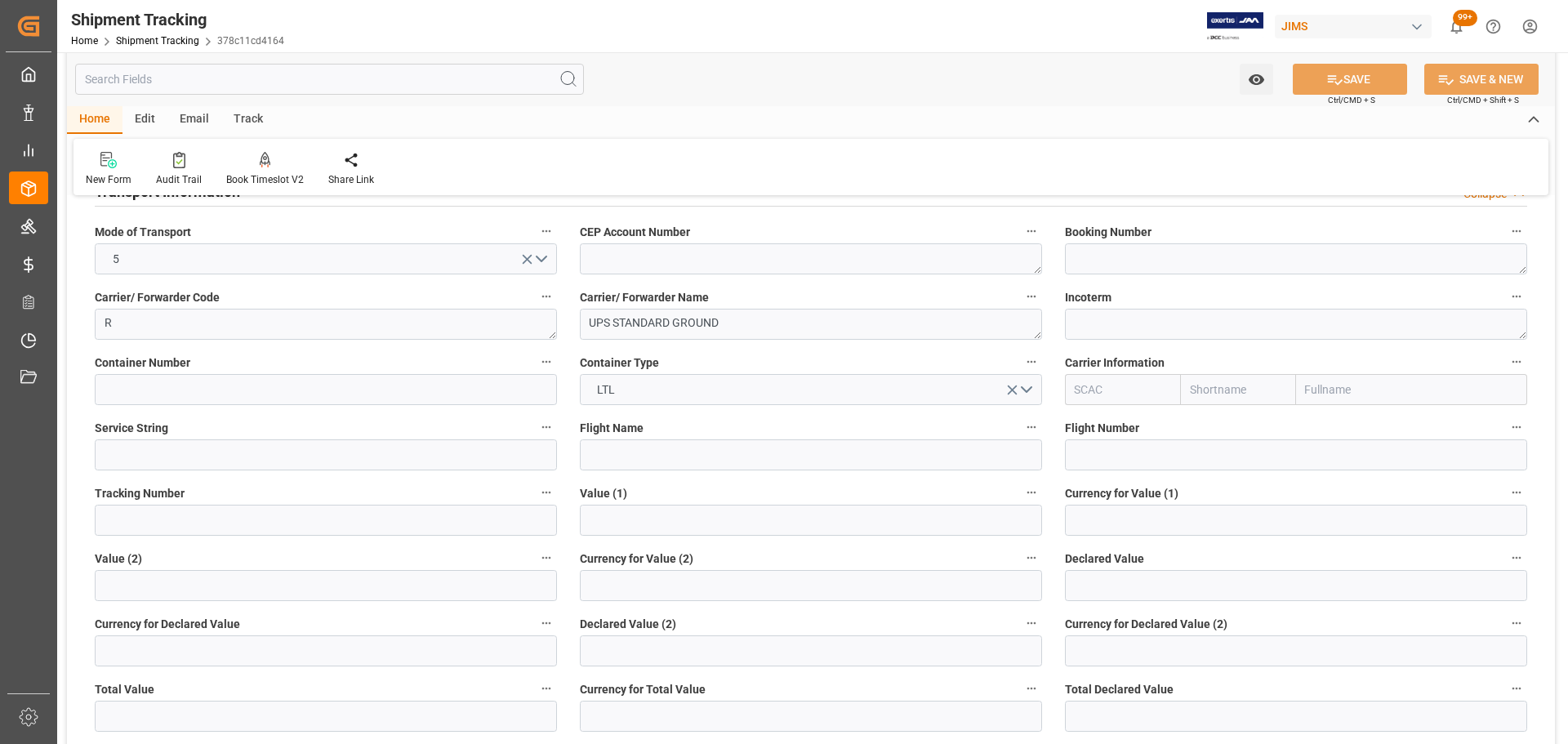
scroll to position [245, 0]
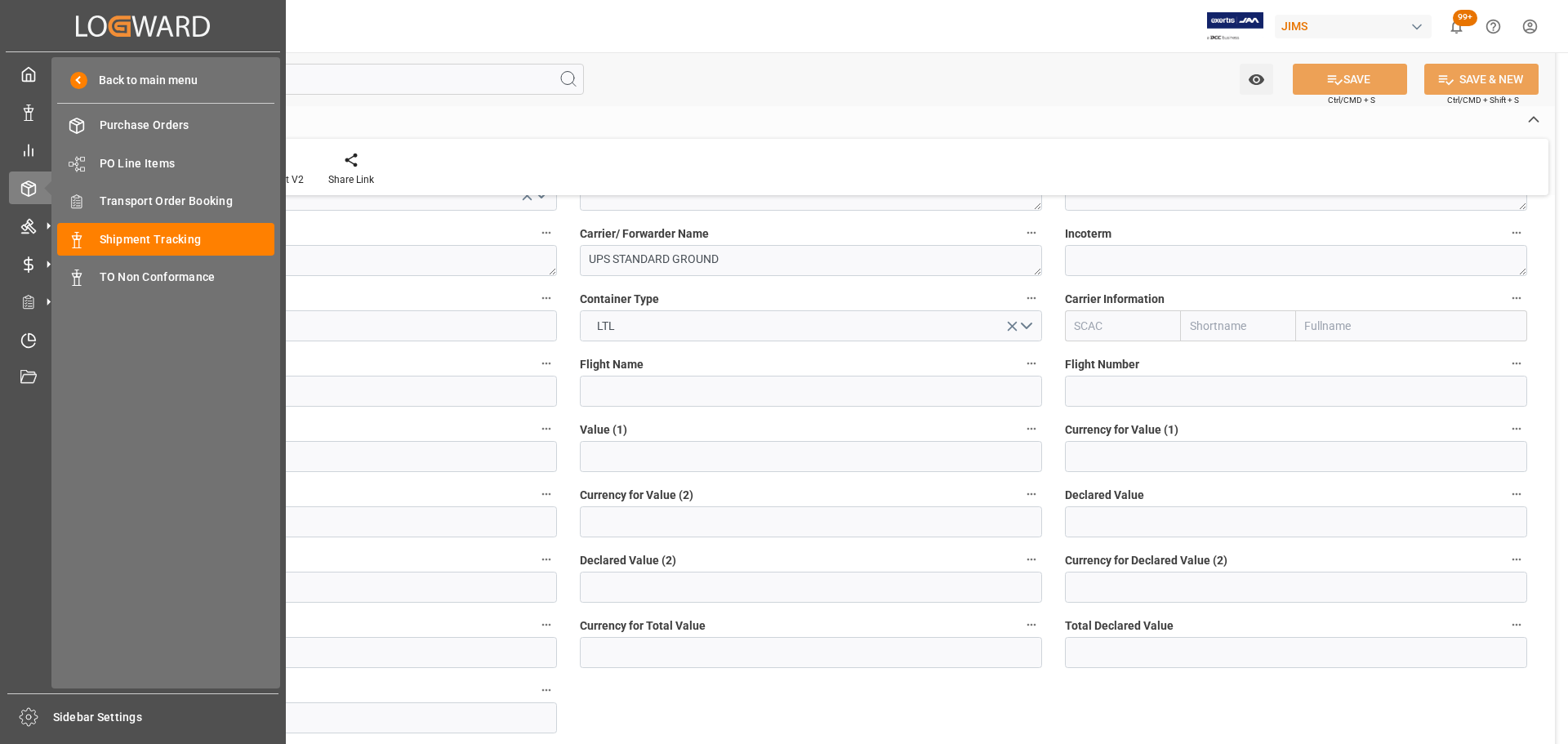
click at [0, 135] on div "Created by potrace 1.15, written by Peter Selinger 2001-2017 Created by potrace…" at bounding box center [143, 367] width 286 height 734
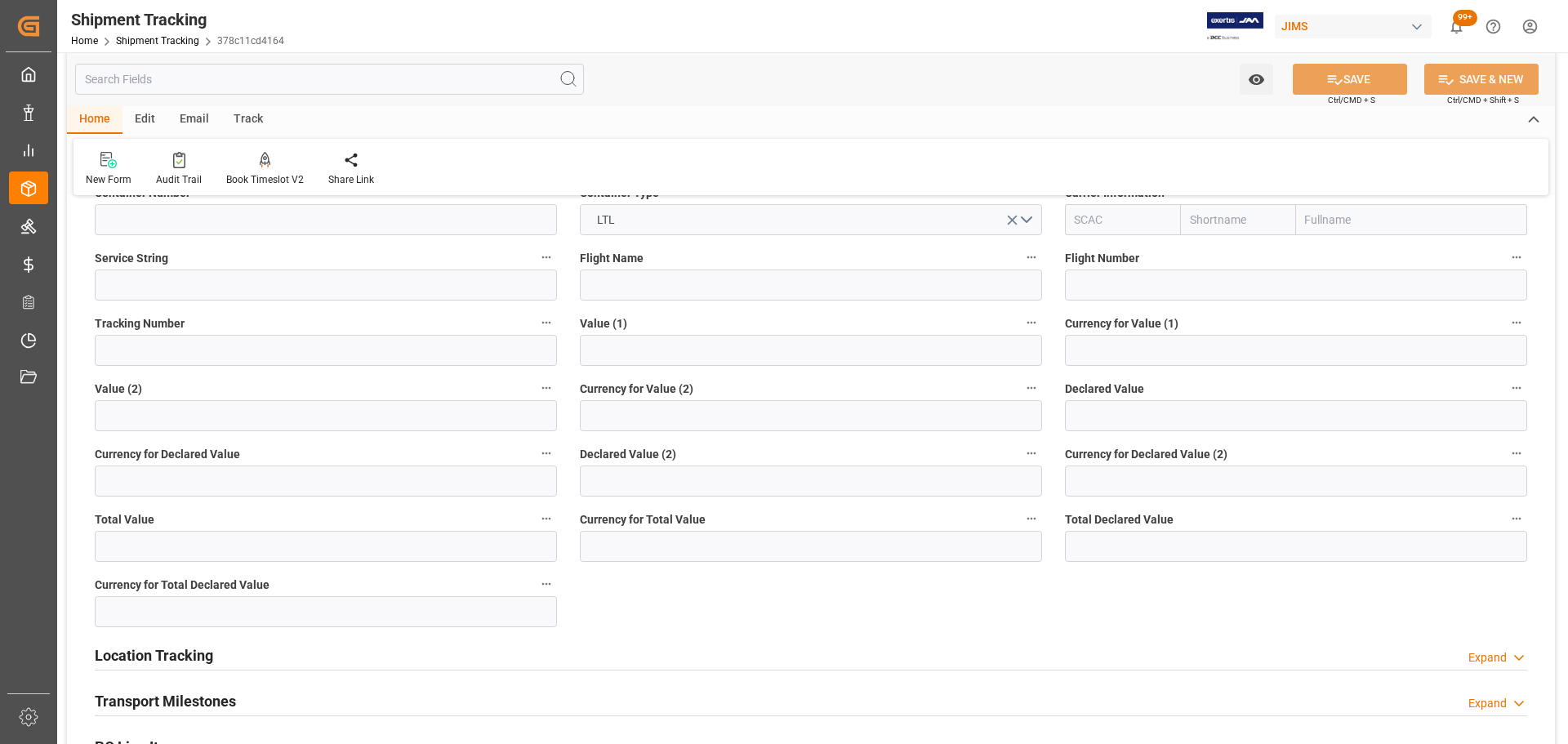
scroll to position [326, 0]
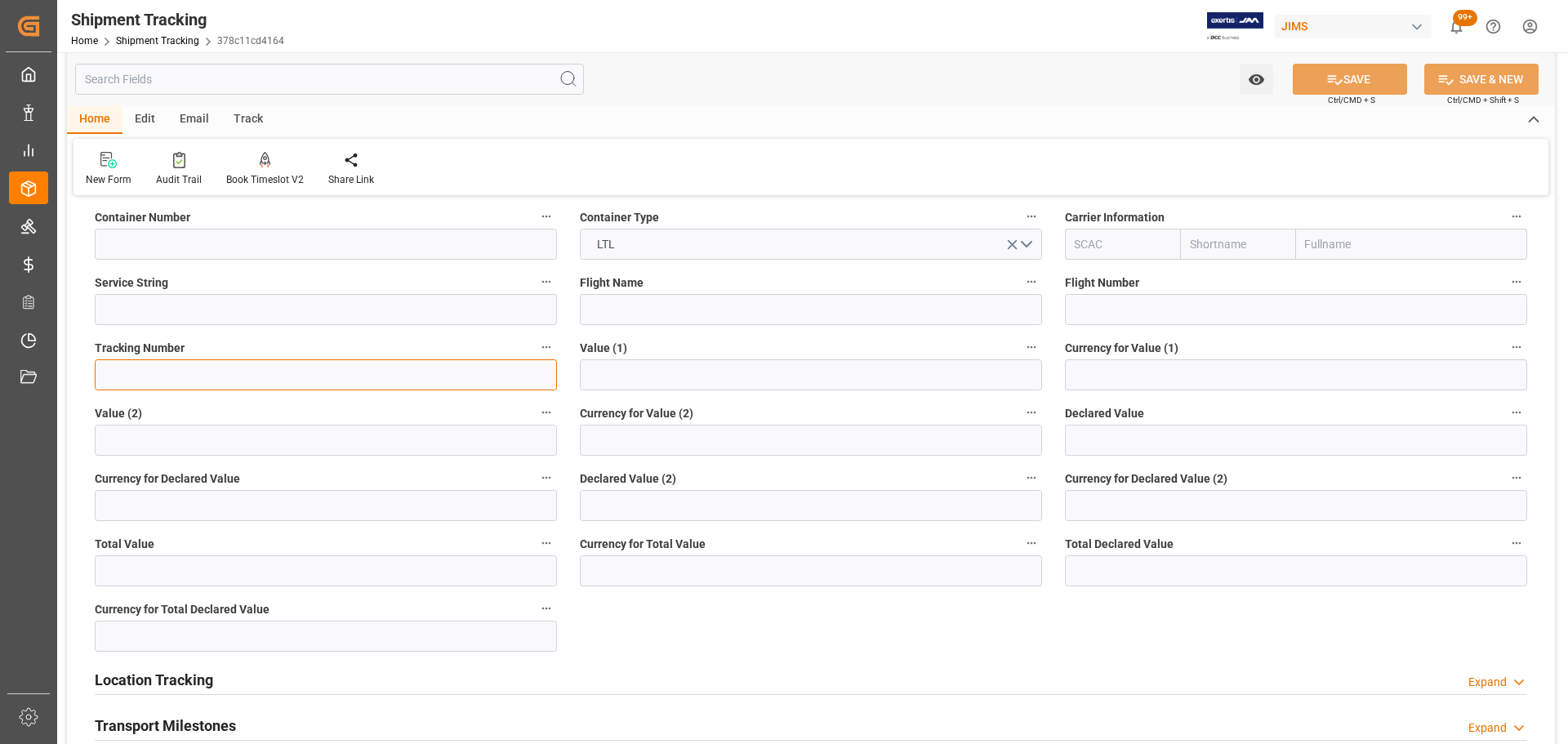
click at [159, 383] on input at bounding box center [325, 374] width 462 height 31
paste input "1Z3326EWFX93097766"
type input "1Z3326EWFX93097766"
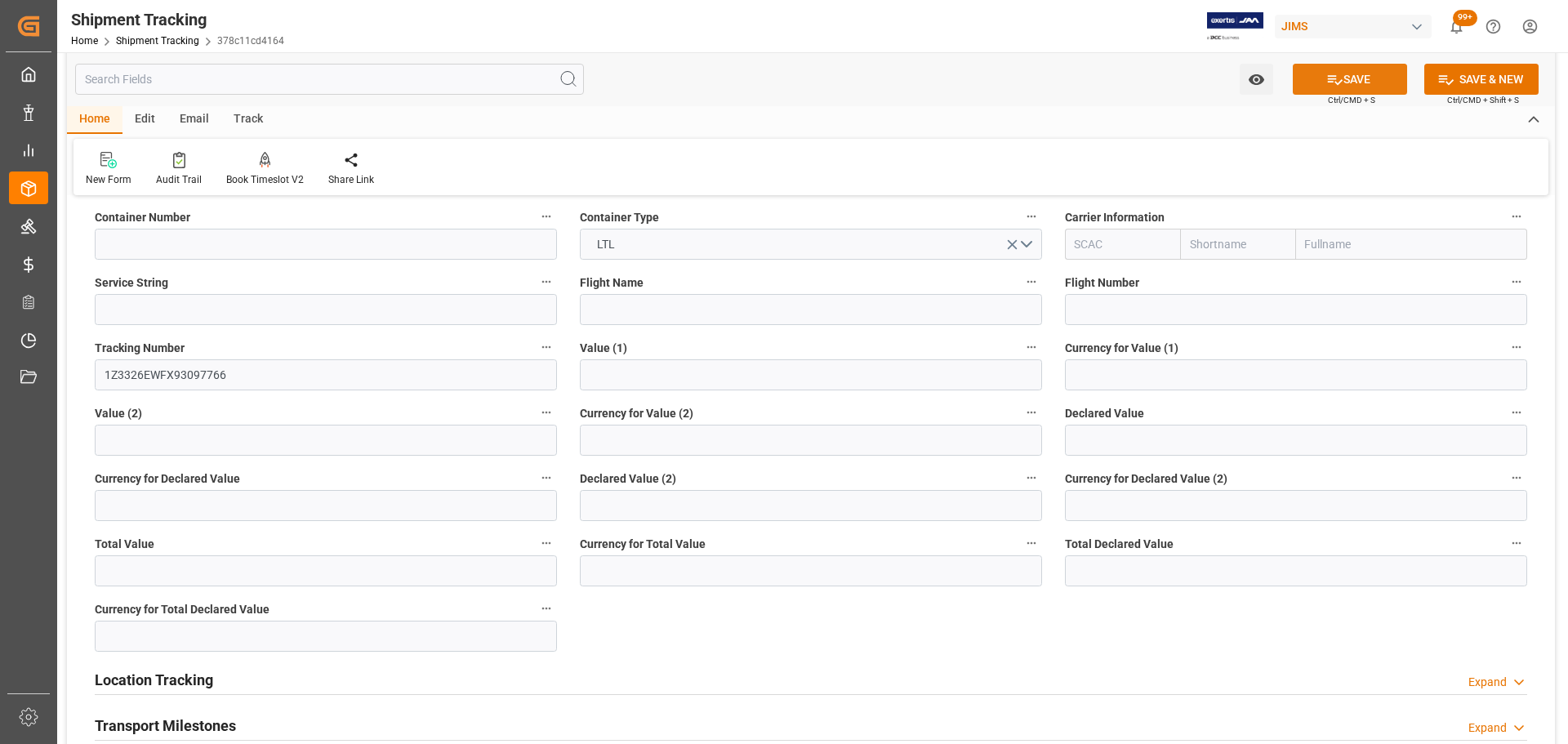
click at [1370, 79] on button "SAVE" at bounding box center [1350, 79] width 115 height 31
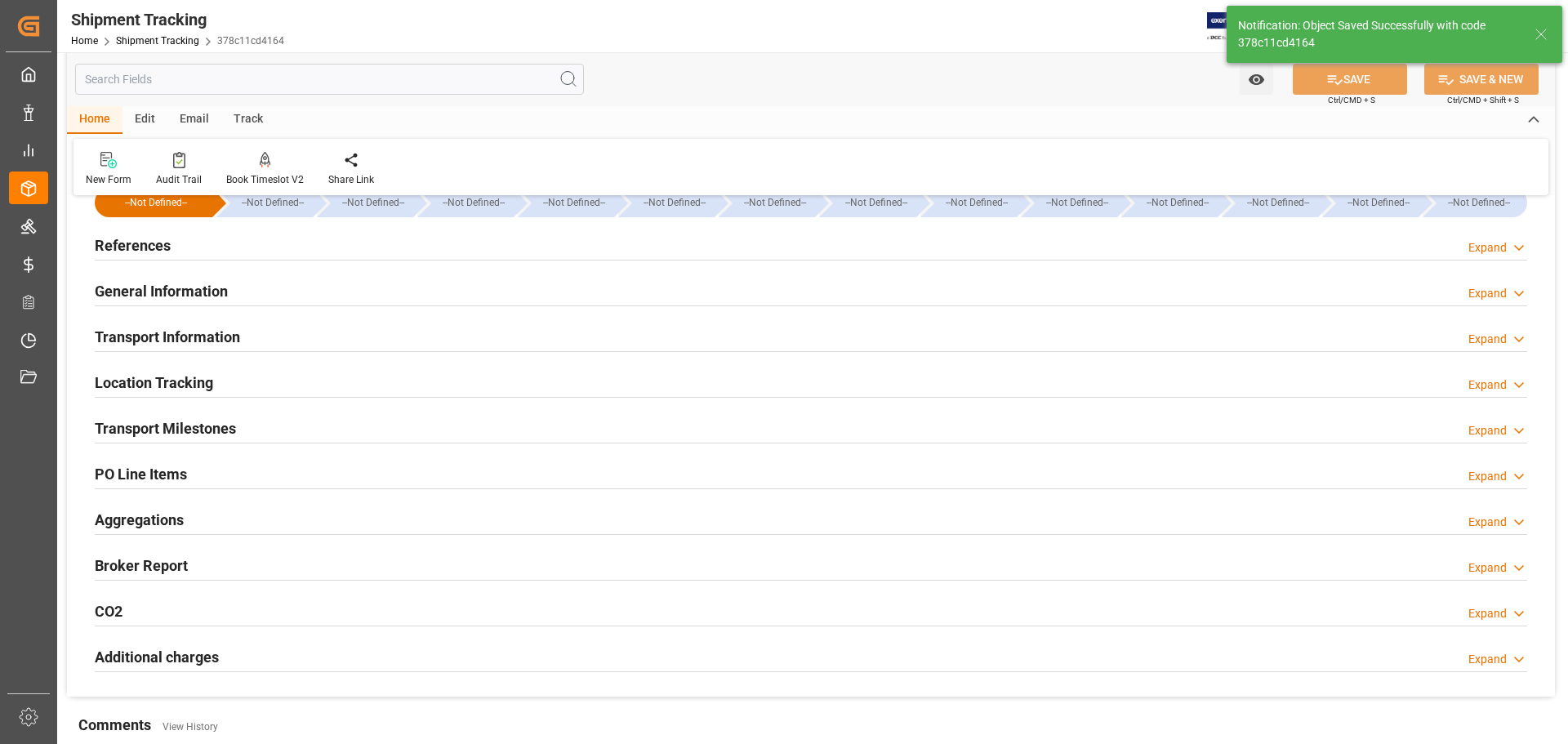
scroll to position [0, 0]
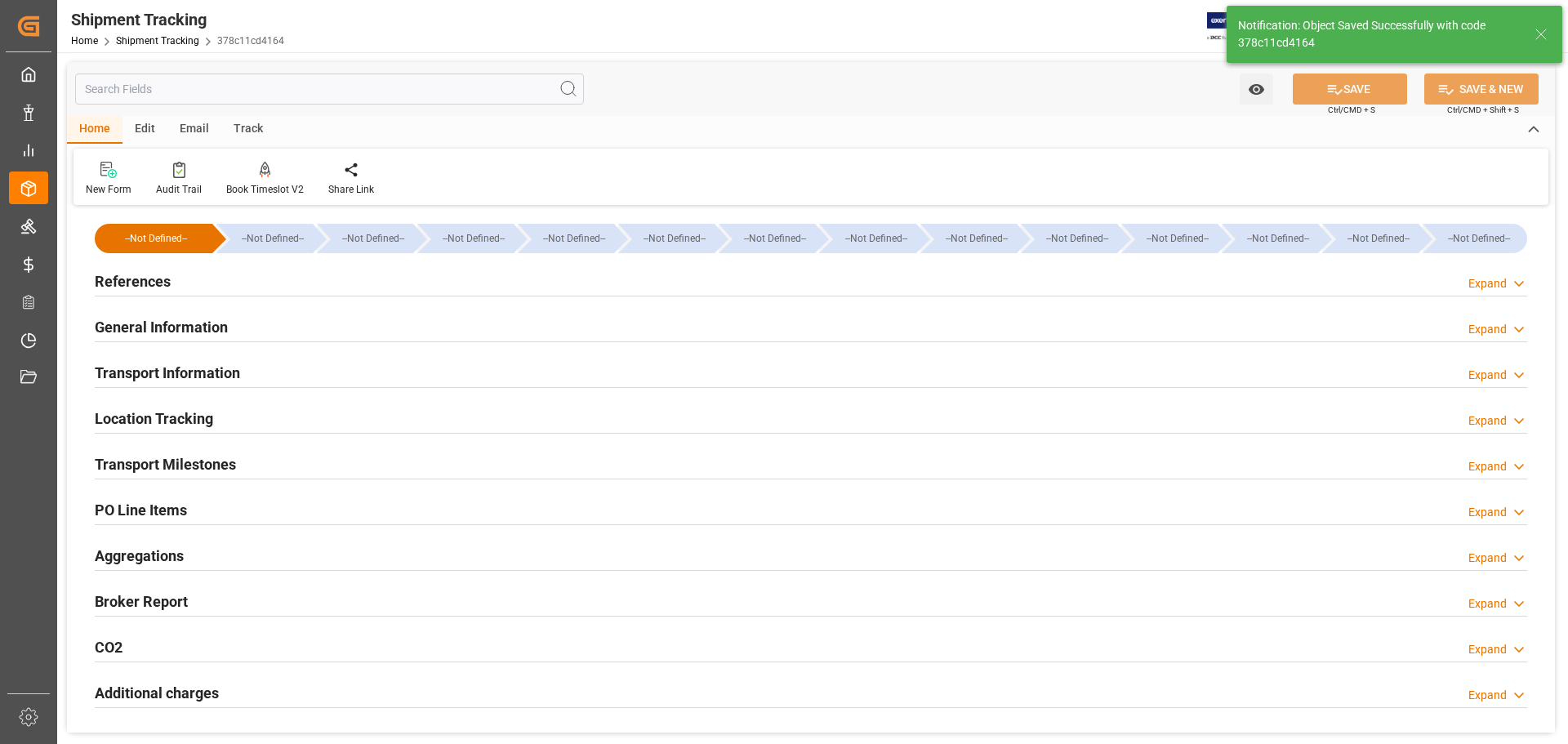
click at [193, 458] on h2 "Transport Milestones" at bounding box center [166, 464] width 142 height 22
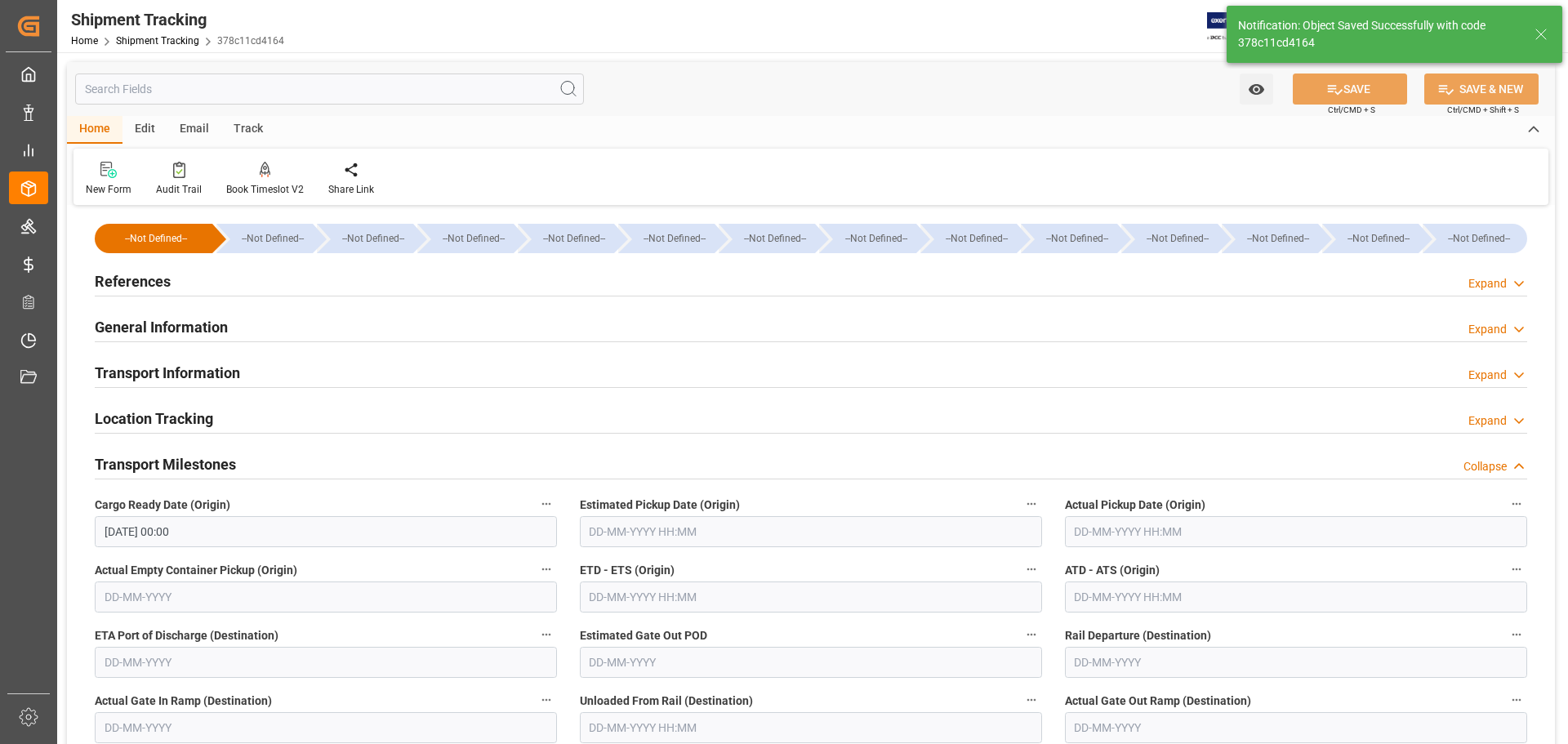
click at [193, 458] on h2 "Transport Milestones" at bounding box center [166, 464] width 142 height 22
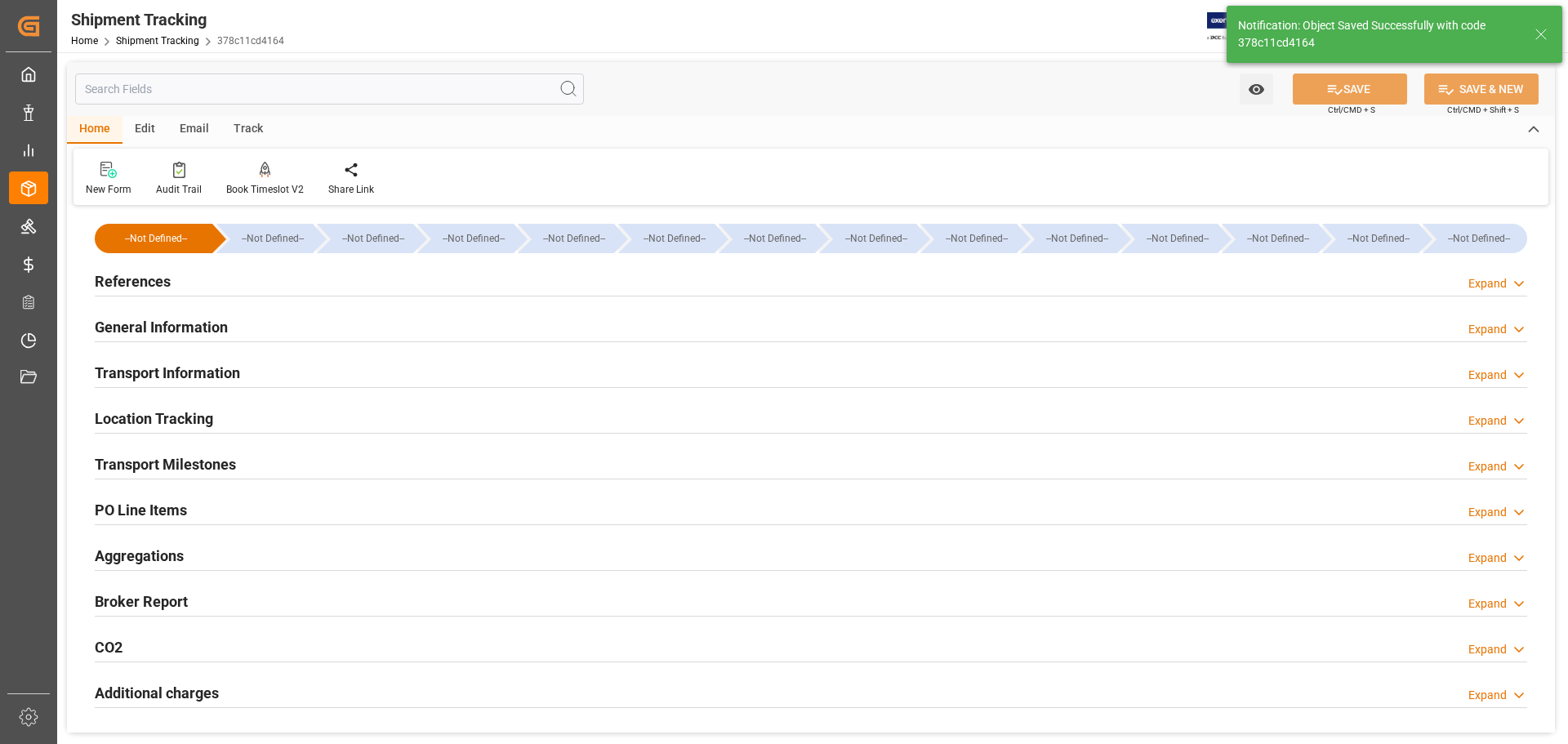
click at [204, 407] on h2 "Location Tracking" at bounding box center [154, 418] width 119 height 22
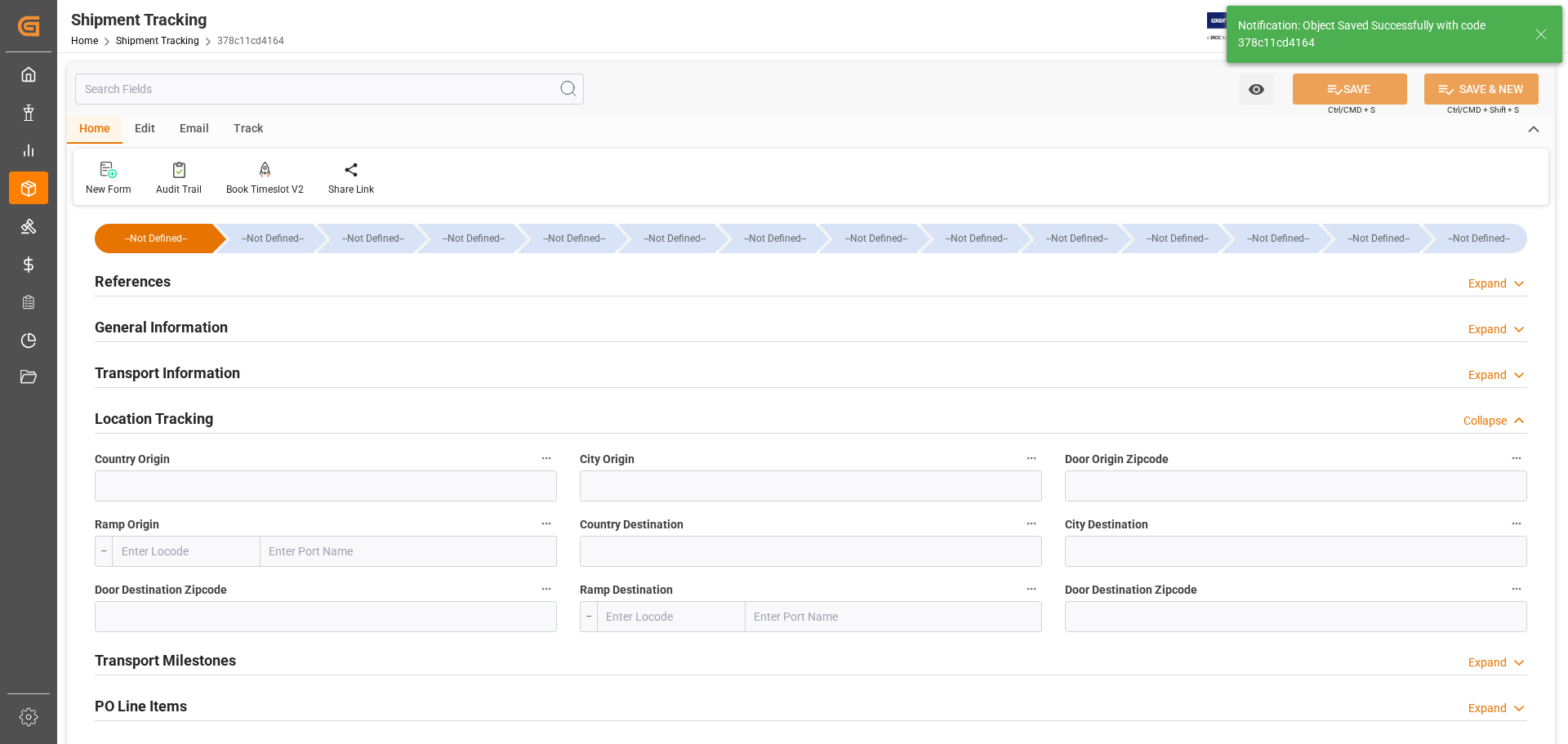
click at [218, 412] on div "Location Tracking Collapse" at bounding box center [811, 417] width 1432 height 31
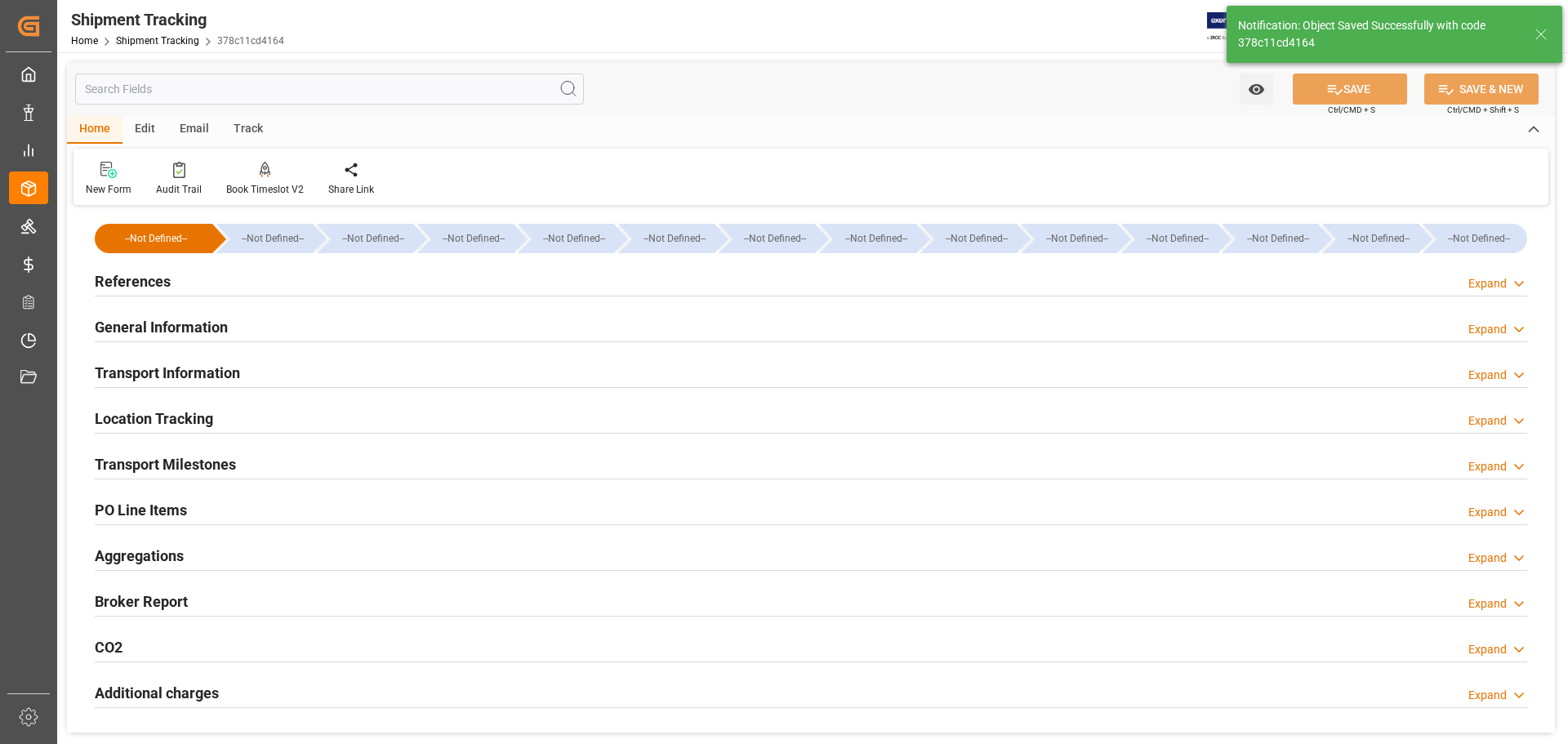
click at [226, 381] on h2 "Transport Information" at bounding box center [168, 373] width 146 height 22
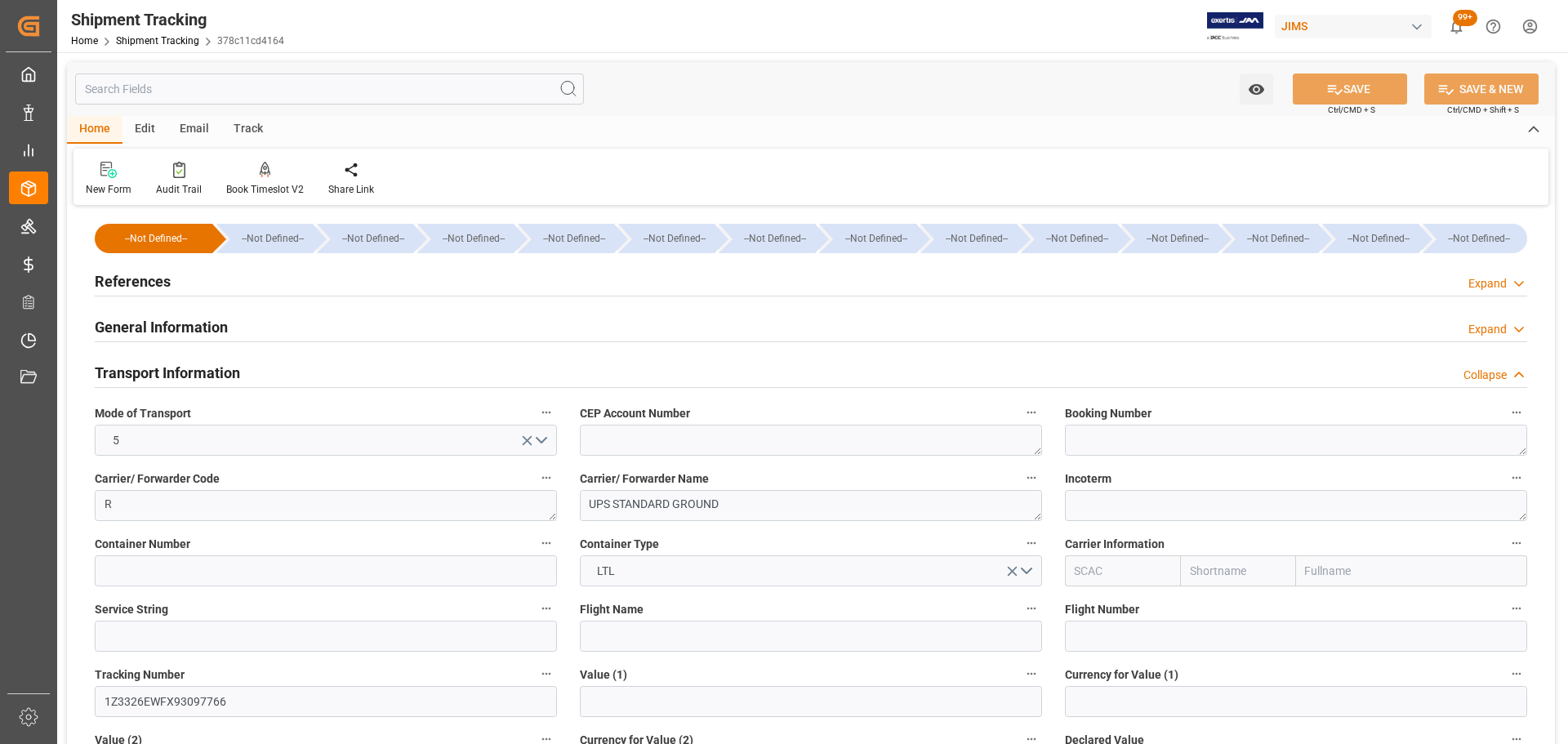
click at [240, 362] on h2 "Transport Information" at bounding box center [168, 373] width 146 height 22
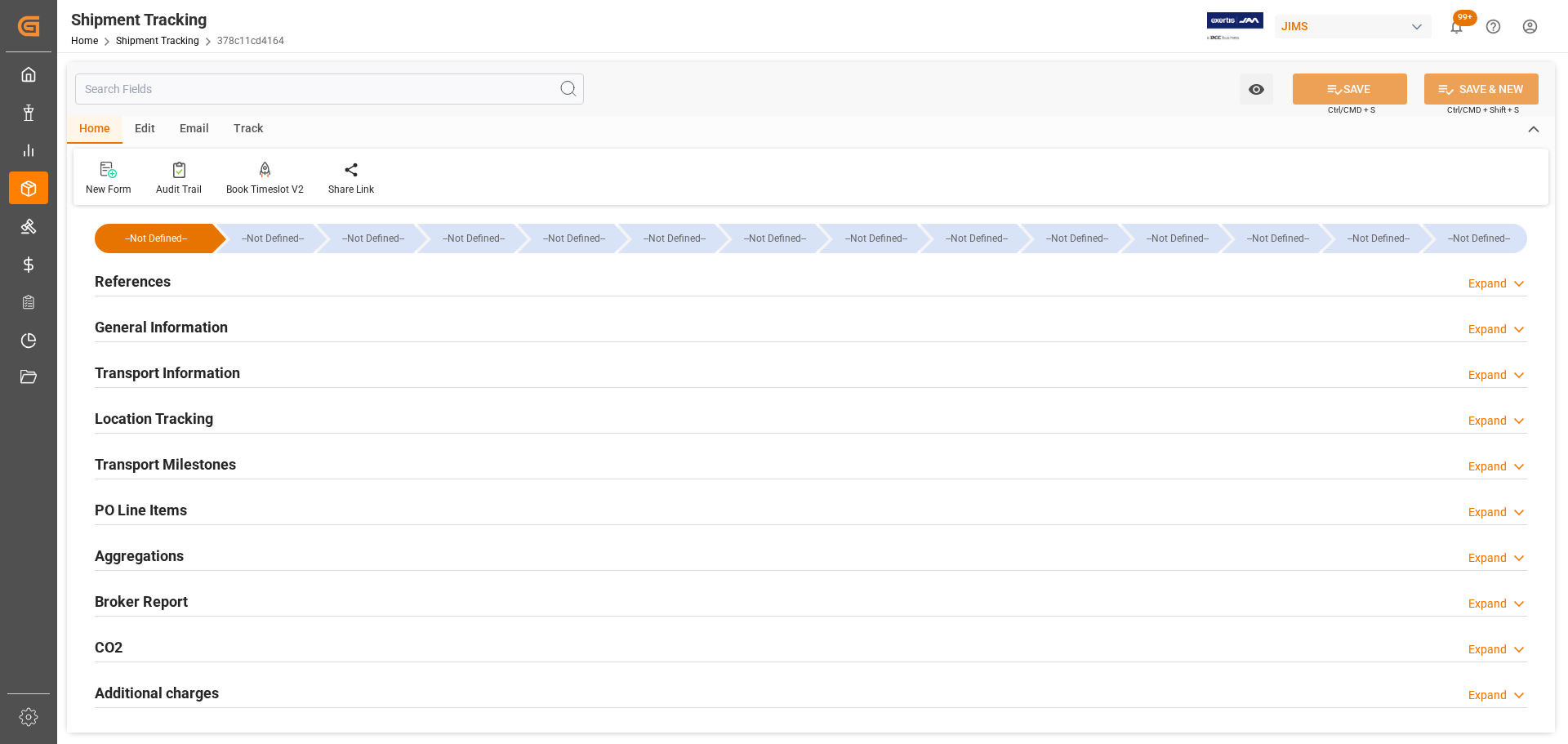
click at [236, 329] on div "General Information Expand" at bounding box center [811, 325] width 1432 height 31
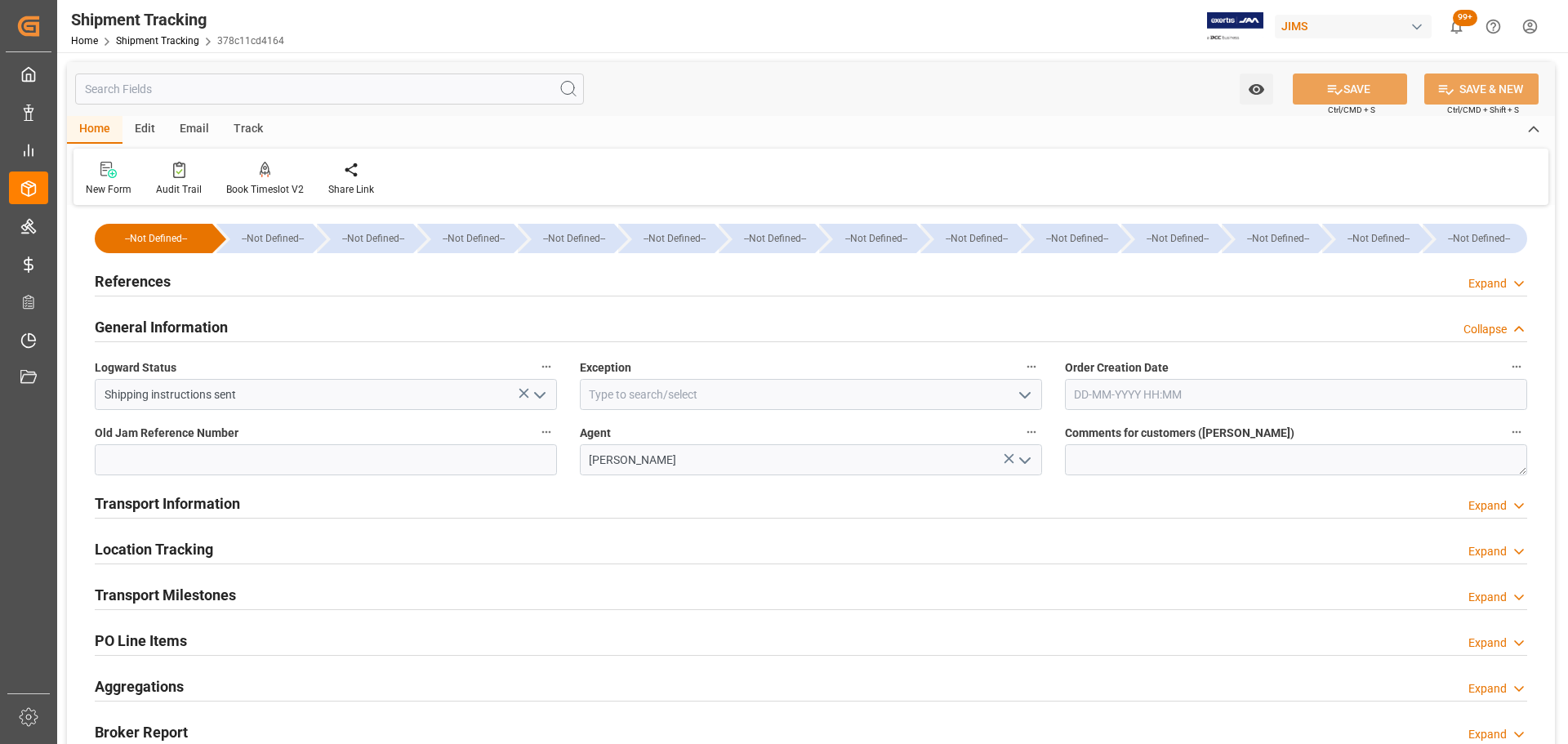
click at [241, 329] on div "General Information Collapse" at bounding box center [811, 325] width 1432 height 31
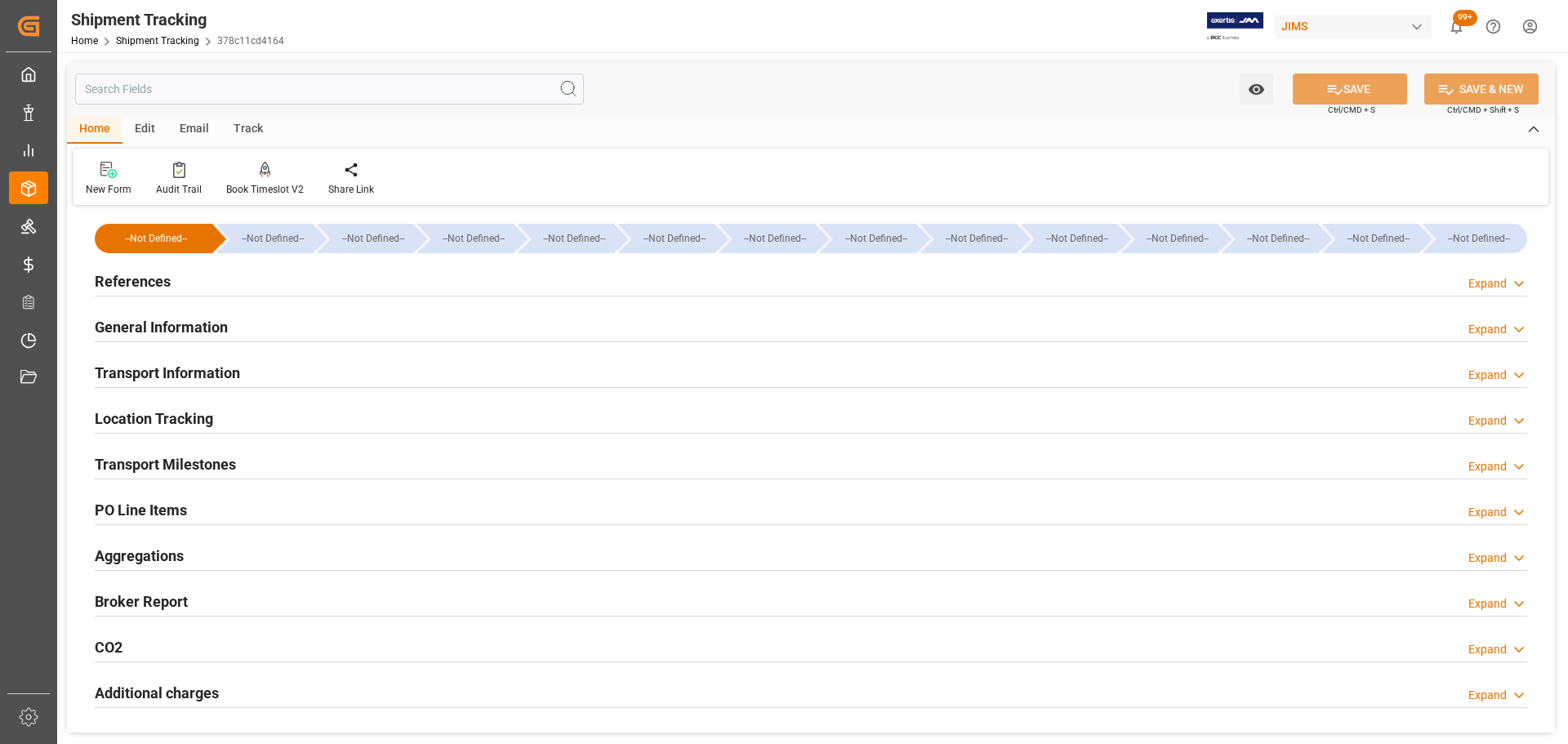
click at [241, 329] on div "General Information Expand" at bounding box center [811, 325] width 1432 height 31
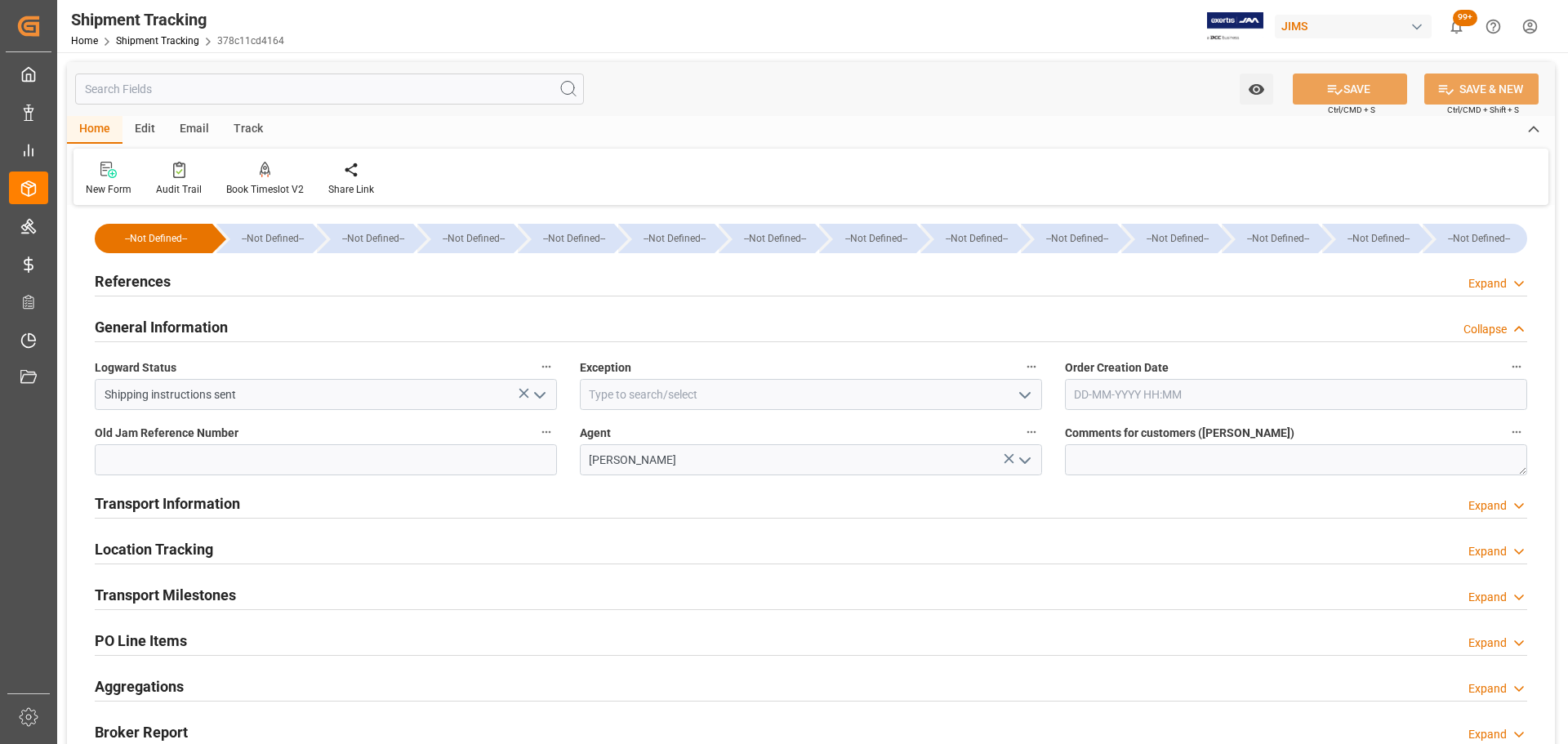
drag, startPoint x: 237, startPoint y: 299, endPoint x: 240, endPoint y: 286, distance: 13.3
click at [237, 297] on div "References Expand" at bounding box center [810, 281] width 1455 height 46
click at [243, 281] on div "References Expand" at bounding box center [811, 279] width 1432 height 31
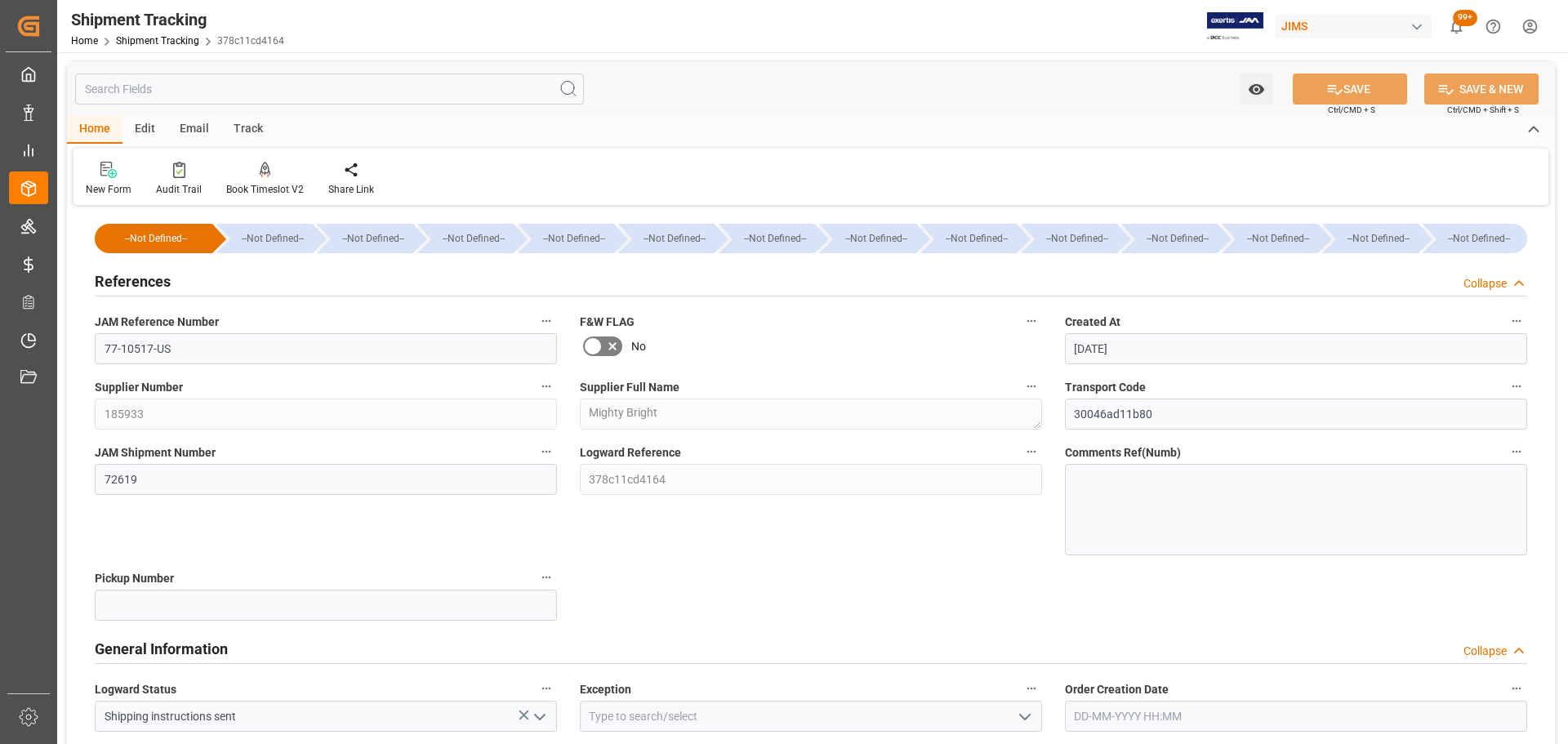
click at [243, 281] on div "References Collapse" at bounding box center [811, 279] width 1432 height 31
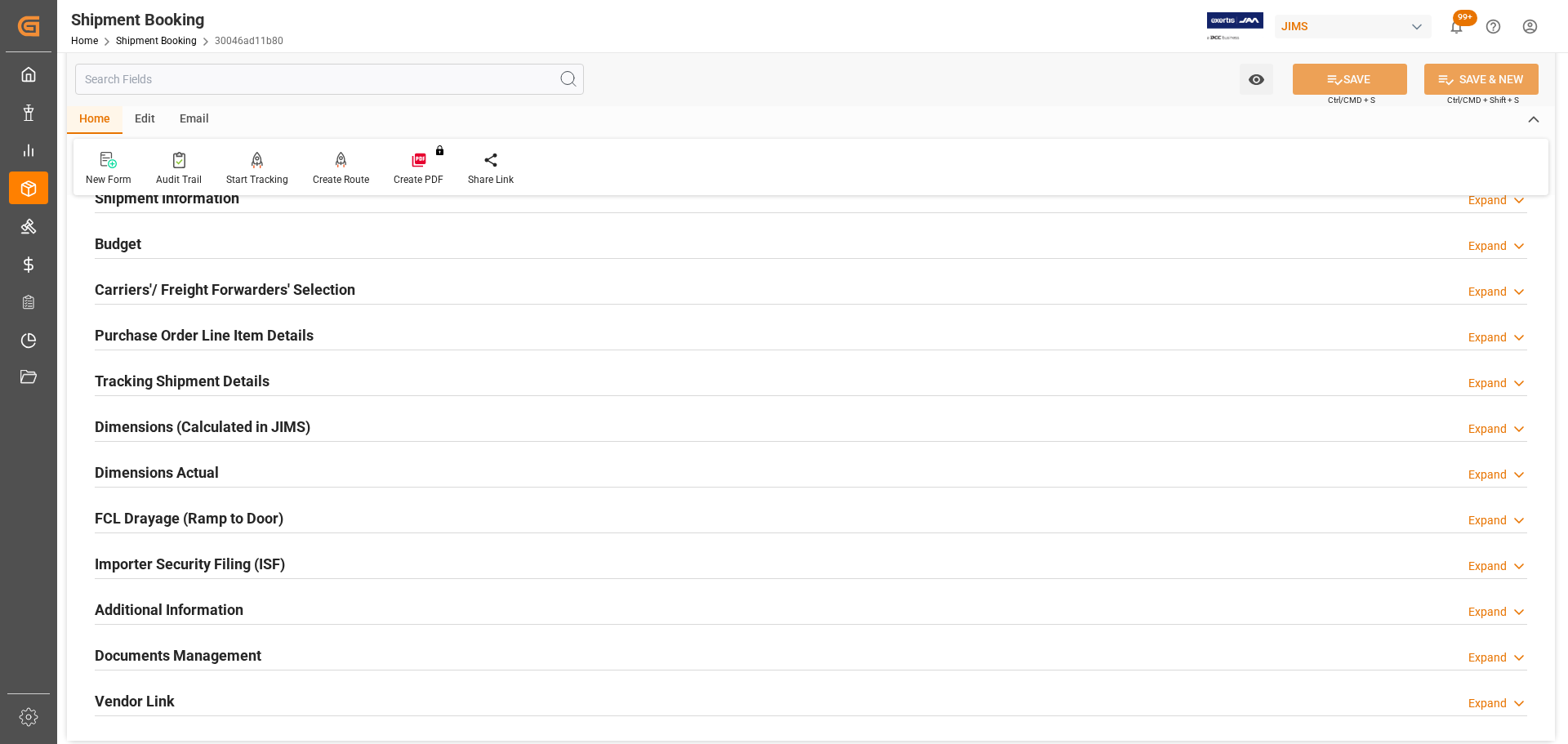
scroll to position [164, 0]
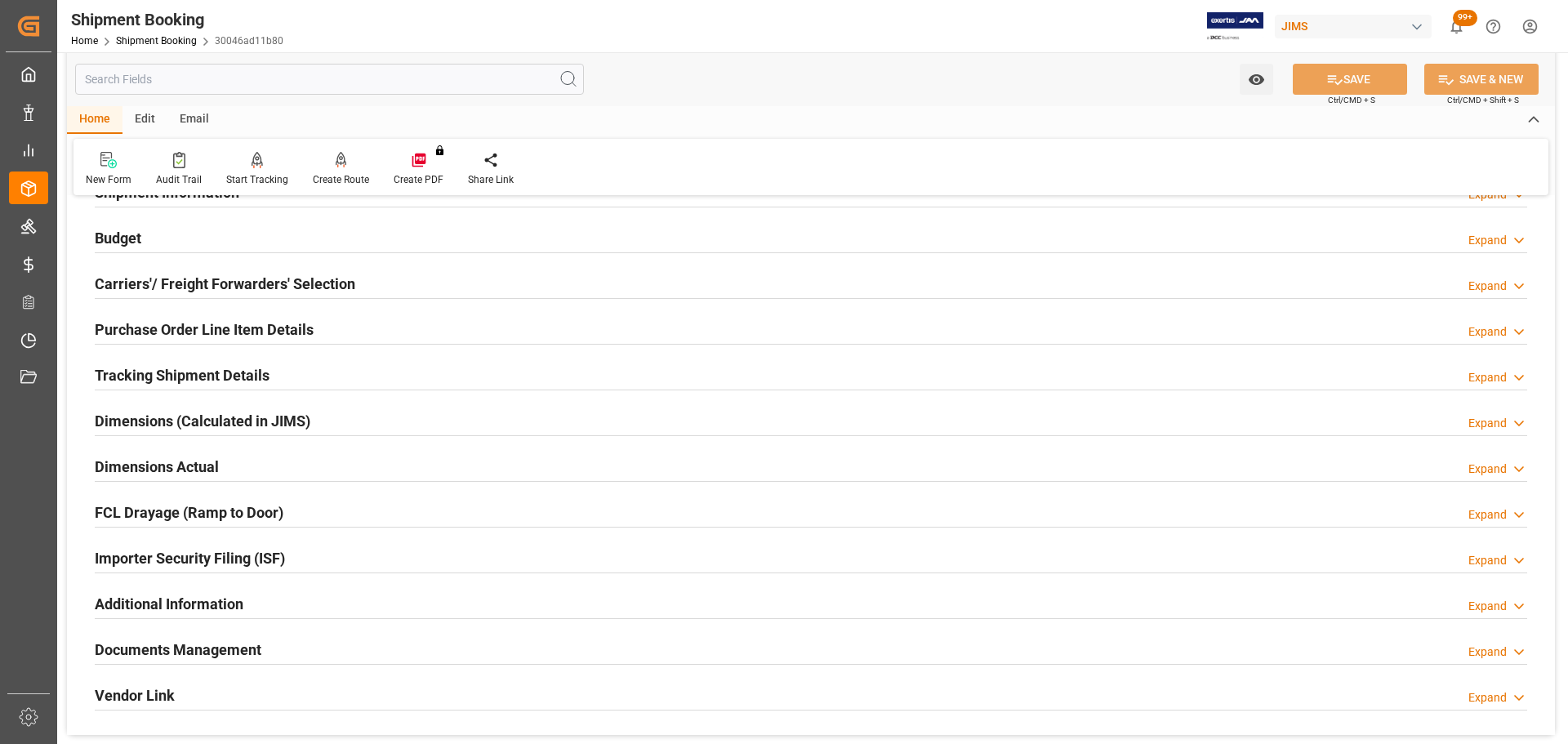
click at [274, 366] on div "Tracking Shipment Details Expand" at bounding box center [811, 373] width 1432 height 31
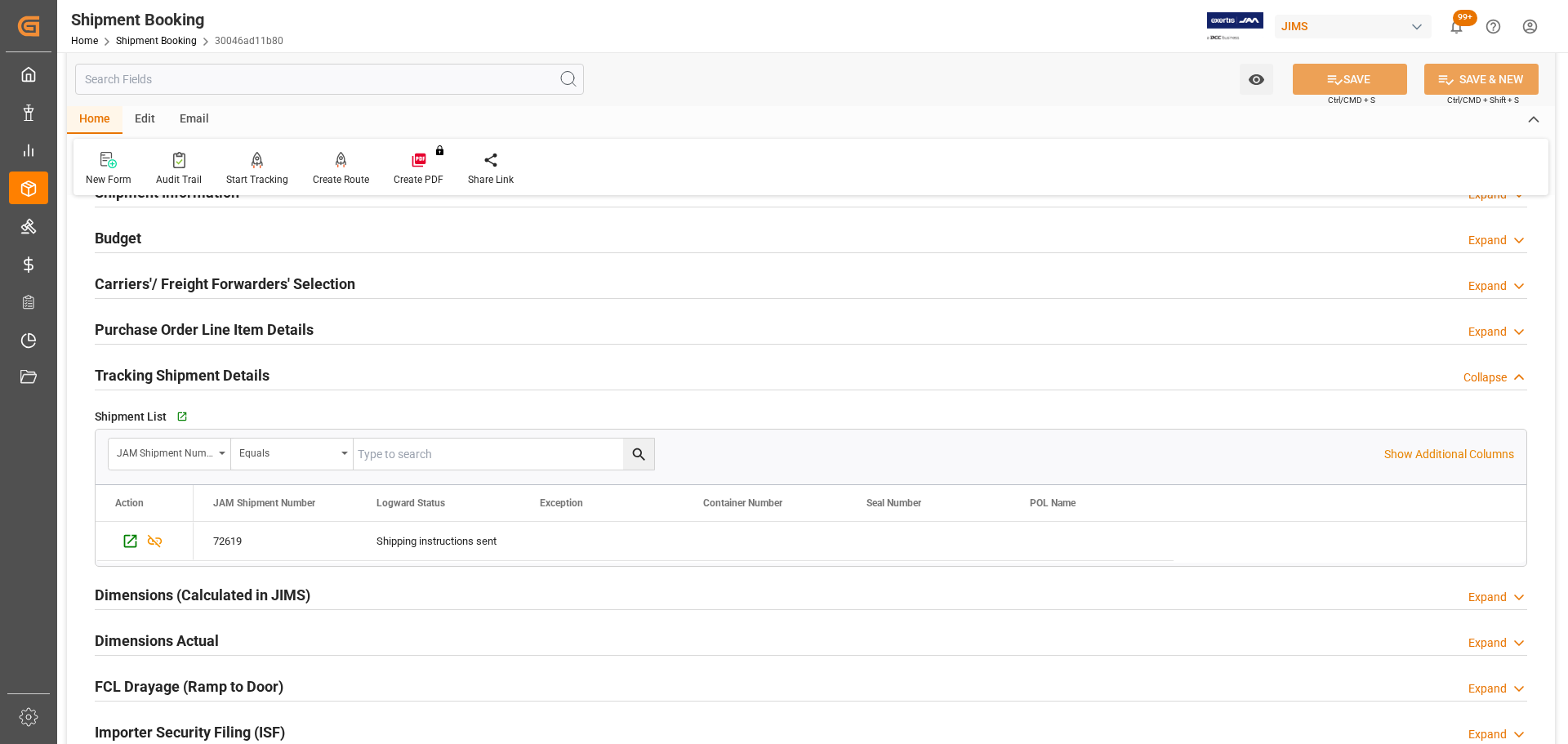
click at [263, 374] on h2 "Tracking Shipment Details" at bounding box center [182, 375] width 175 height 22
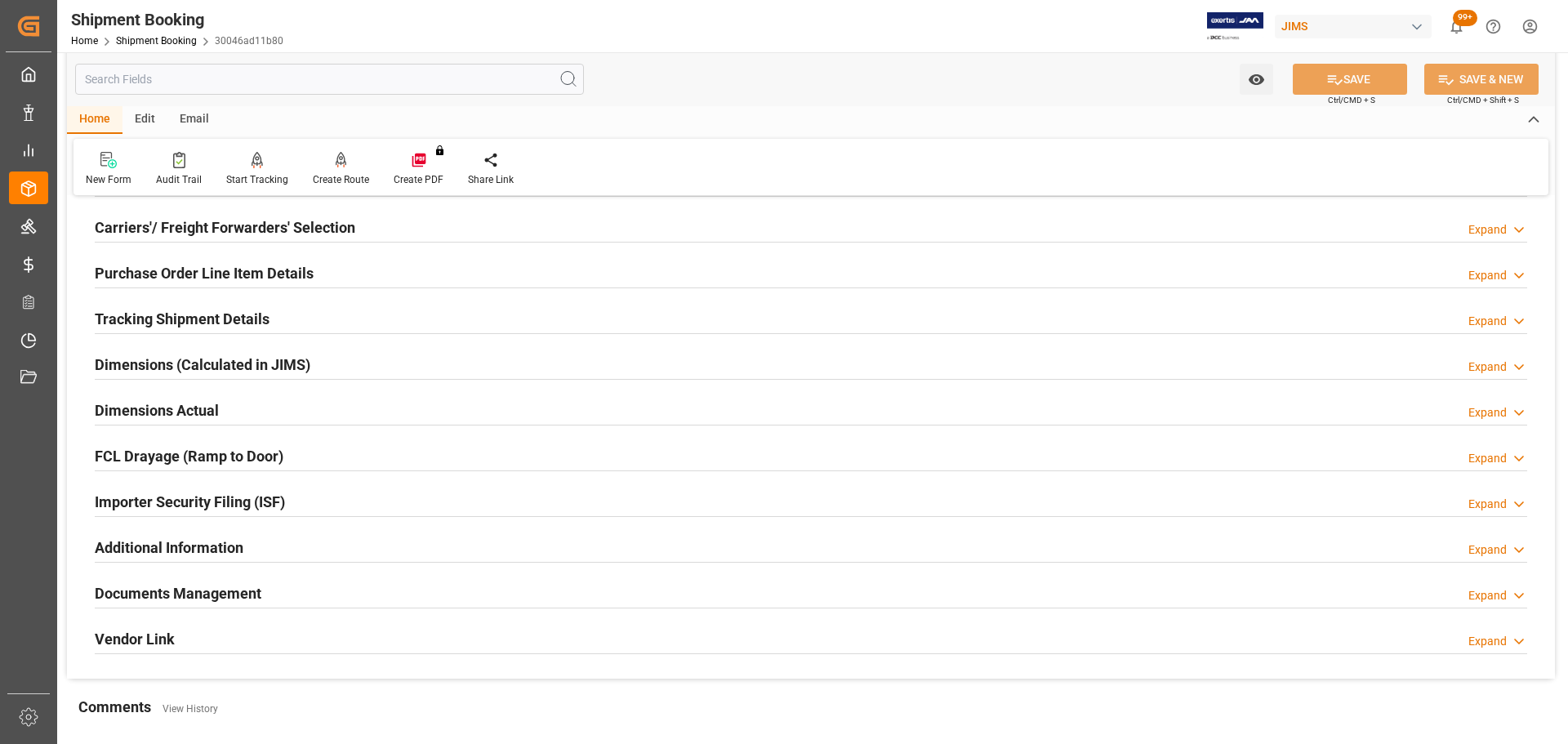
scroll to position [245, 0]
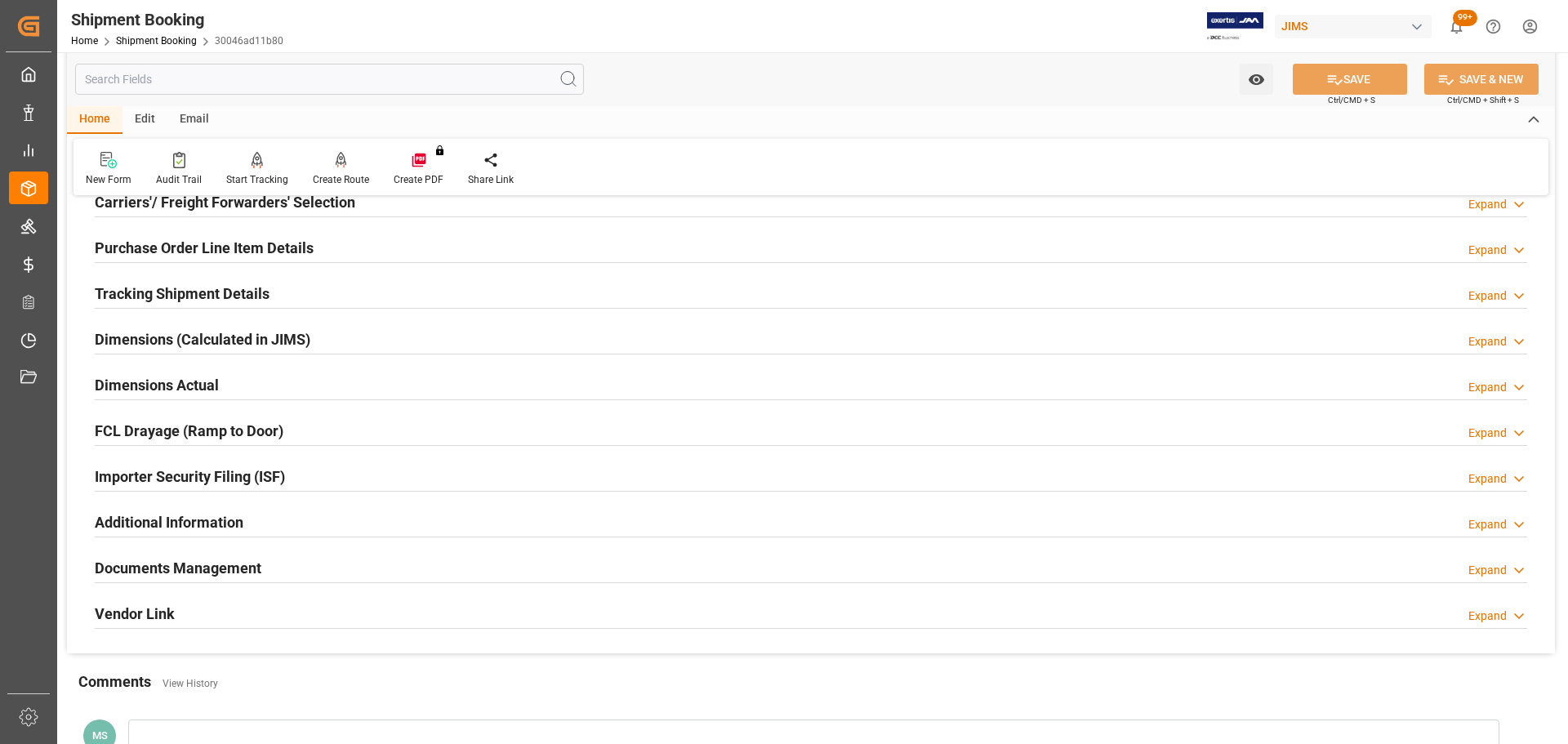
click at [249, 382] on div "Dimensions Actual Expand" at bounding box center [811, 383] width 1432 height 31
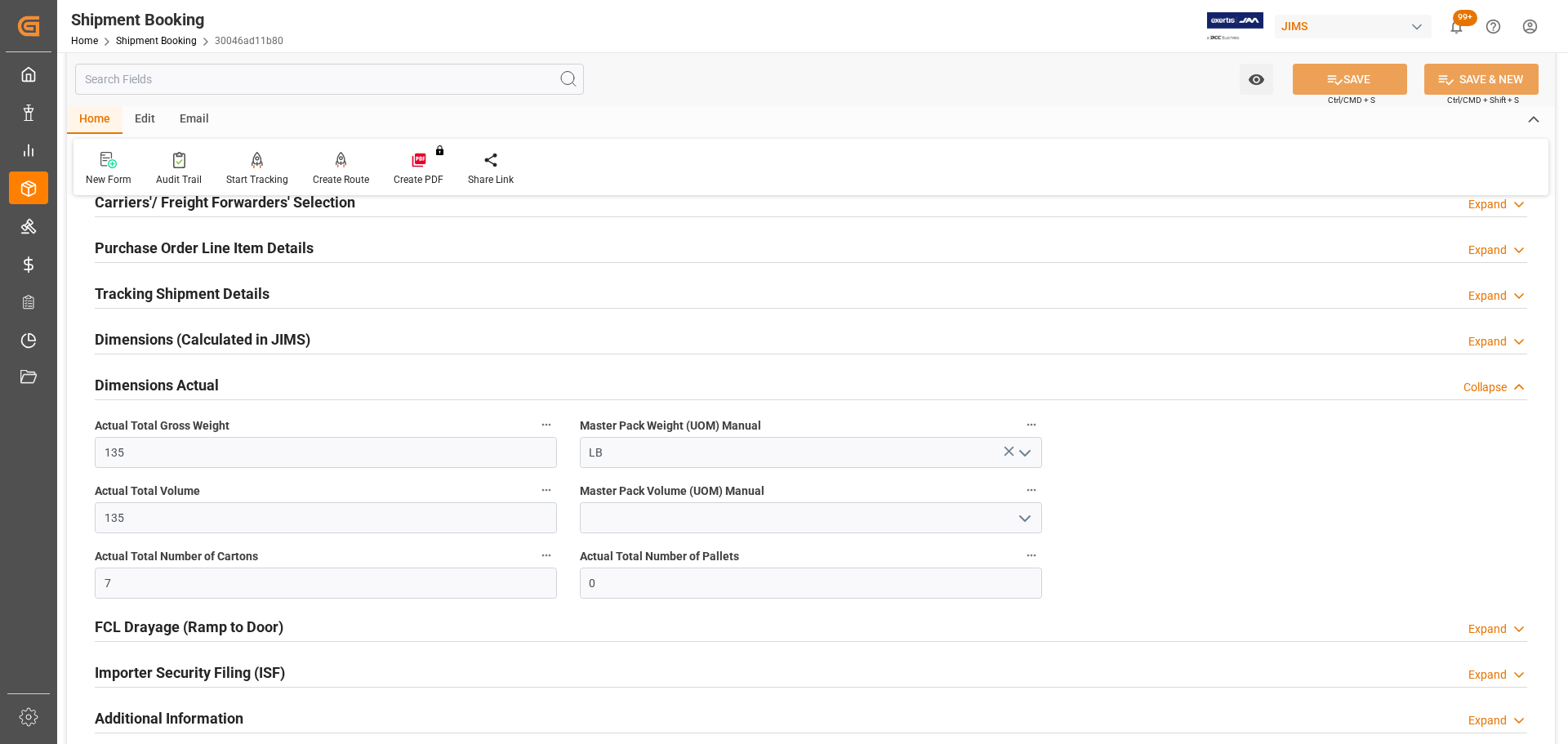
click at [252, 379] on div "Dimensions Actual Collapse" at bounding box center [811, 383] width 1432 height 31
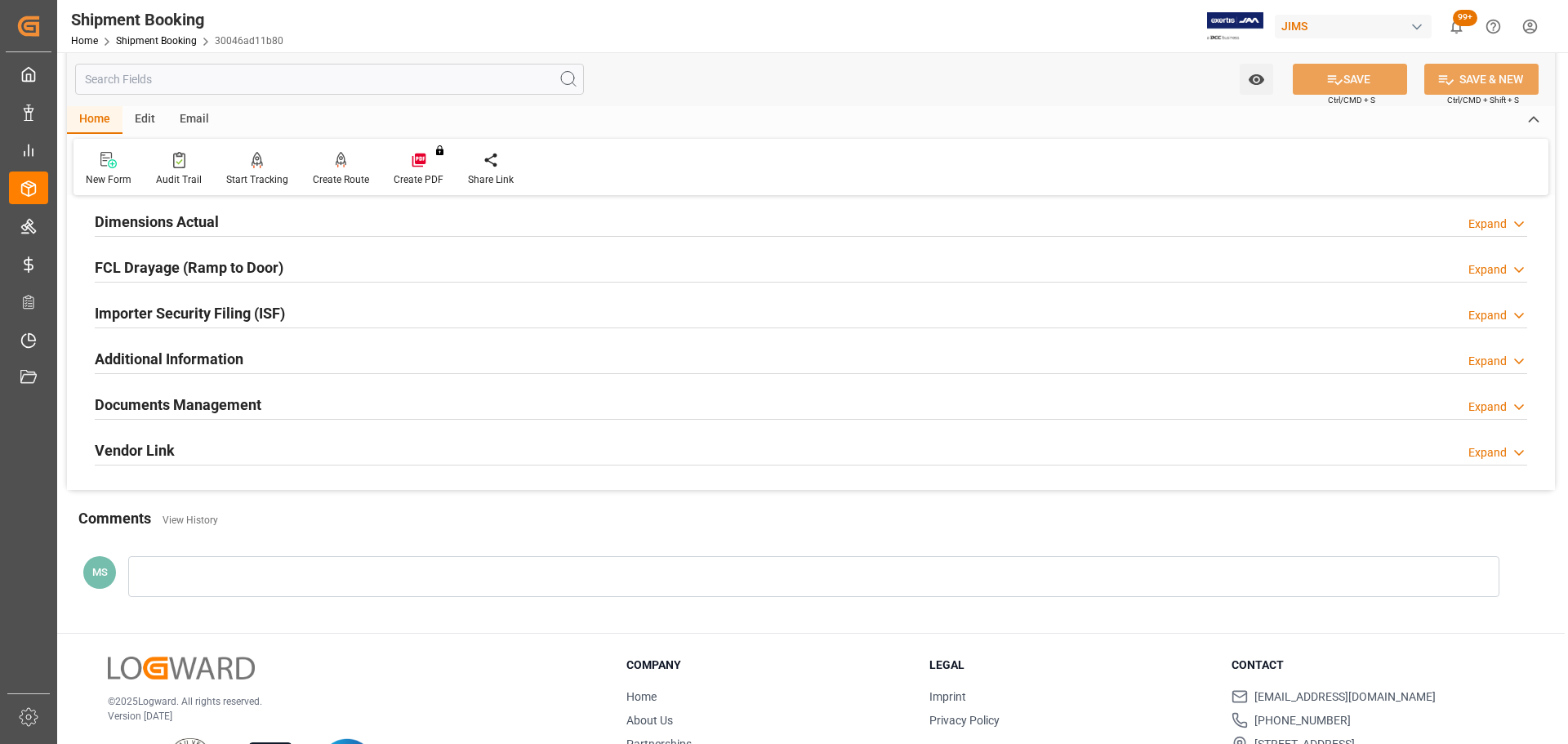
click at [247, 403] on h2 "Documents Management" at bounding box center [178, 405] width 167 height 22
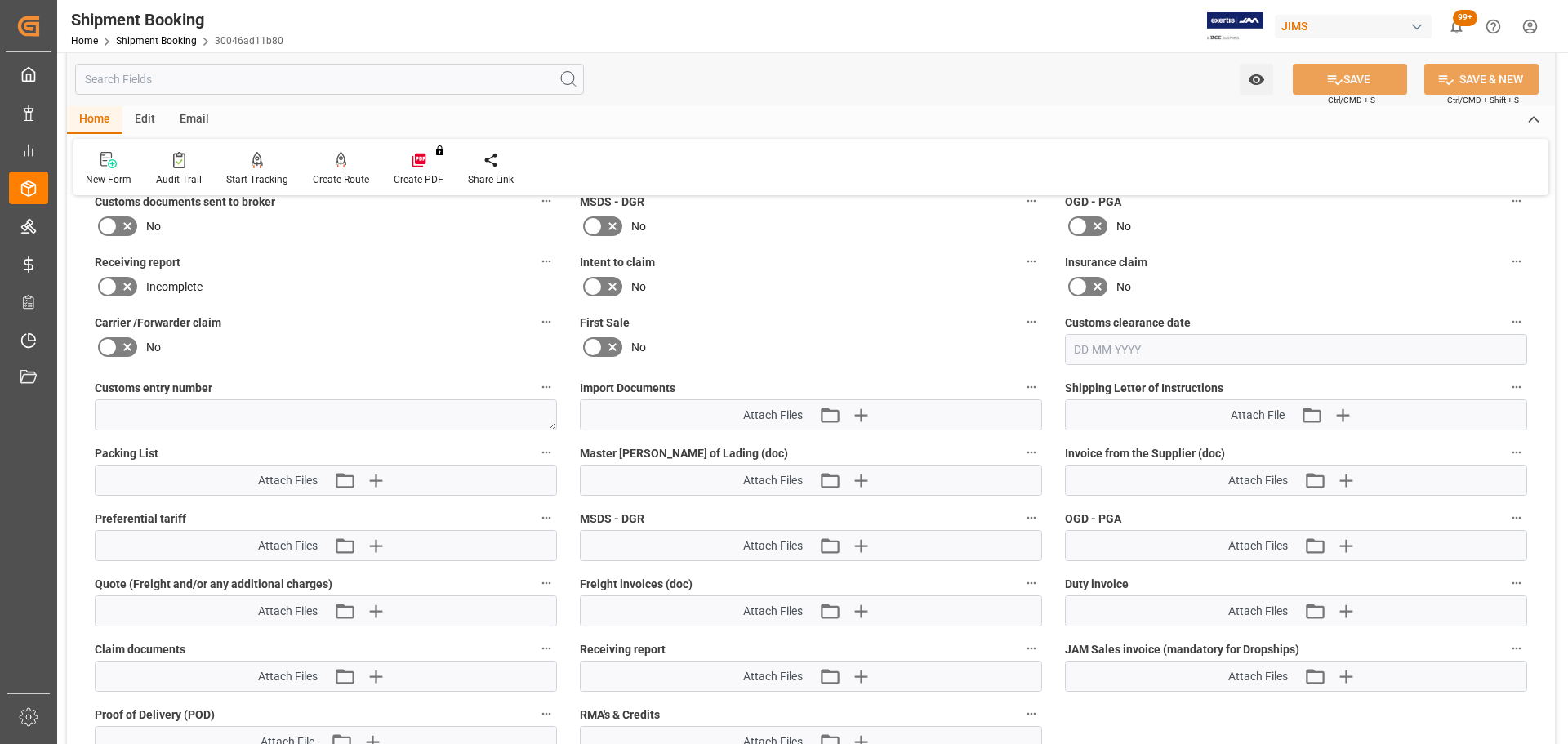
scroll to position [735, 0]
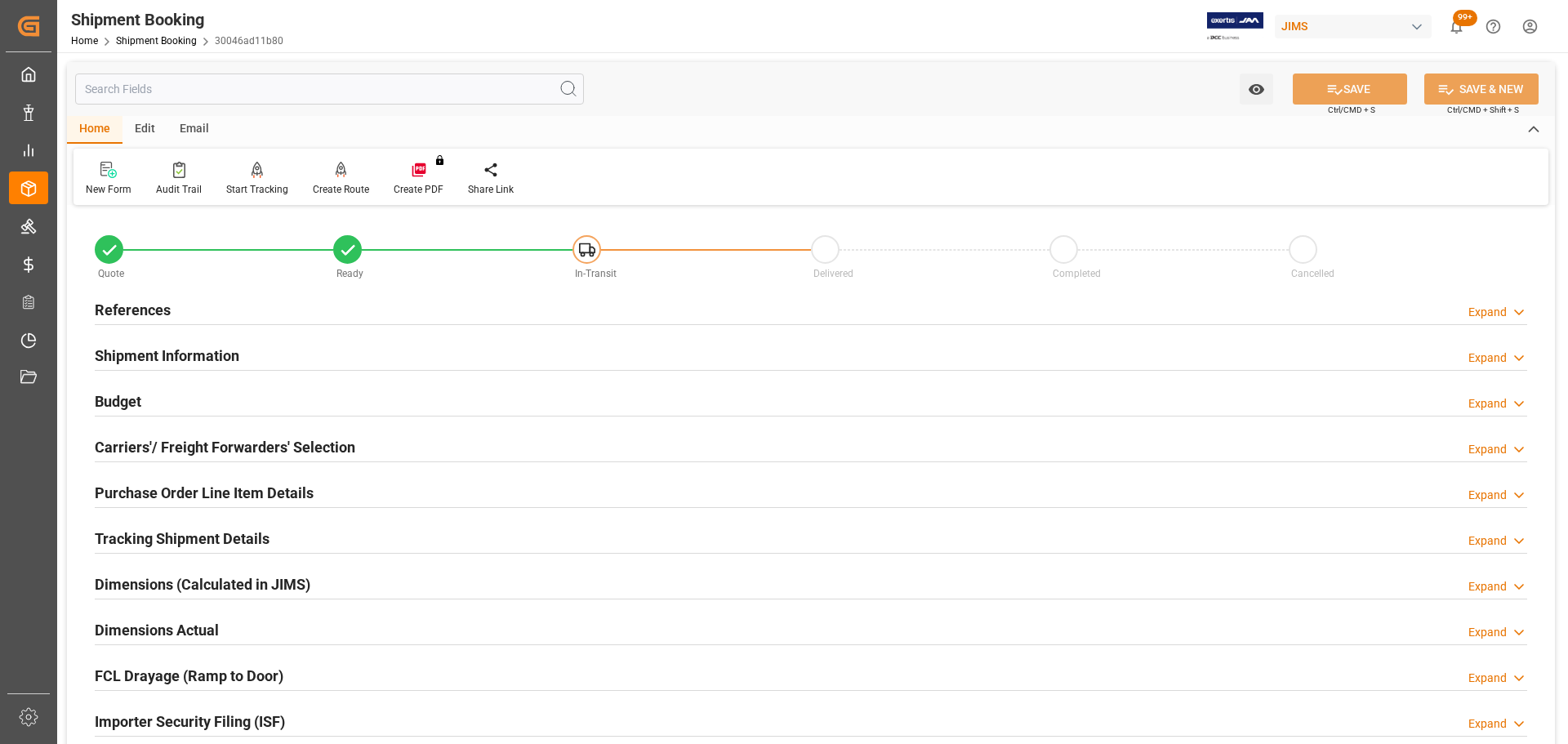
click at [190, 397] on div "Budget Expand" at bounding box center [811, 400] width 1432 height 31
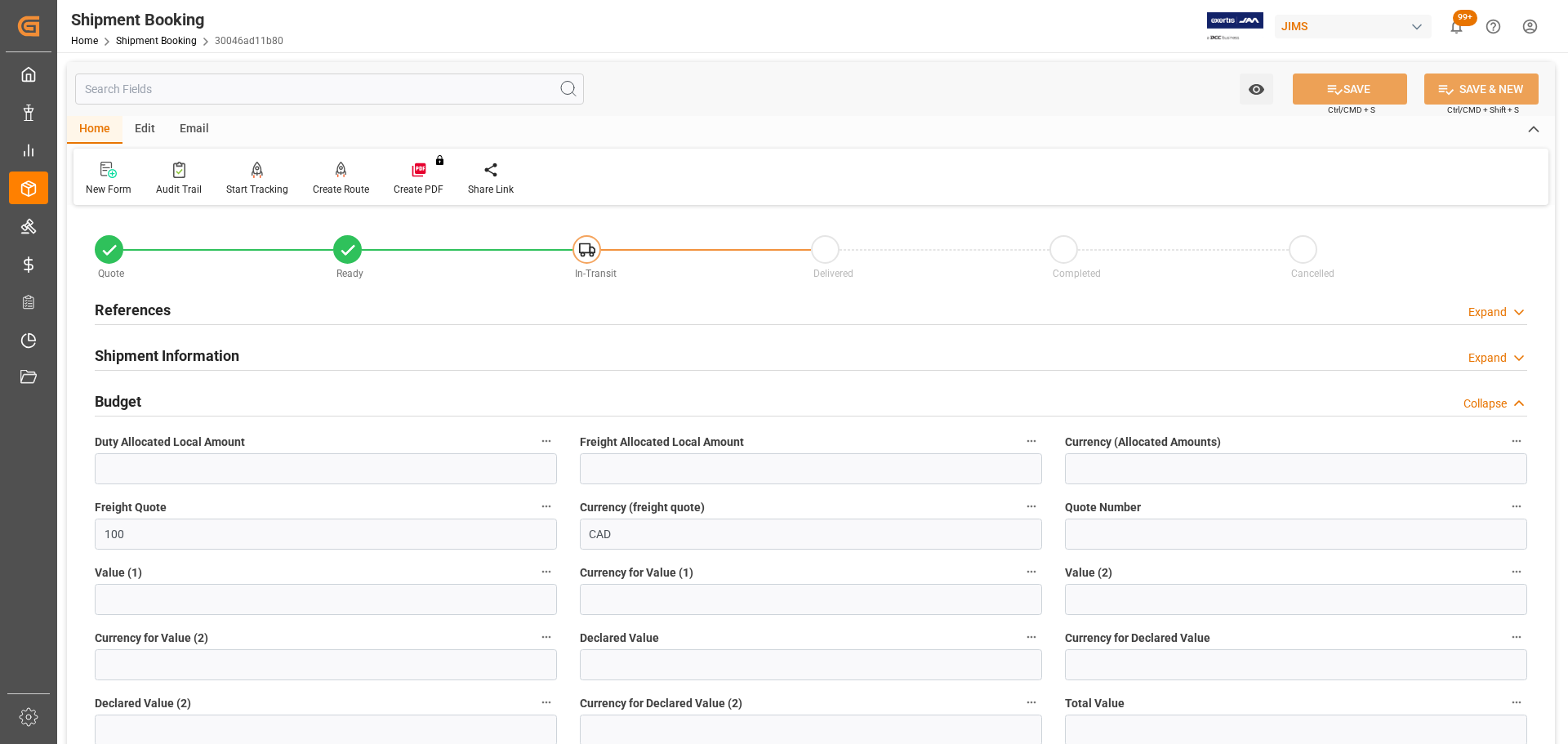
click at [191, 399] on div "Budget Collapse" at bounding box center [811, 400] width 1432 height 31
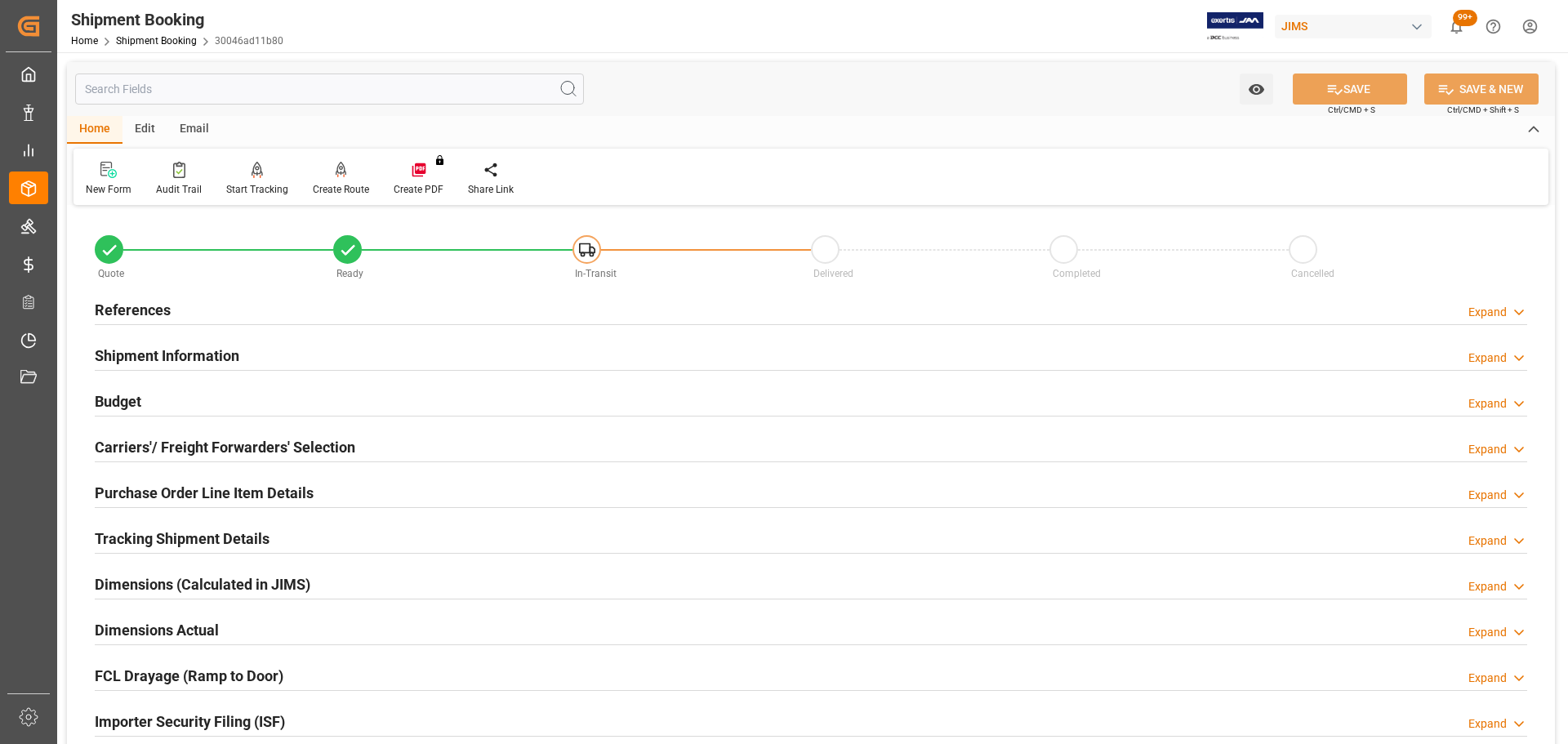
click at [182, 310] on div "References Expand" at bounding box center [811, 308] width 1432 height 31
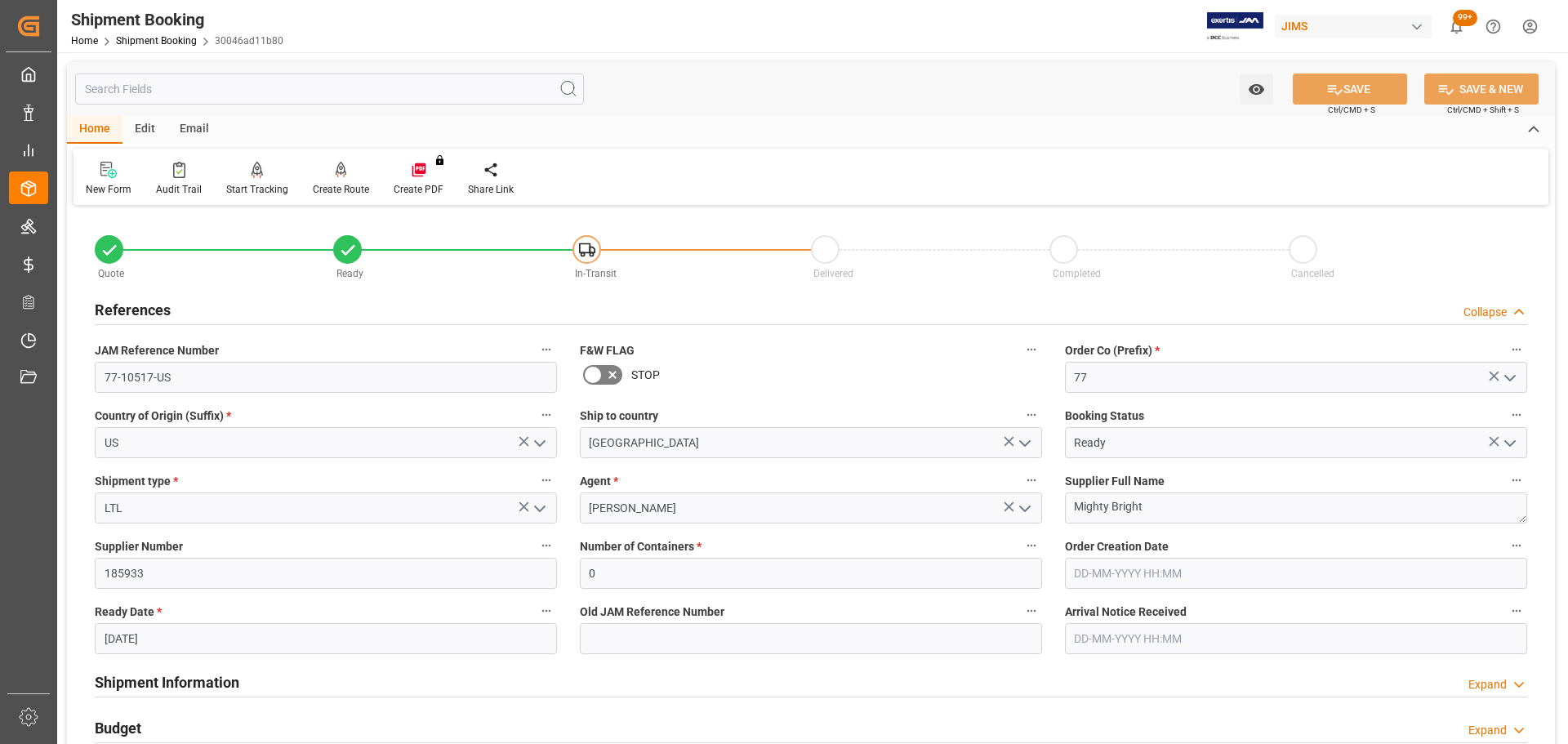
click at [197, 304] on div "References Collapse" at bounding box center [811, 308] width 1432 height 31
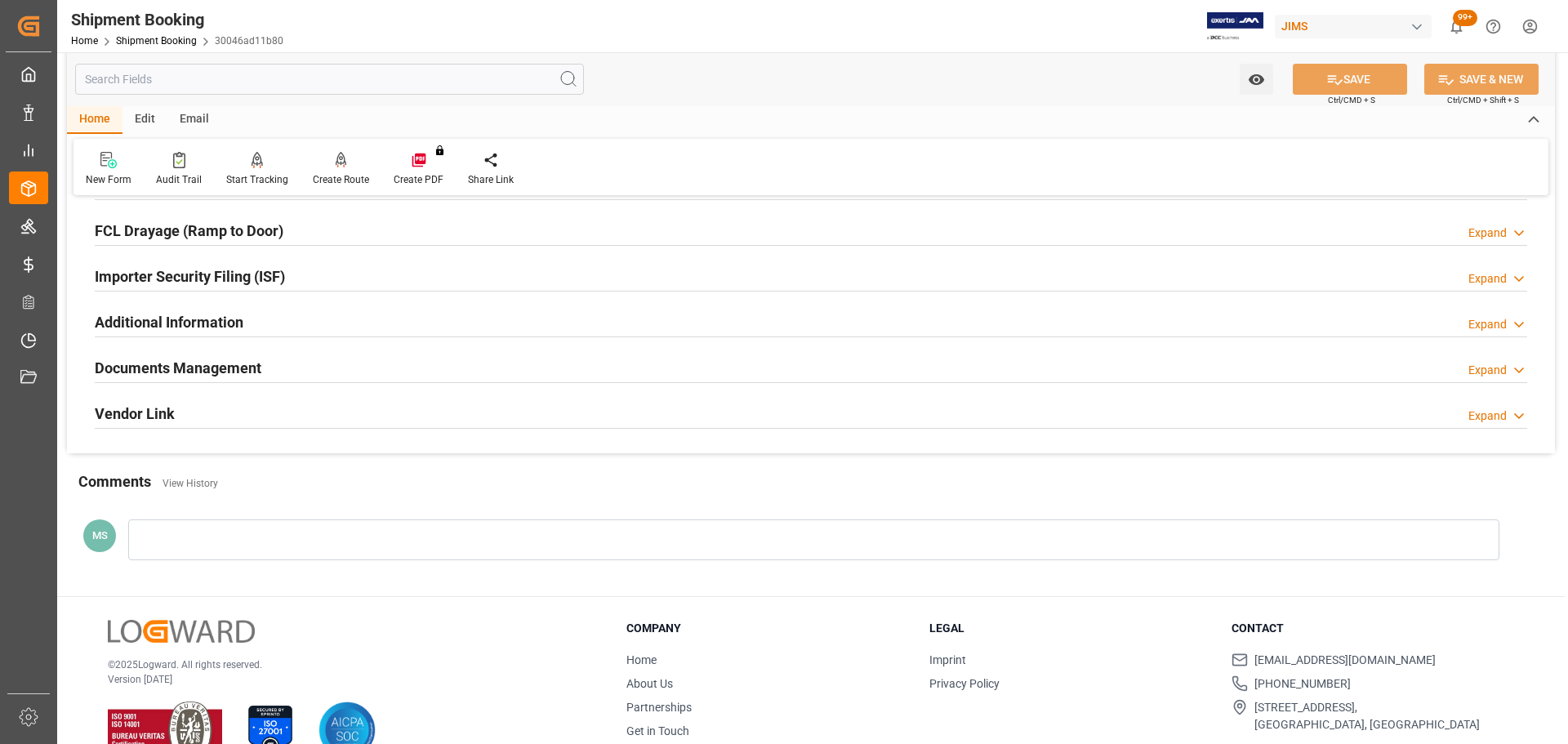
scroll to position [482, 0]
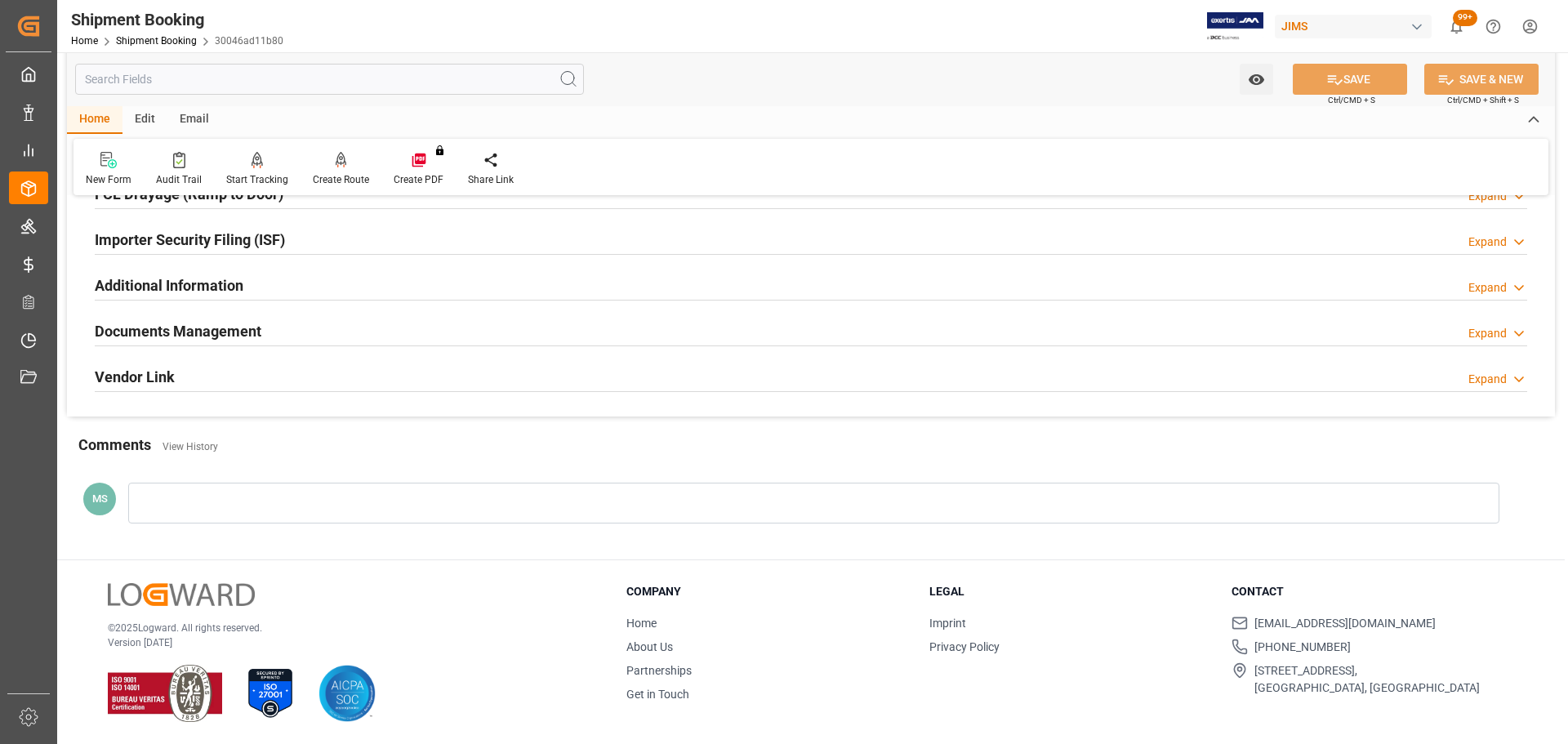
click at [228, 320] on h2 "Documents Management" at bounding box center [178, 331] width 167 height 22
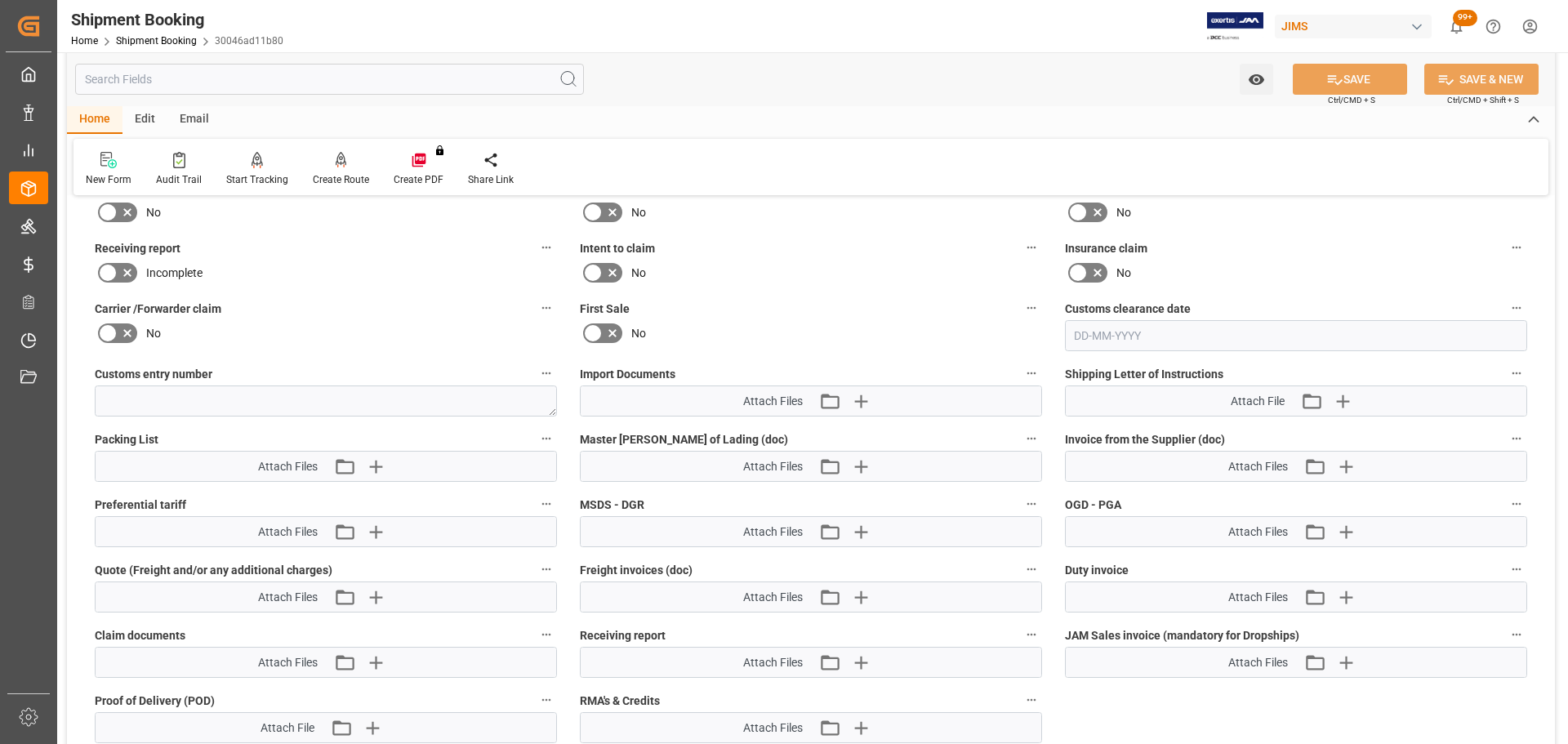
scroll to position [727, 0]
click at [851, 400] on icon "button" at bounding box center [860, 400] width 26 height 26
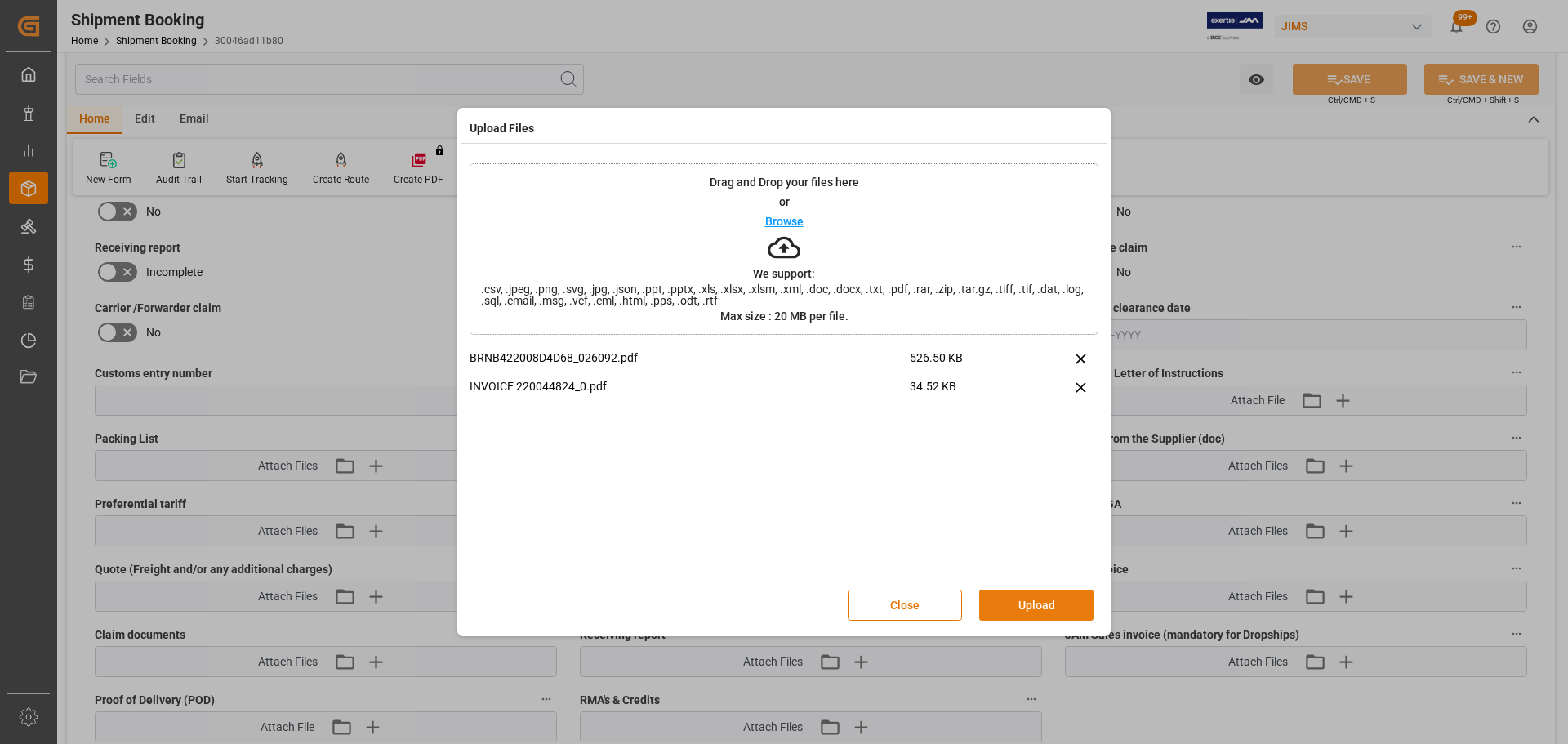
click at [1022, 600] on button "Upload" at bounding box center [1036, 604] width 115 height 31
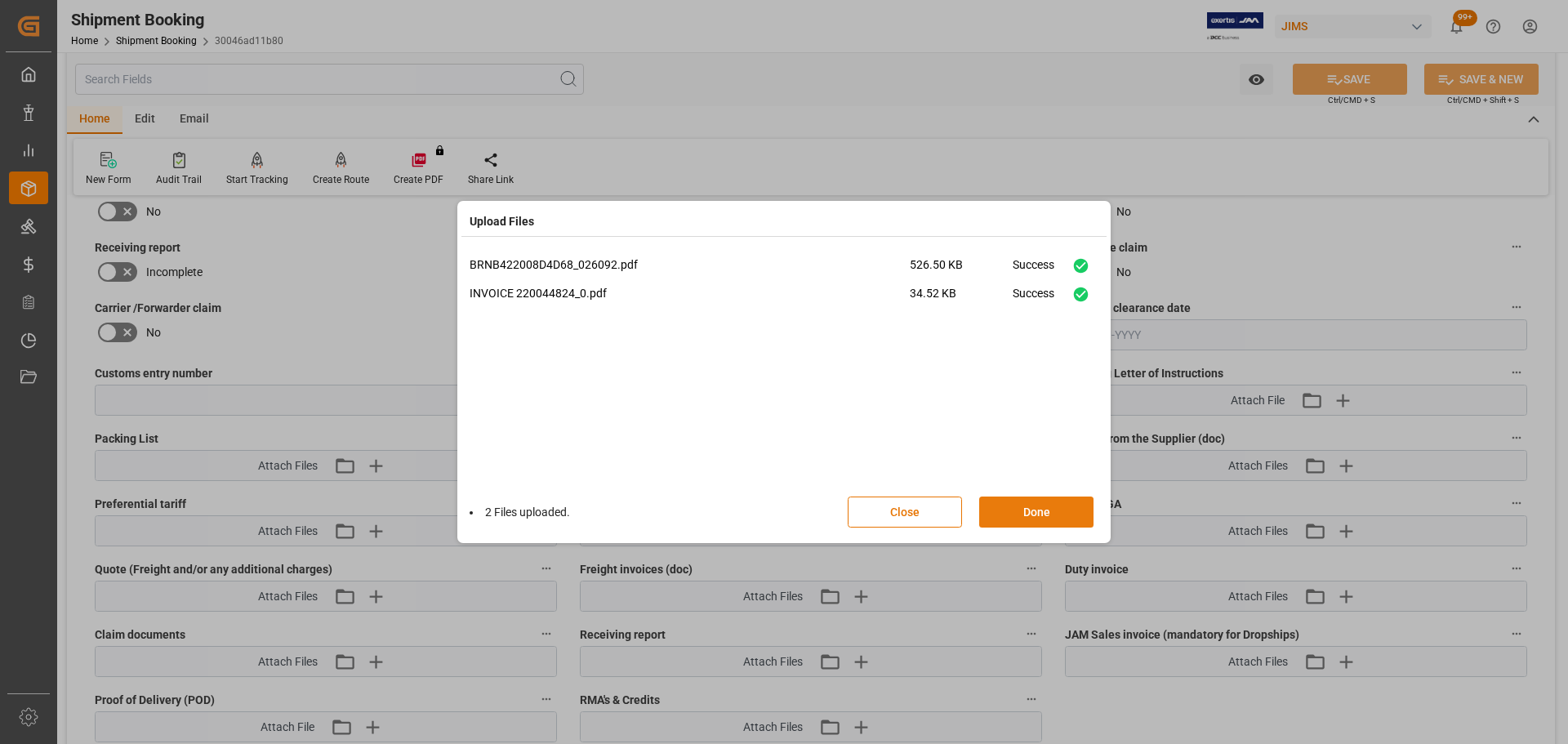
click at [1027, 518] on button "Done" at bounding box center [1036, 512] width 115 height 31
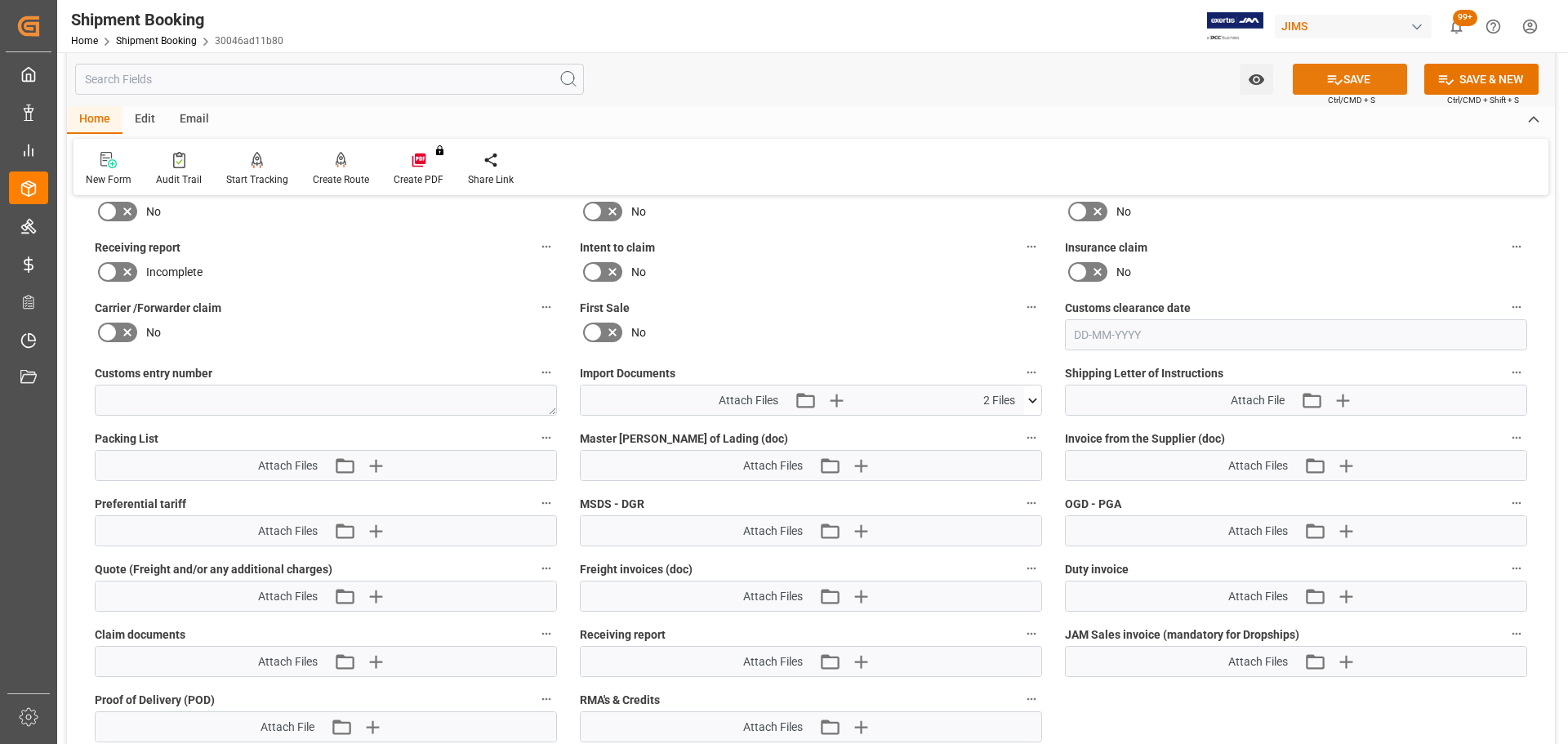
click at [1342, 83] on button "SAVE" at bounding box center [1350, 79] width 115 height 31
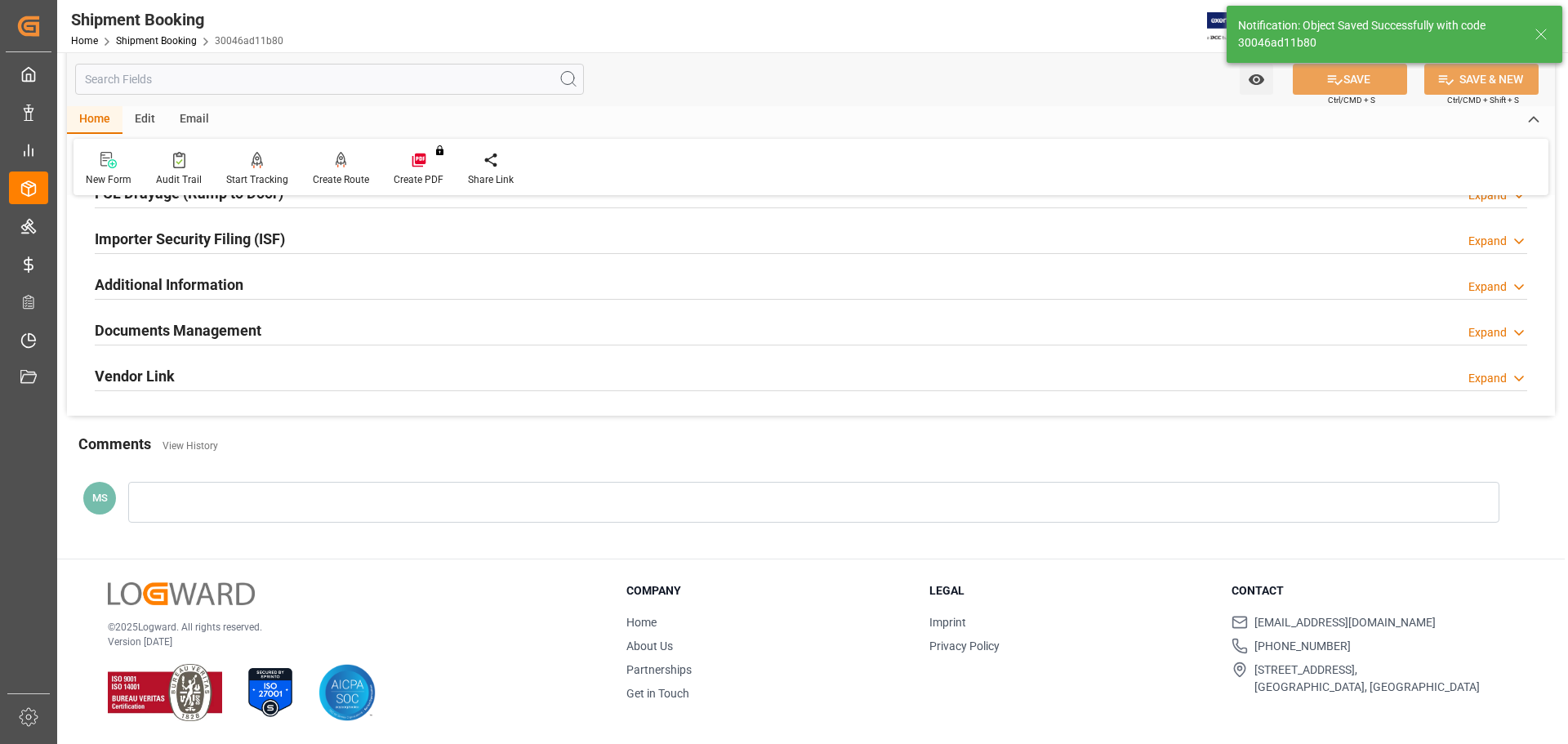
scroll to position [482, 0]
click at [281, 345] on div at bounding box center [811, 345] width 1432 height 1
click at [293, 329] on div "Documents Management Expand" at bounding box center [811, 329] width 1432 height 31
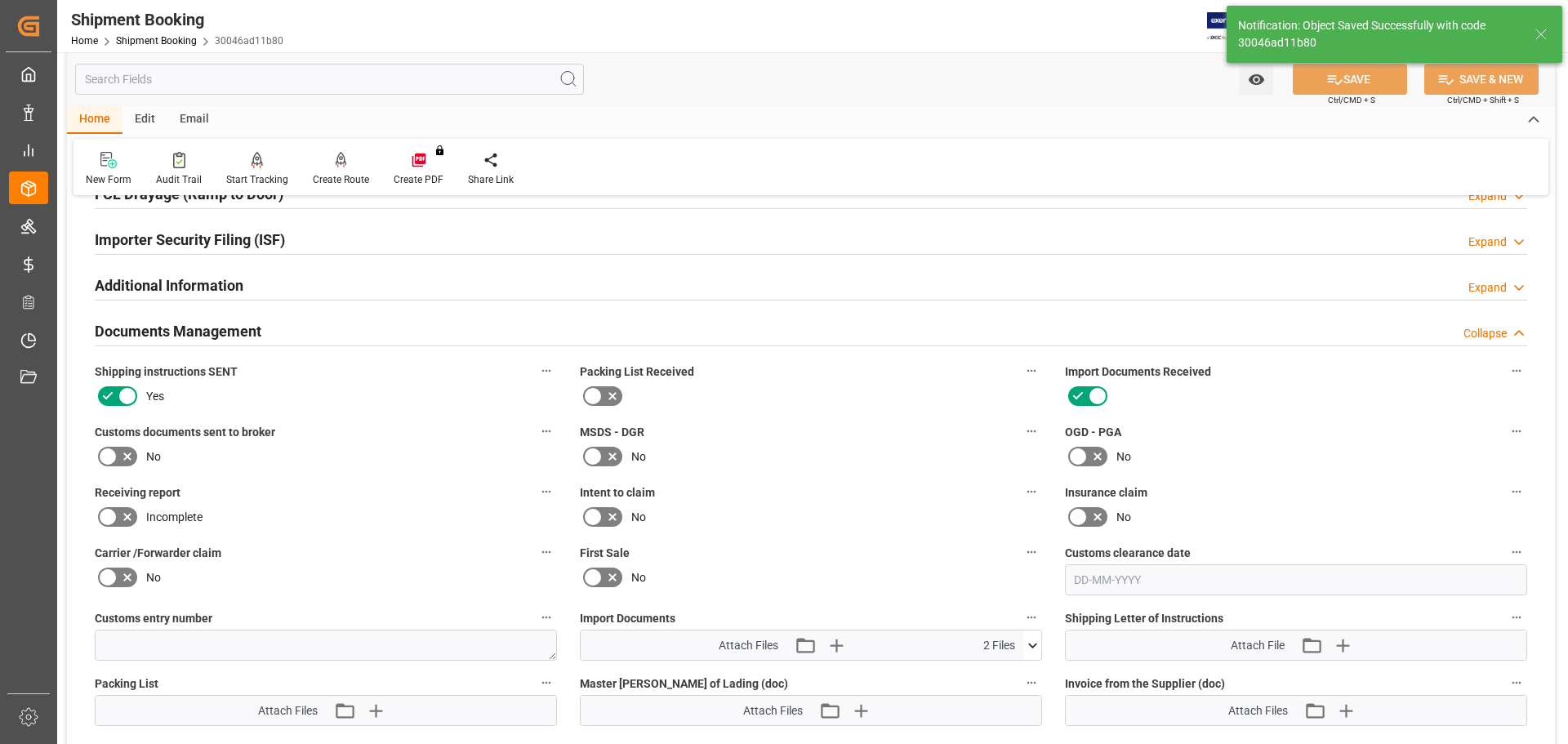
scroll to position [727, 0]
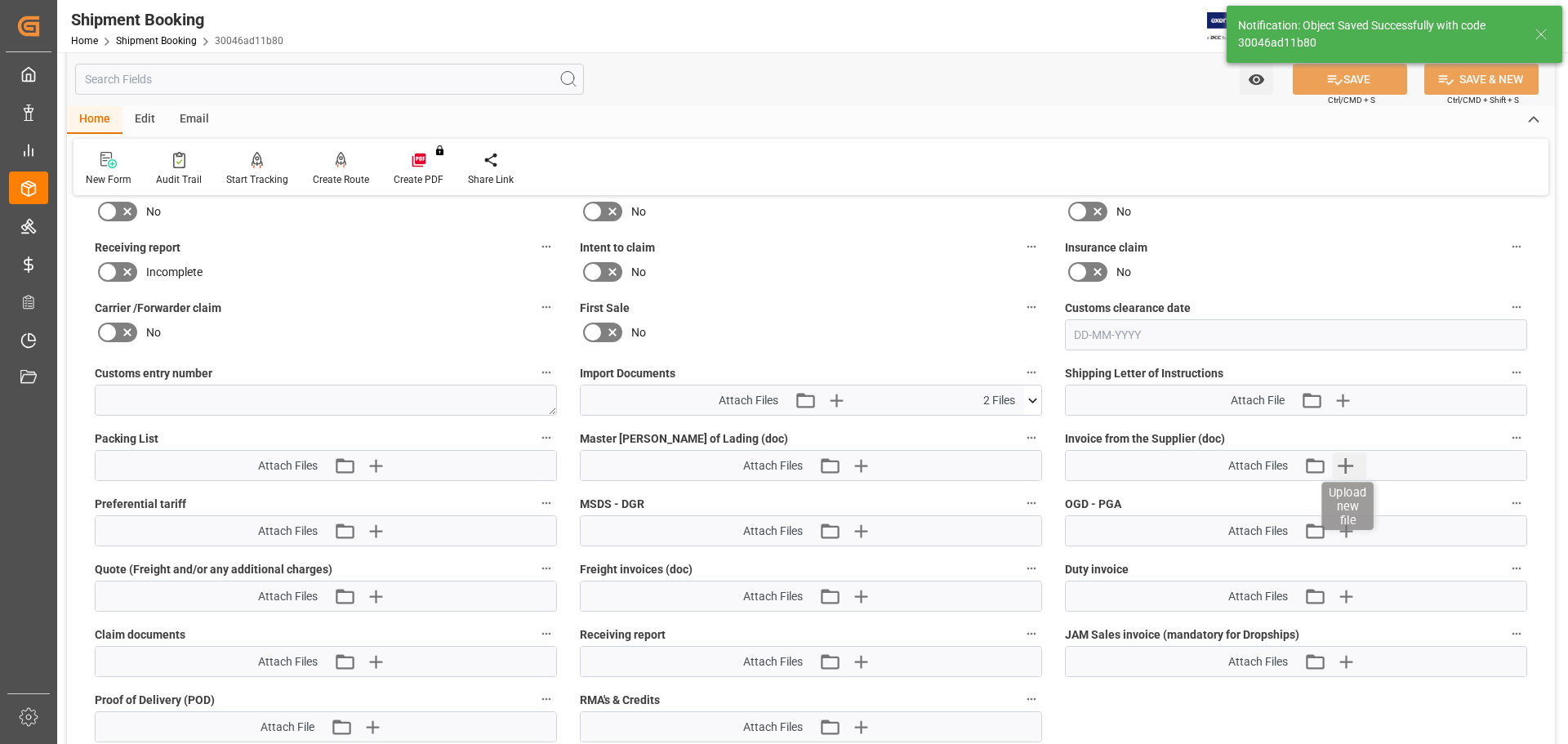
click at [1349, 474] on icon "button" at bounding box center [1345, 466] width 26 height 26
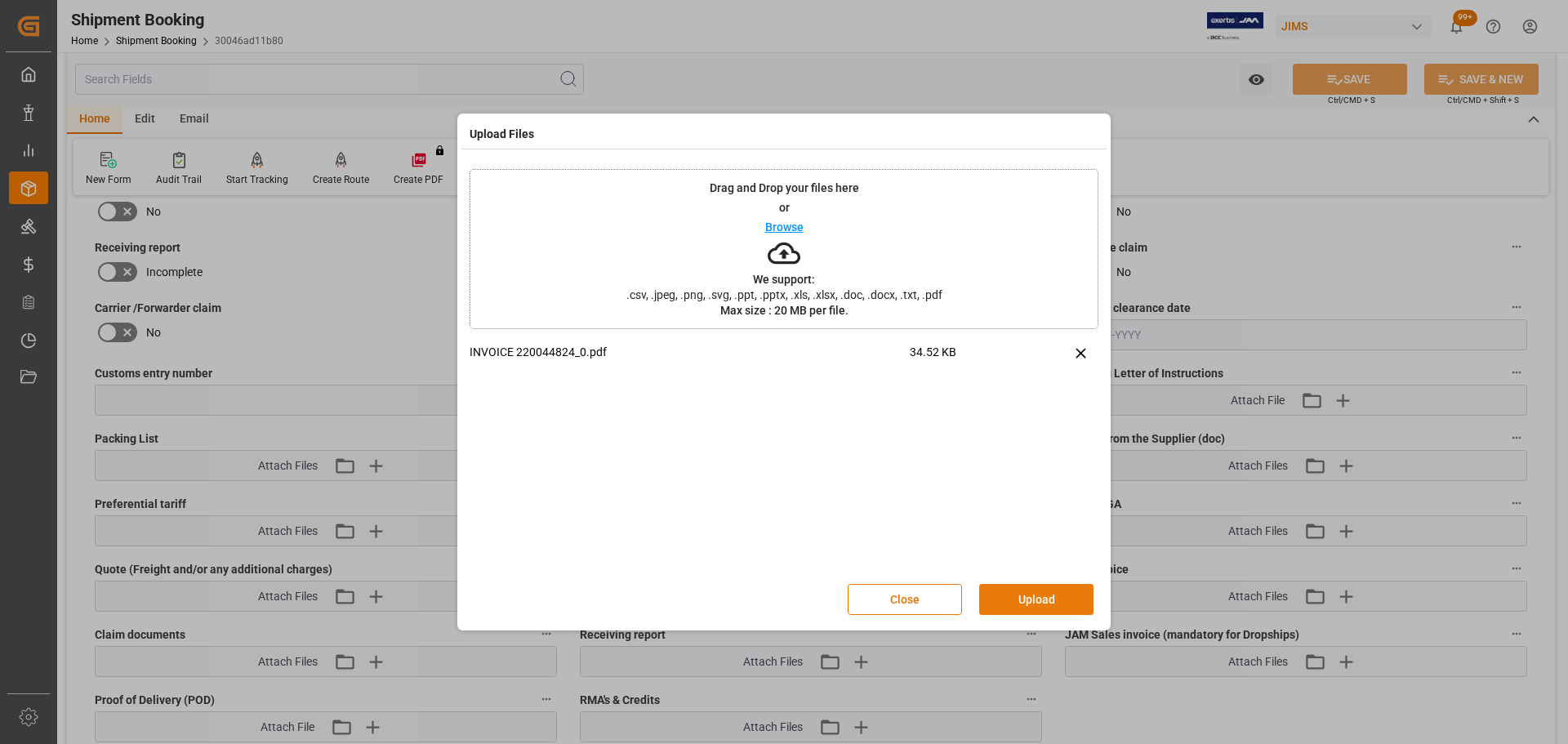
click at [1042, 601] on button "Upload" at bounding box center [1036, 598] width 115 height 31
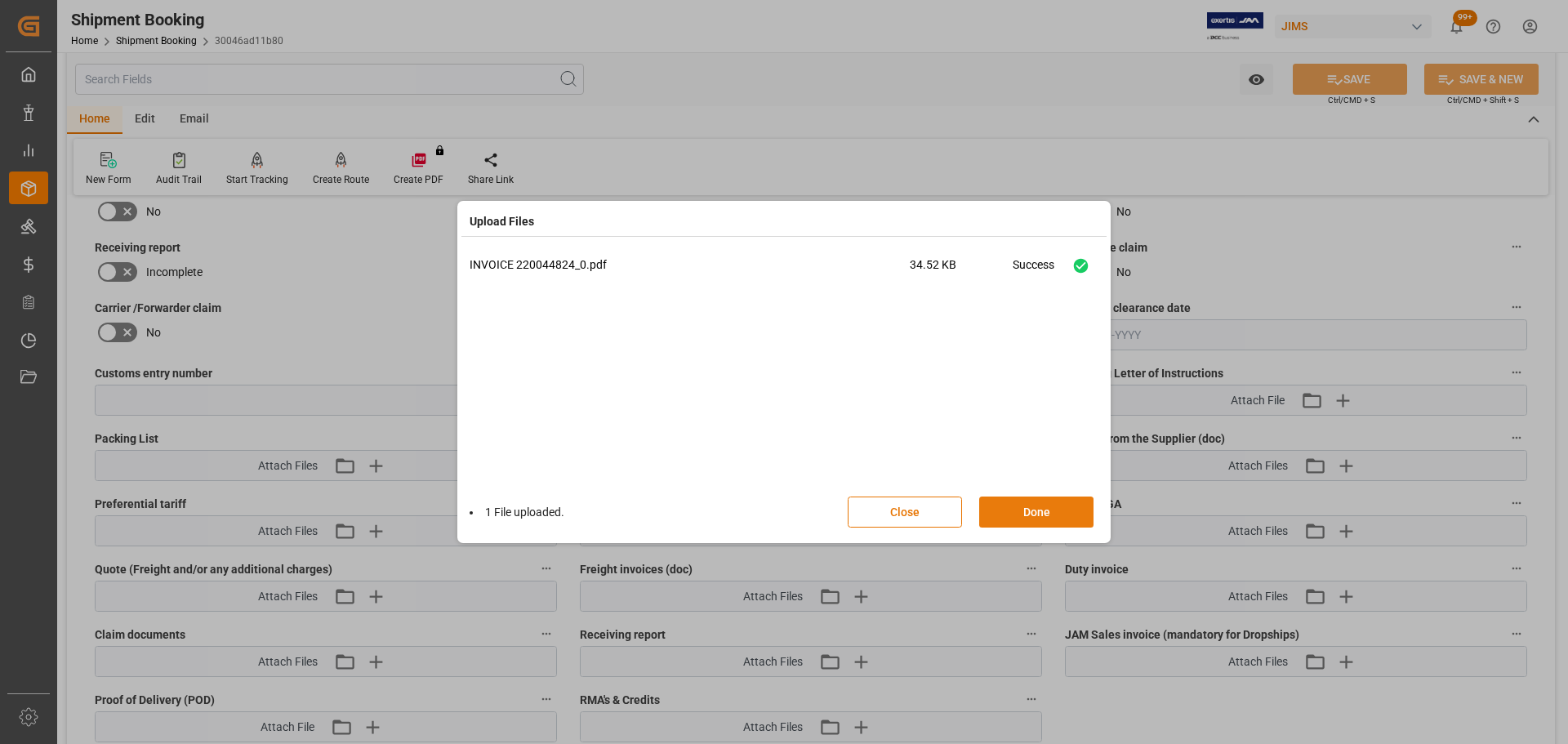
click at [1062, 507] on button "Done" at bounding box center [1036, 512] width 115 height 31
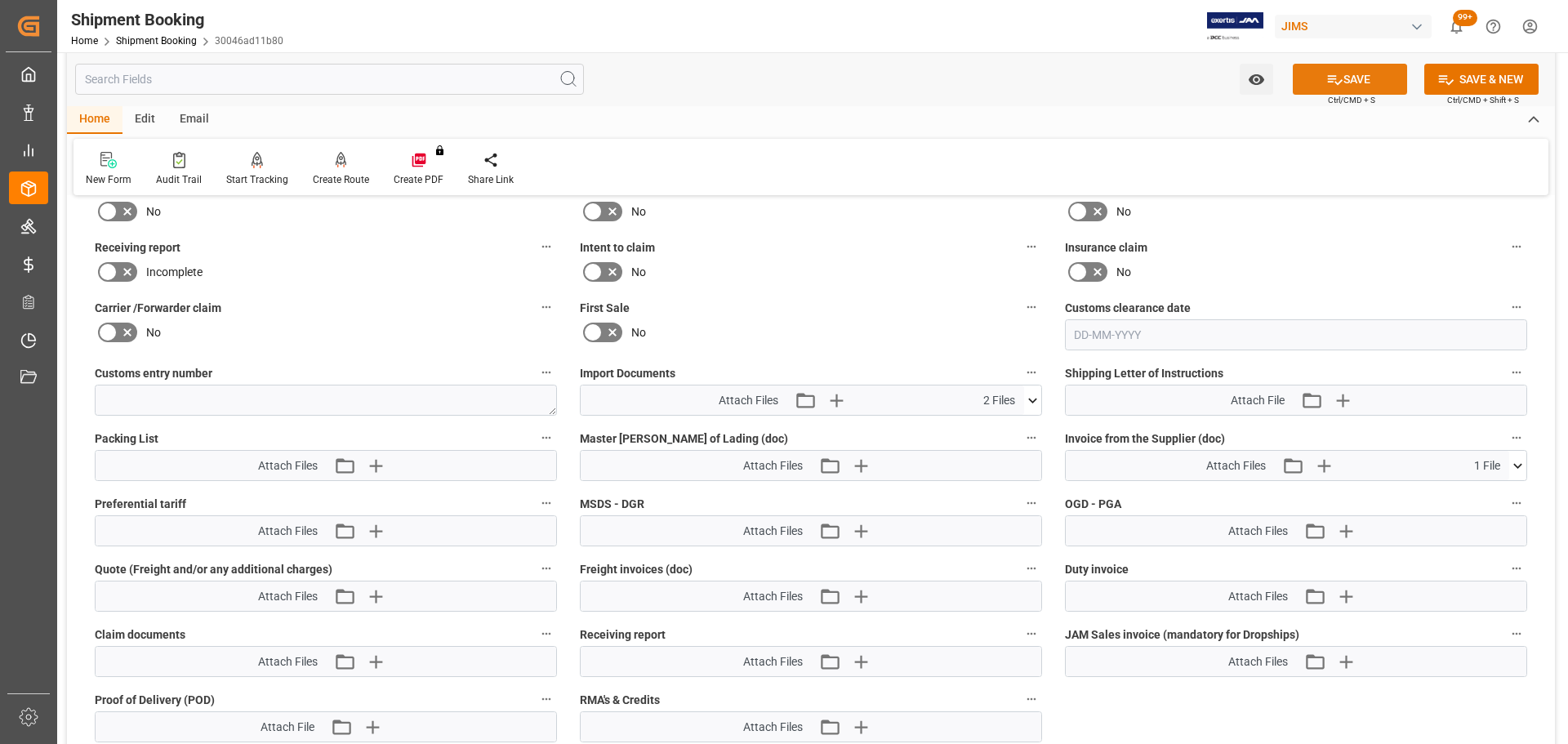
click at [1326, 85] on icon at bounding box center [1334, 79] width 17 height 17
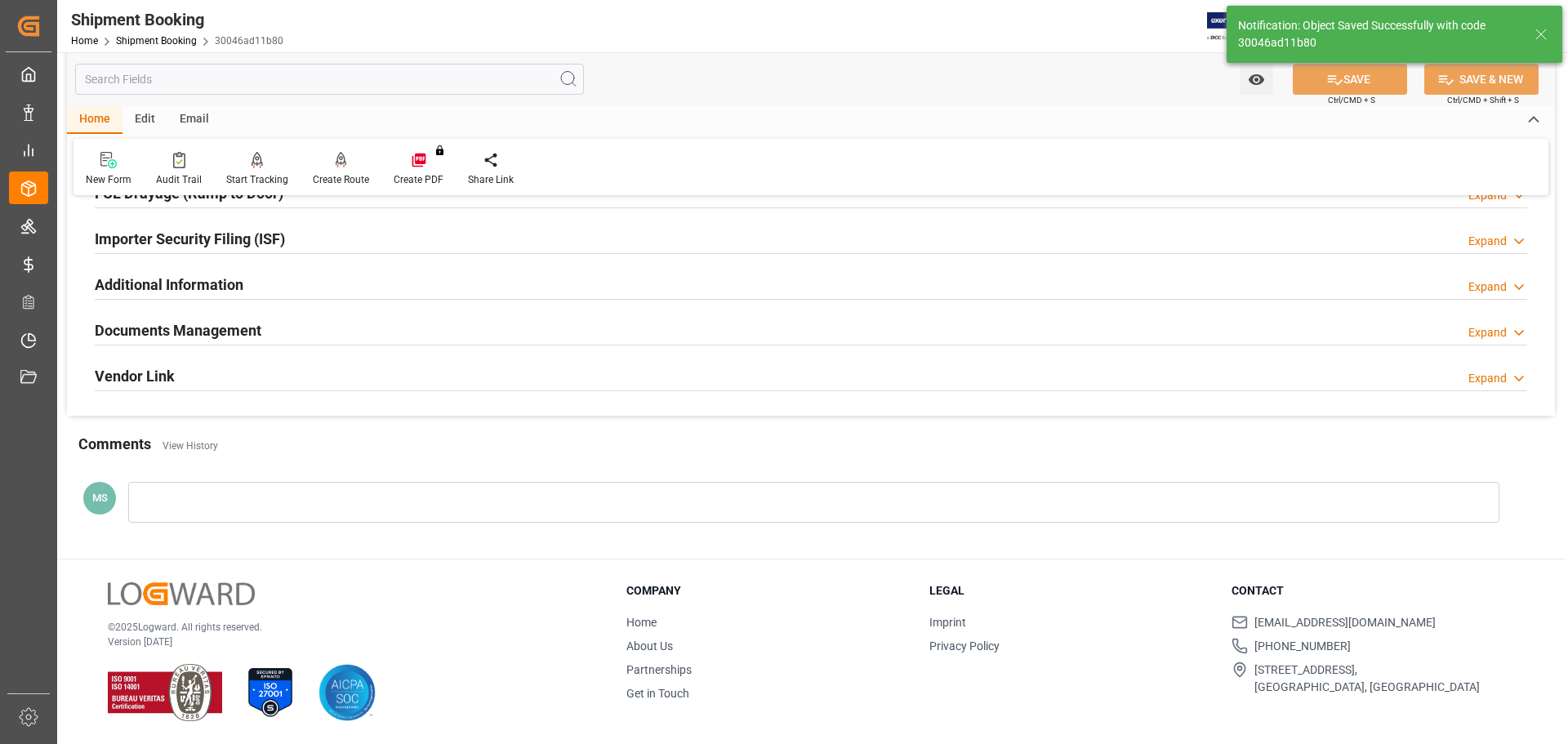
scroll to position [482, 0]
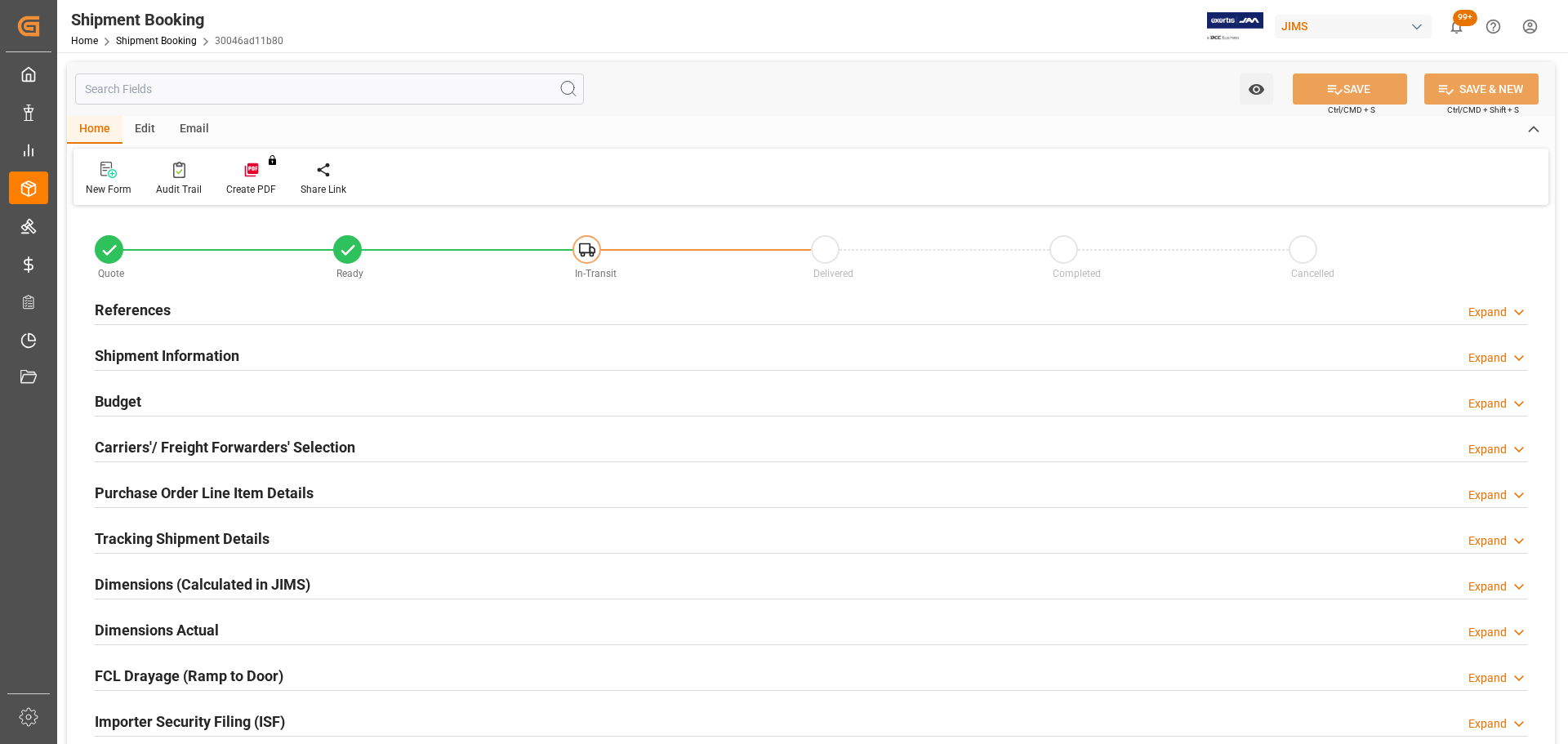
type input "100"
click at [313, 315] on div "References Expand" at bounding box center [811, 308] width 1432 height 31
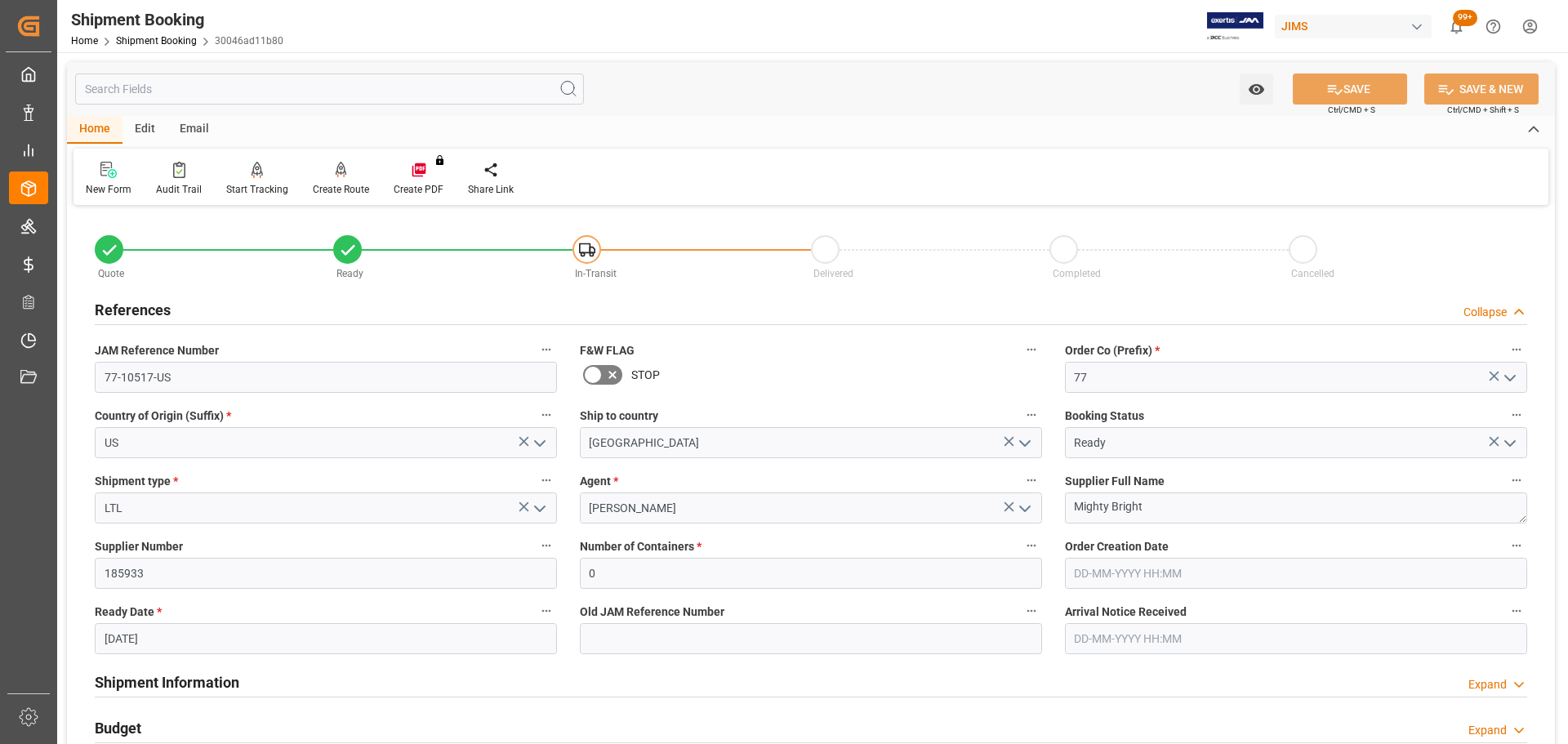
click at [313, 315] on div "References Collapse" at bounding box center [811, 308] width 1432 height 31
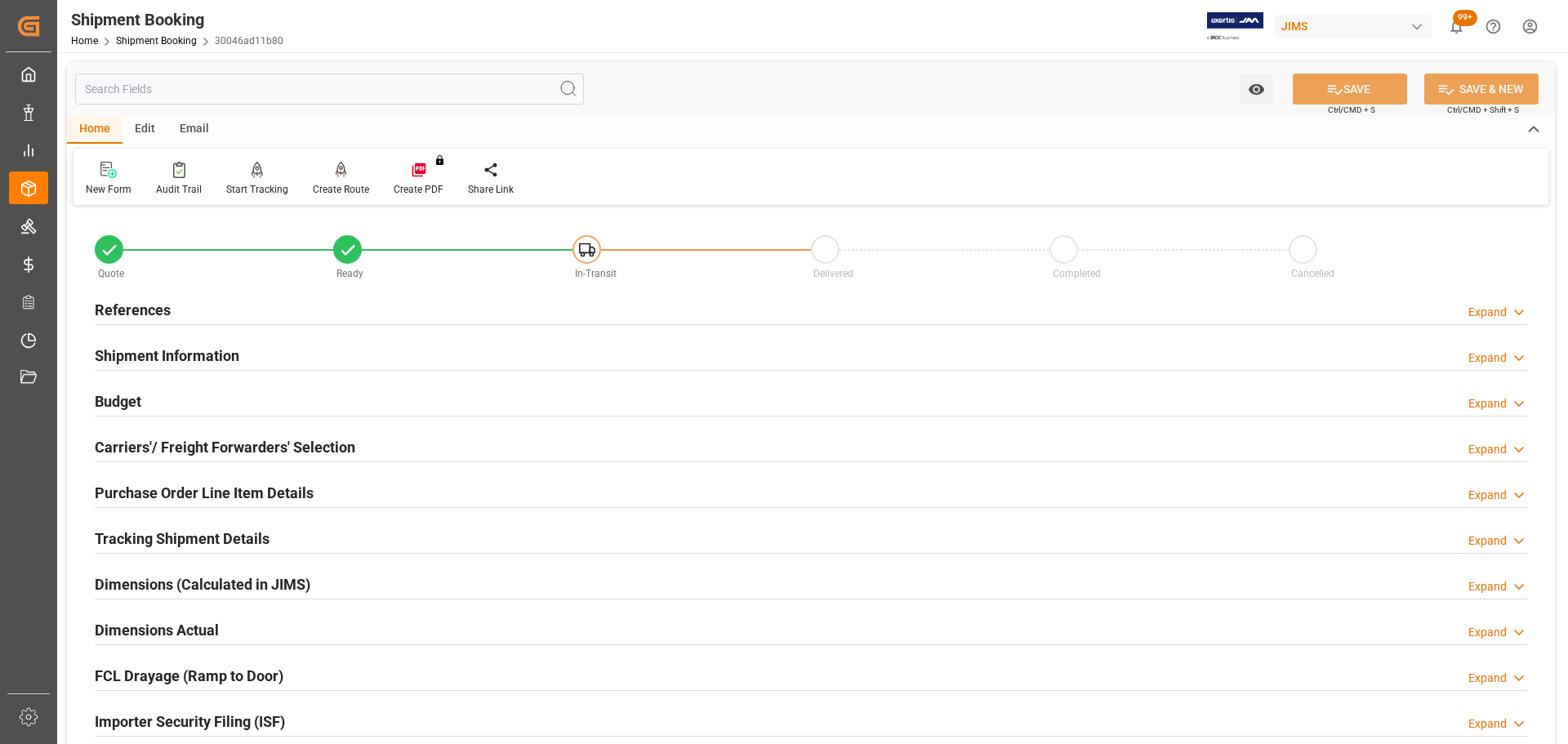
click at [265, 416] on div at bounding box center [811, 416] width 1432 height 1
click at [268, 401] on div "Budget Expand" at bounding box center [811, 400] width 1432 height 31
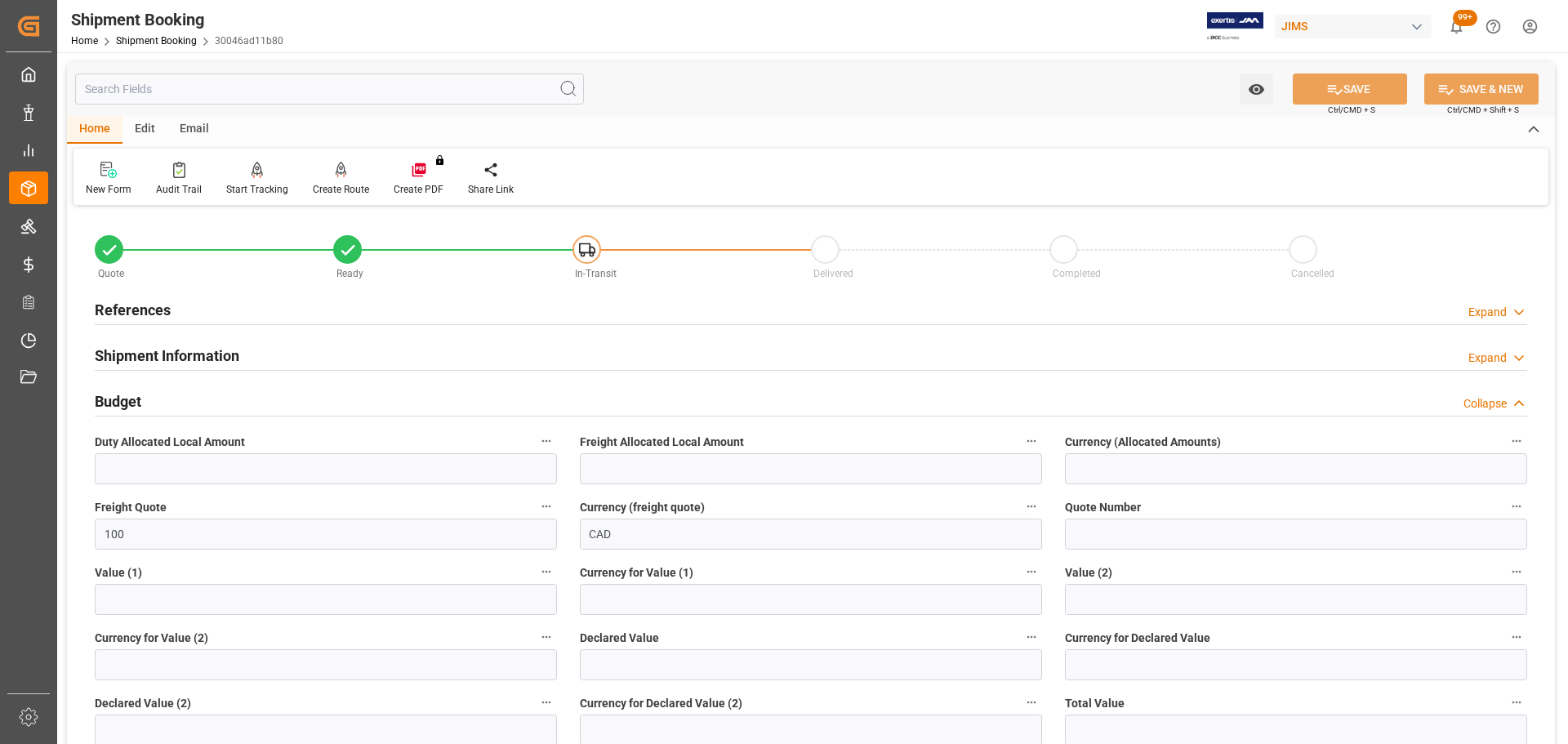
click at [273, 400] on div "Budget Collapse" at bounding box center [811, 400] width 1432 height 31
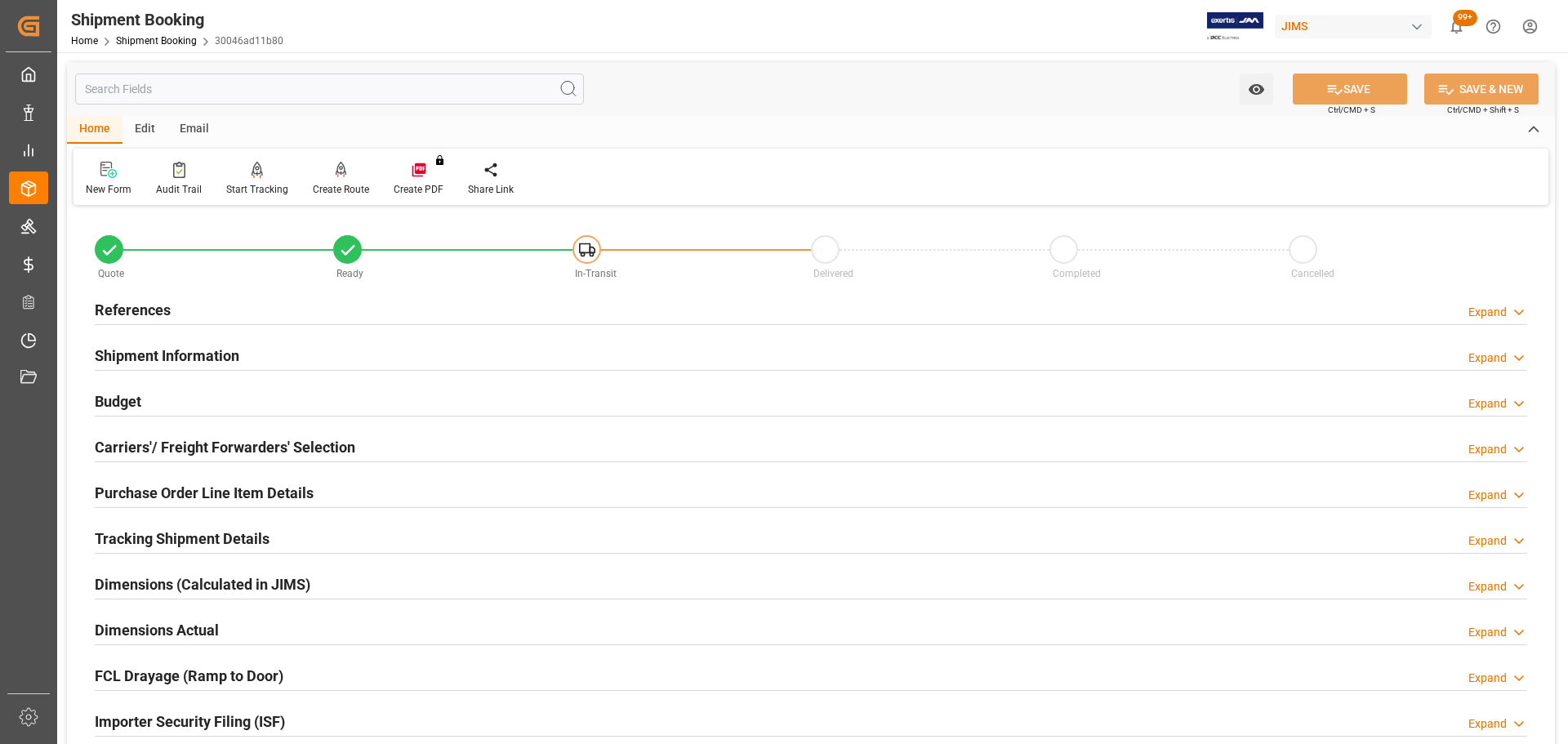
click at [273, 400] on div "Budget Expand" at bounding box center [811, 400] width 1432 height 31
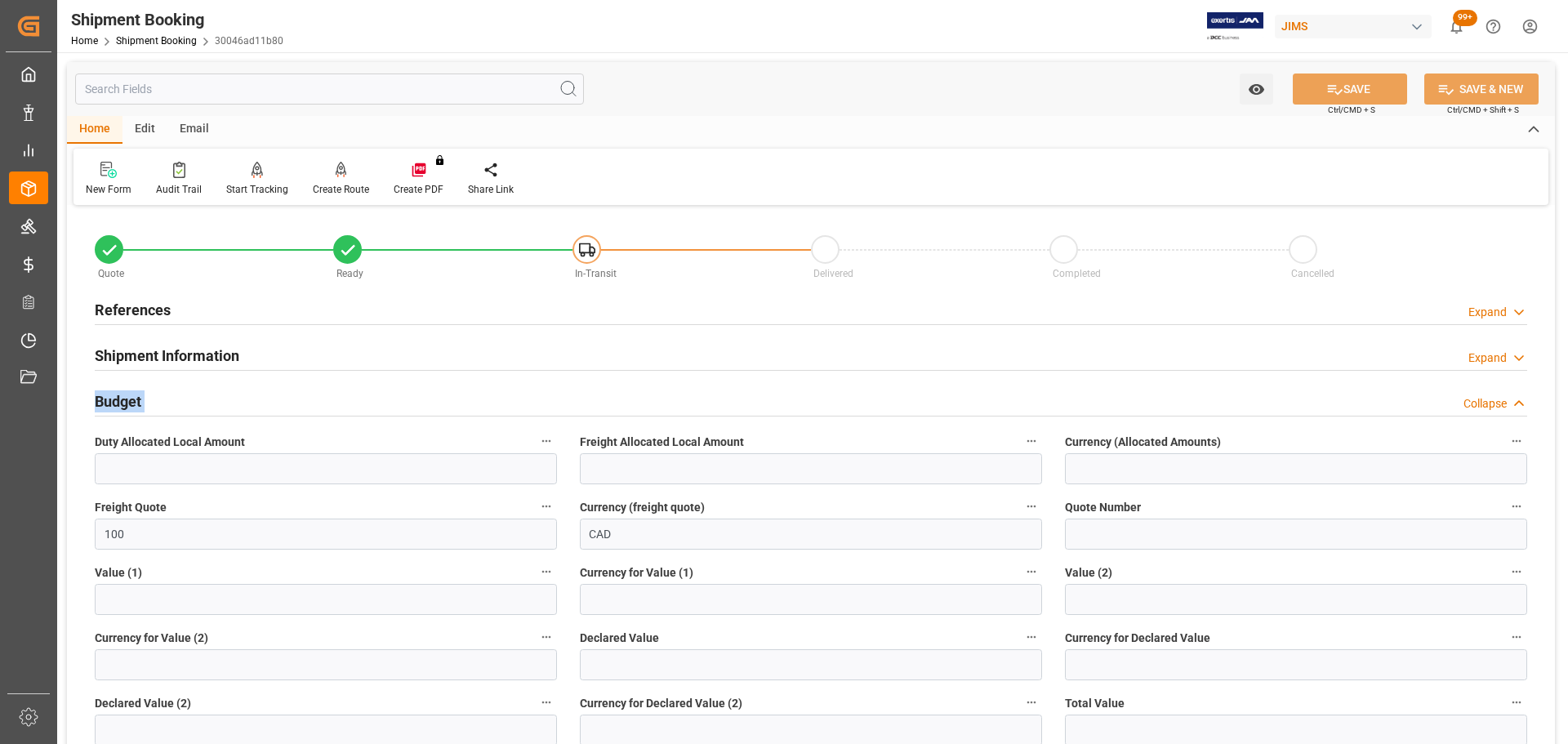
click at [273, 400] on div "Budget Collapse" at bounding box center [811, 400] width 1432 height 31
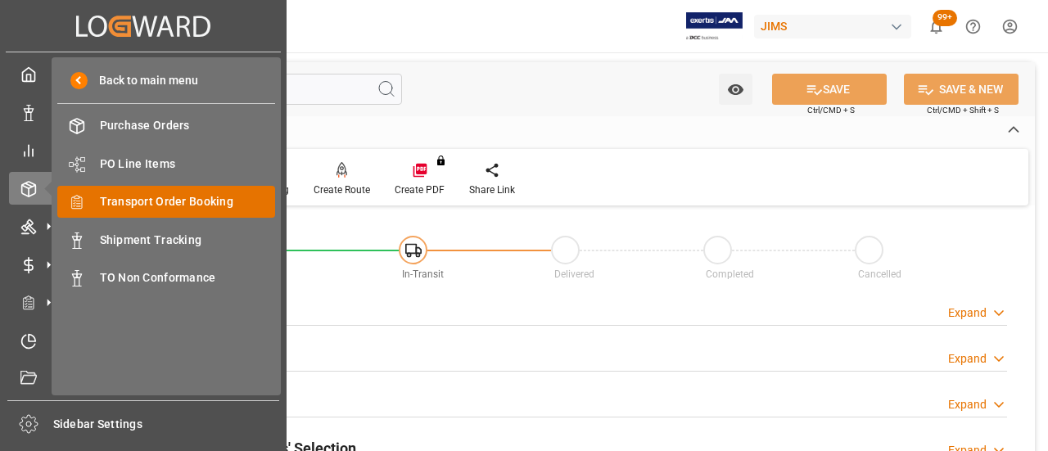
click at [165, 196] on span "Transport Order Booking" at bounding box center [188, 201] width 176 height 17
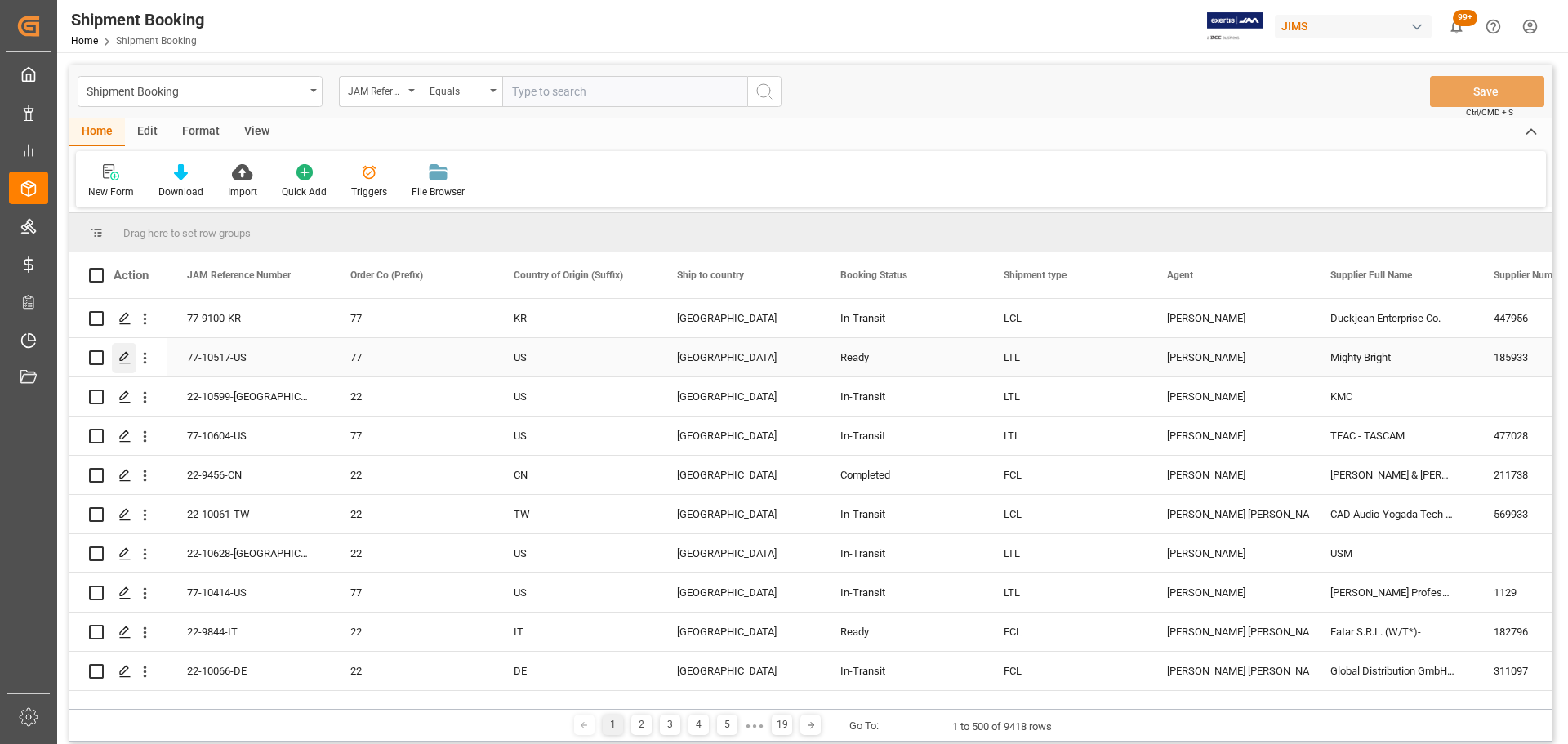
click at [121, 350] on div "Press SPACE to select this row." at bounding box center [124, 358] width 25 height 30
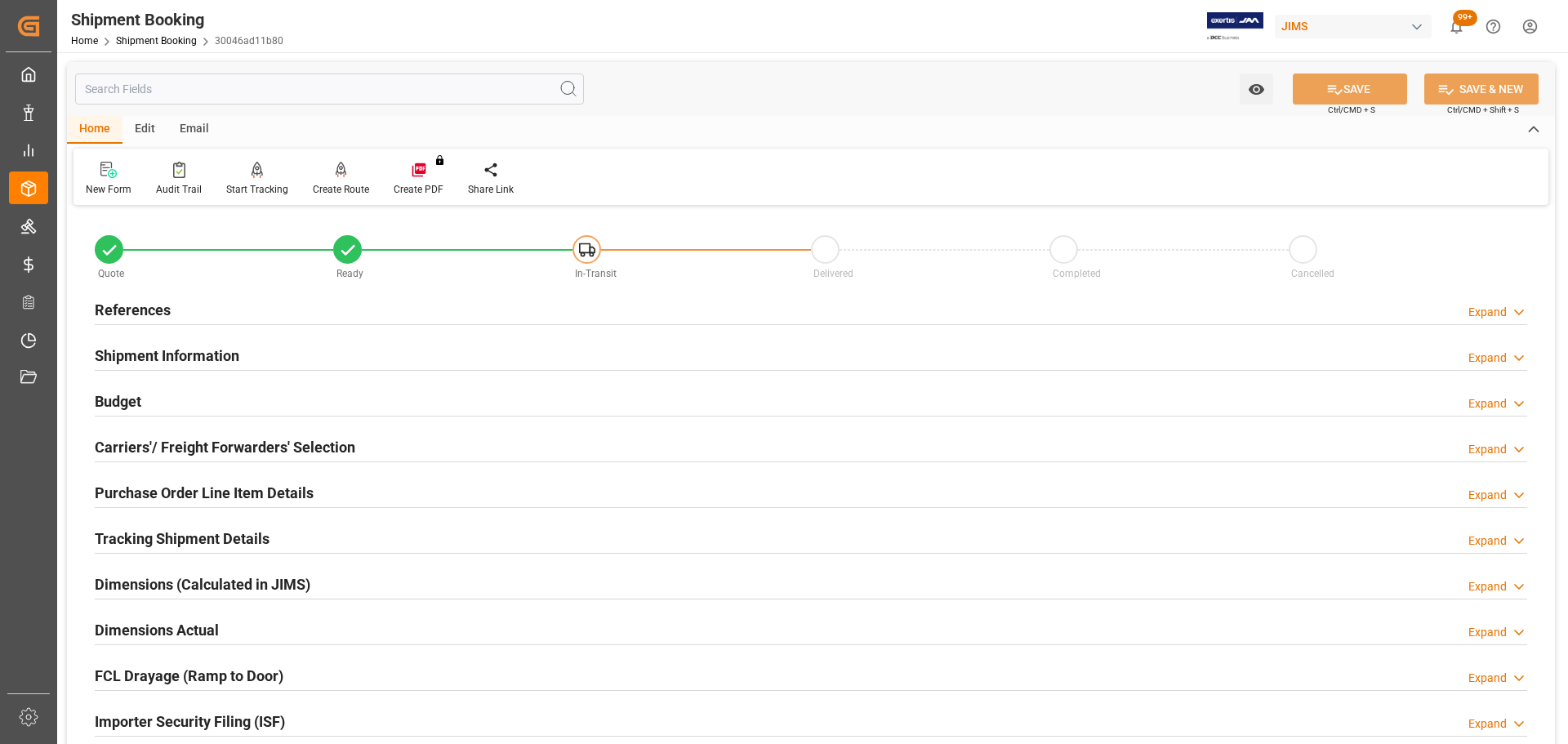
click at [130, 397] on h2 "Budget" at bounding box center [118, 401] width 47 height 22
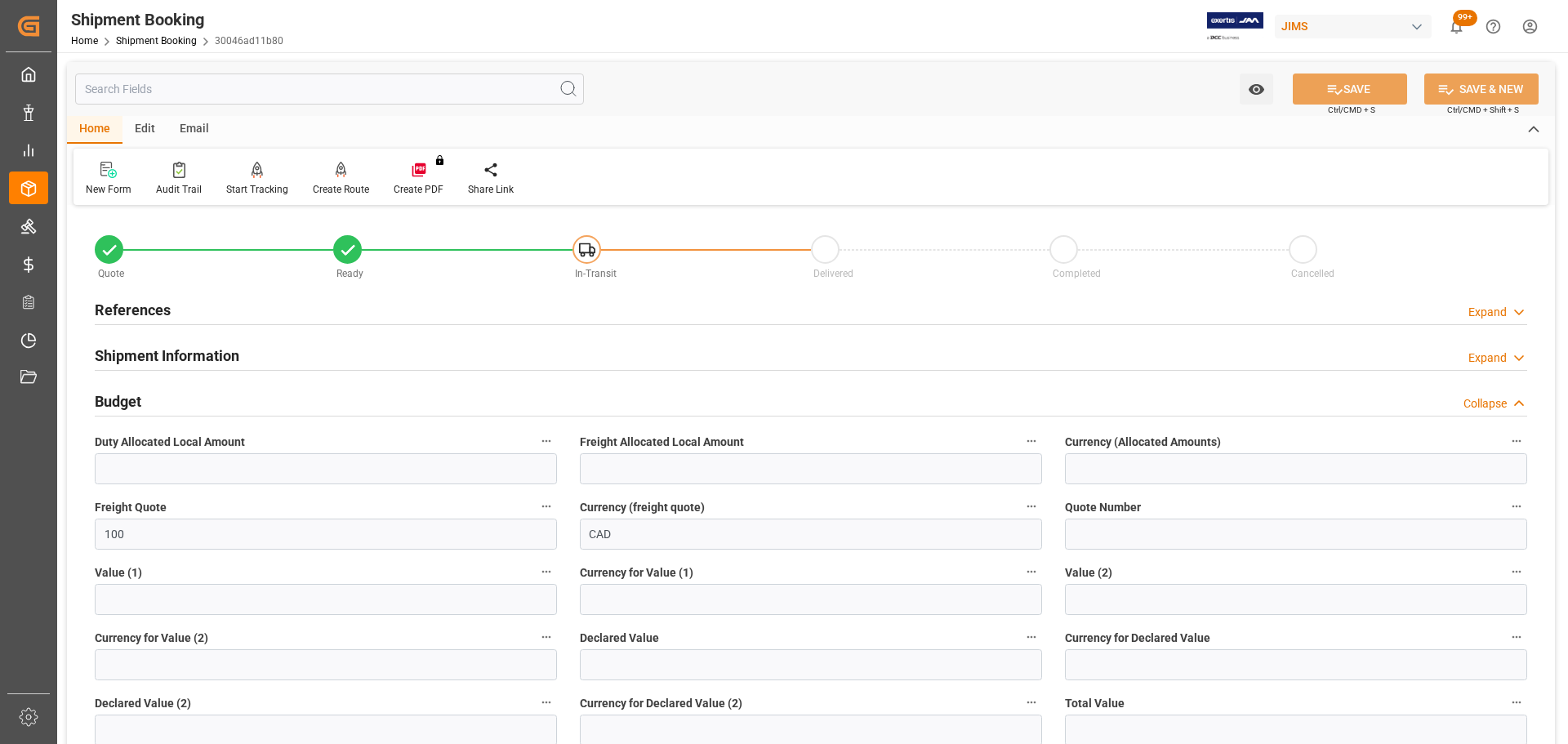
click at [130, 397] on h2 "Budget" at bounding box center [118, 401] width 47 height 22
